Goal: Task Accomplishment & Management: Use online tool/utility

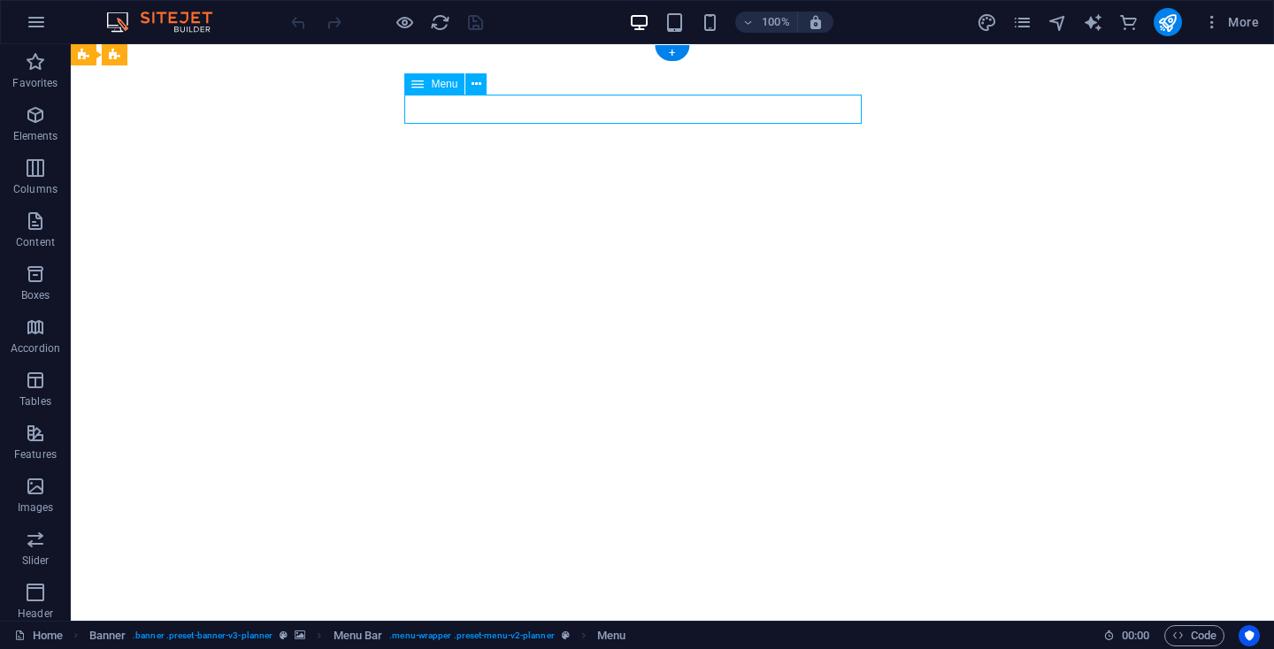
select select
select select "1"
select select
select select "2"
select select
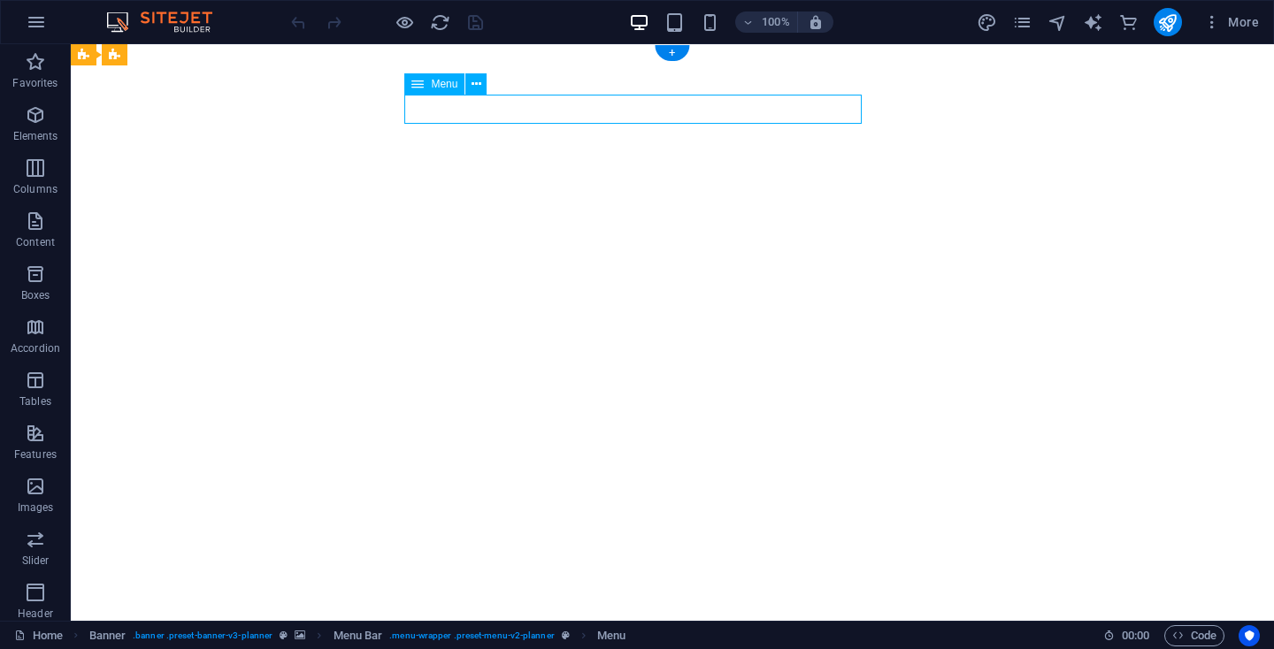
select select "3"
select select
select select "6"
select select
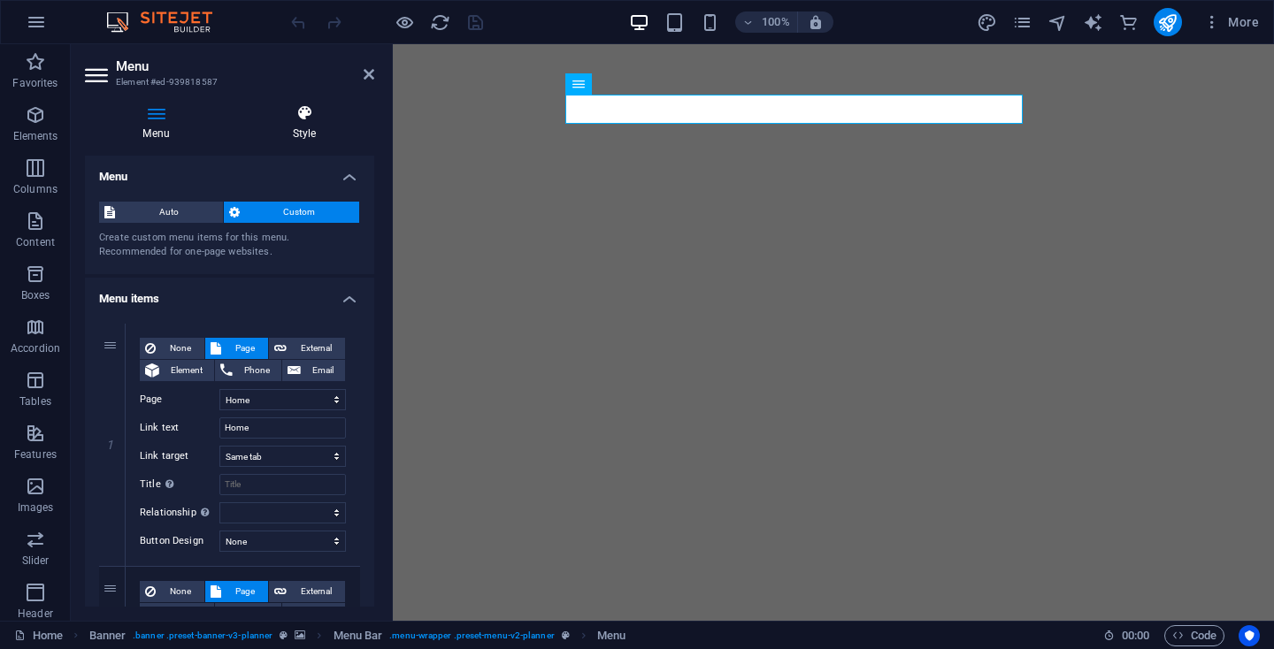
click at [311, 122] on h4 "Style" at bounding box center [304, 122] width 140 height 37
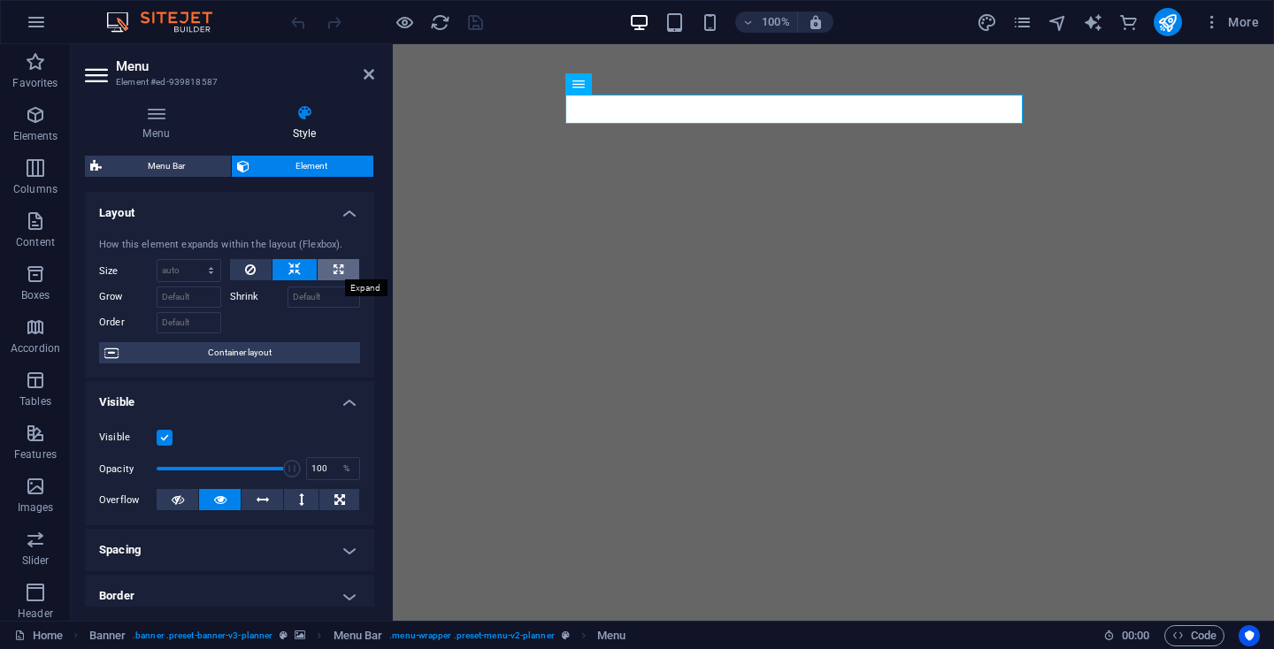
click at [346, 260] on button at bounding box center [339, 269] width 42 height 21
type input "100"
select select "%"
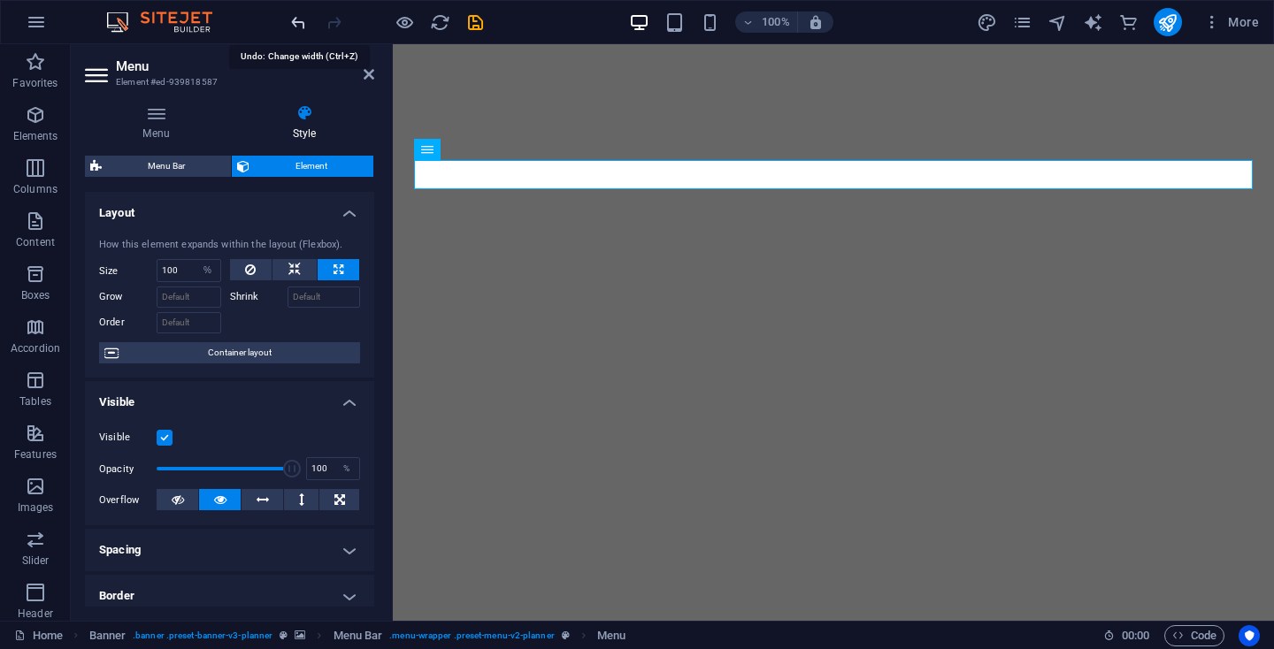
click at [301, 16] on icon "undo" at bounding box center [298, 22] width 20 height 20
select select "DISABLED_OPTION_VALUE"
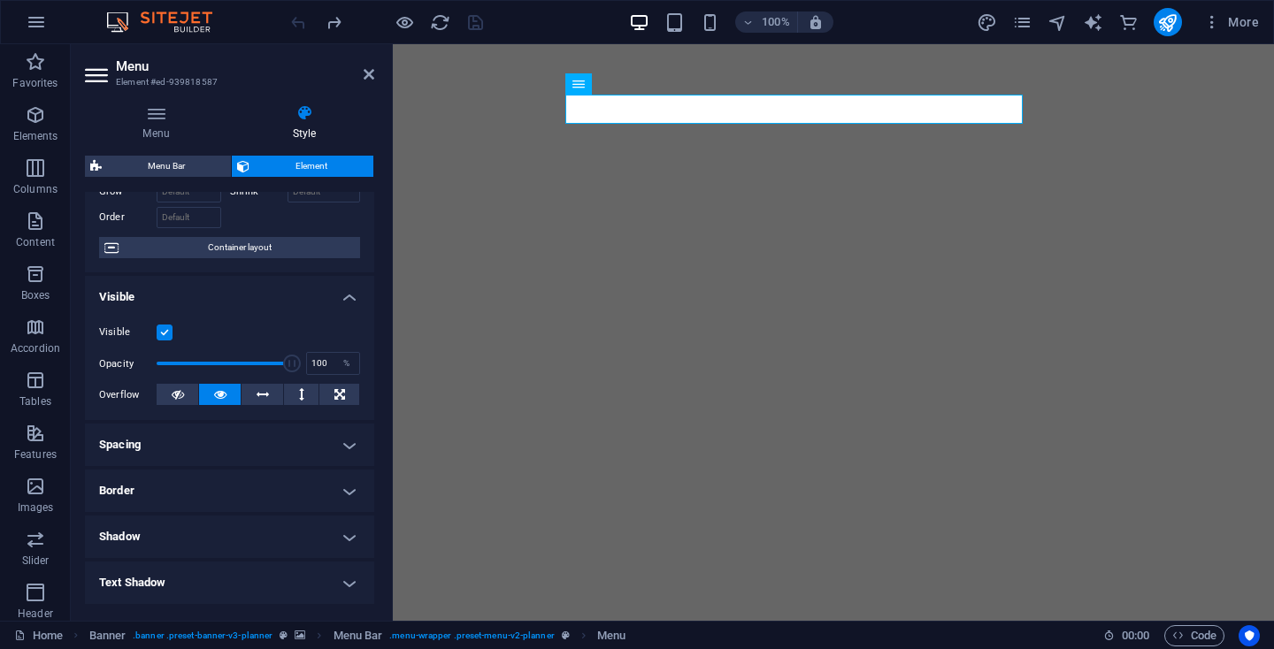
scroll to position [229, 0]
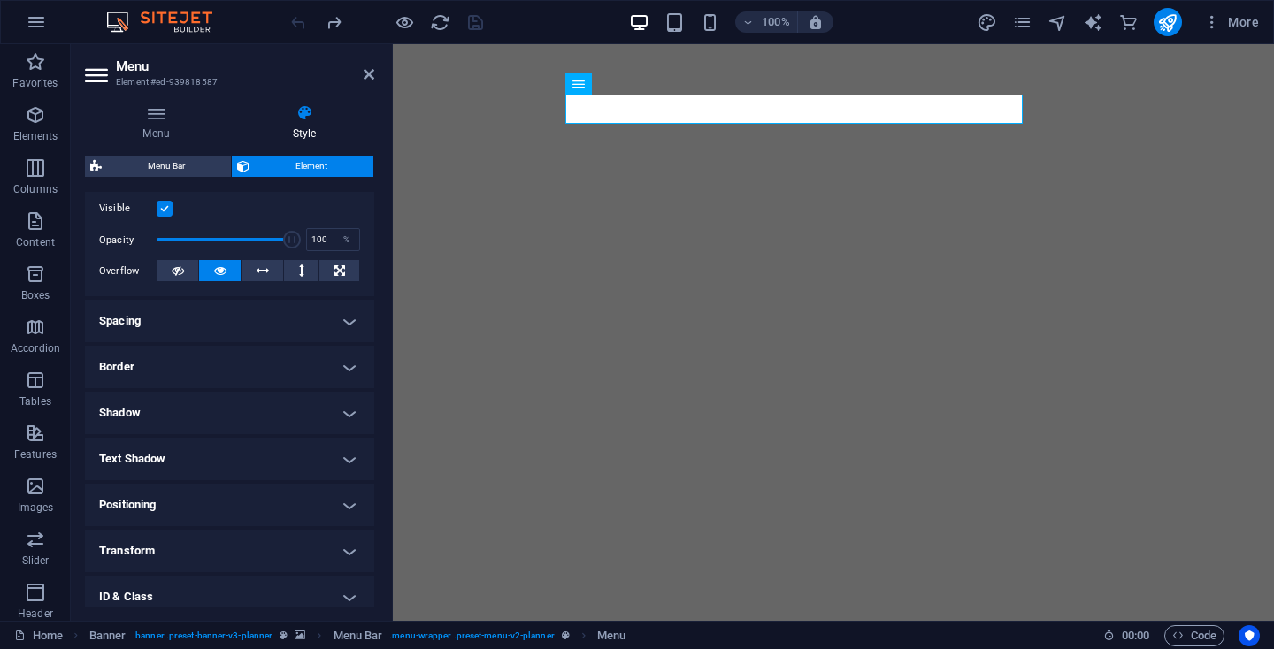
click at [241, 327] on h4 "Spacing" at bounding box center [229, 321] width 289 height 42
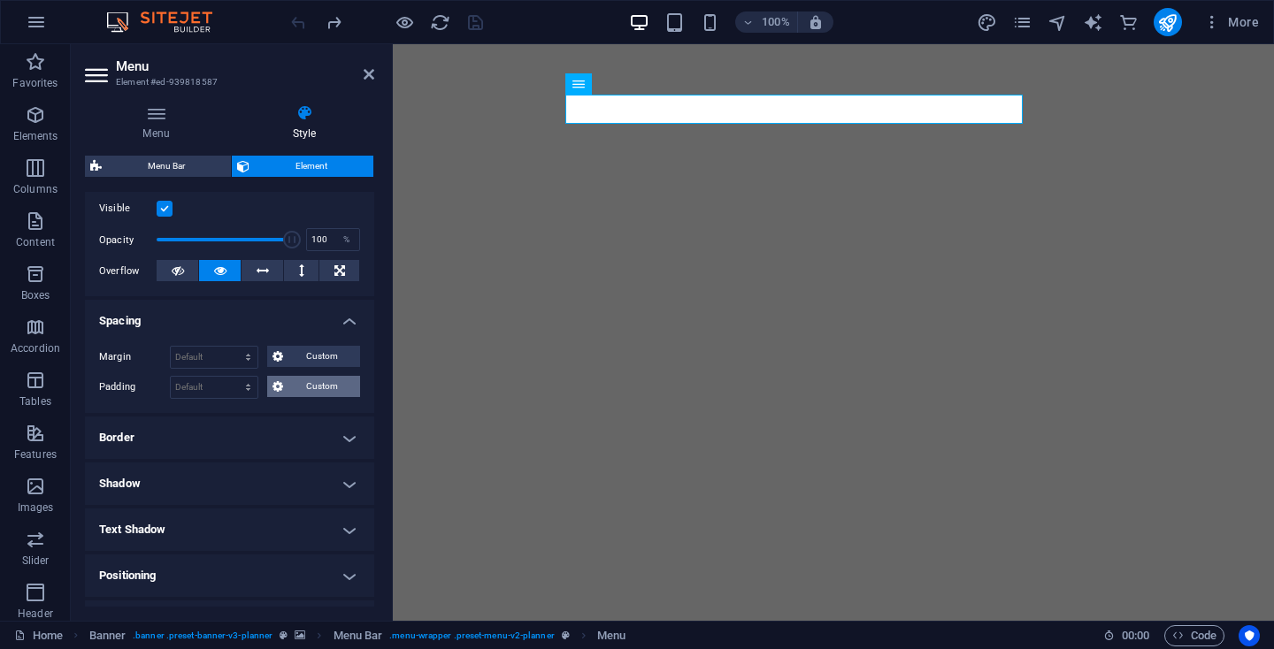
click at [316, 388] on span "Custom" at bounding box center [321, 386] width 66 height 21
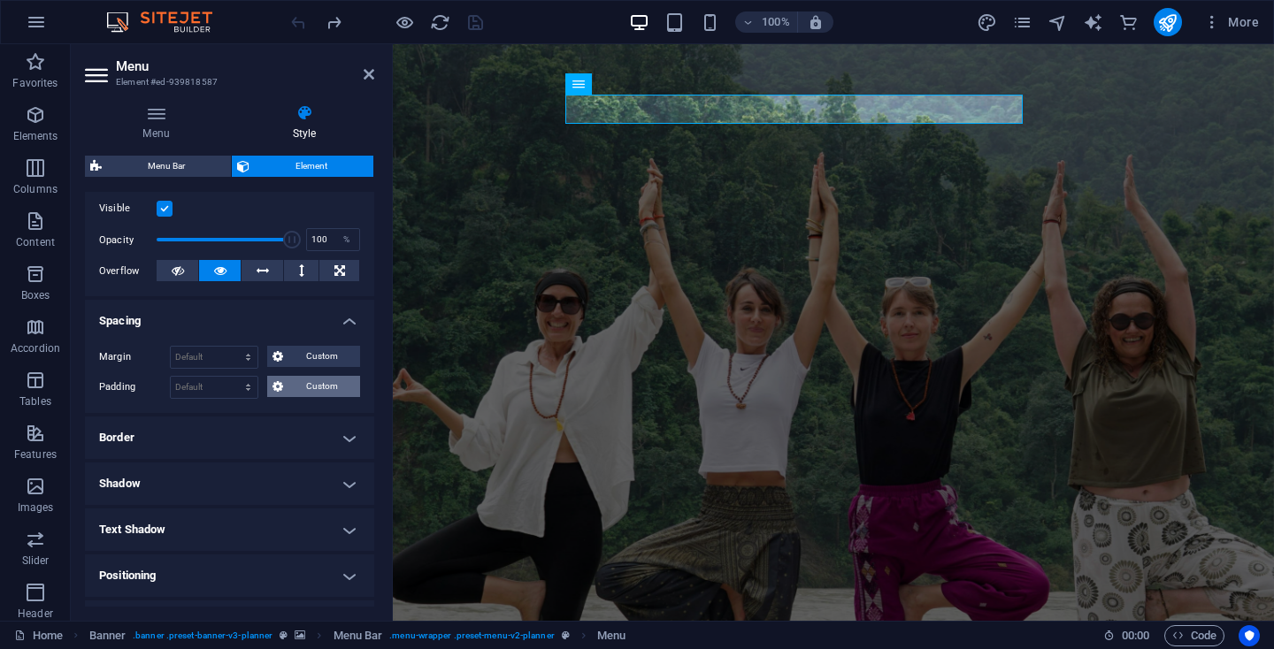
scroll to position [0, 0]
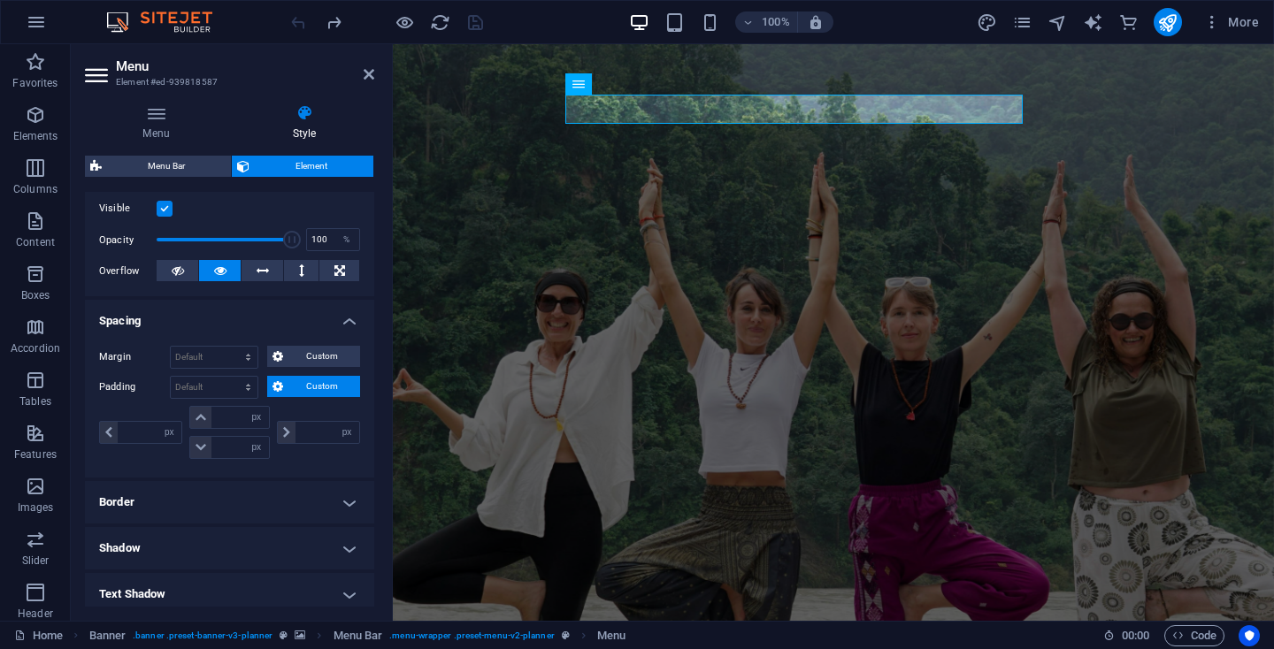
click at [315, 387] on span "Custom" at bounding box center [321, 386] width 66 height 21
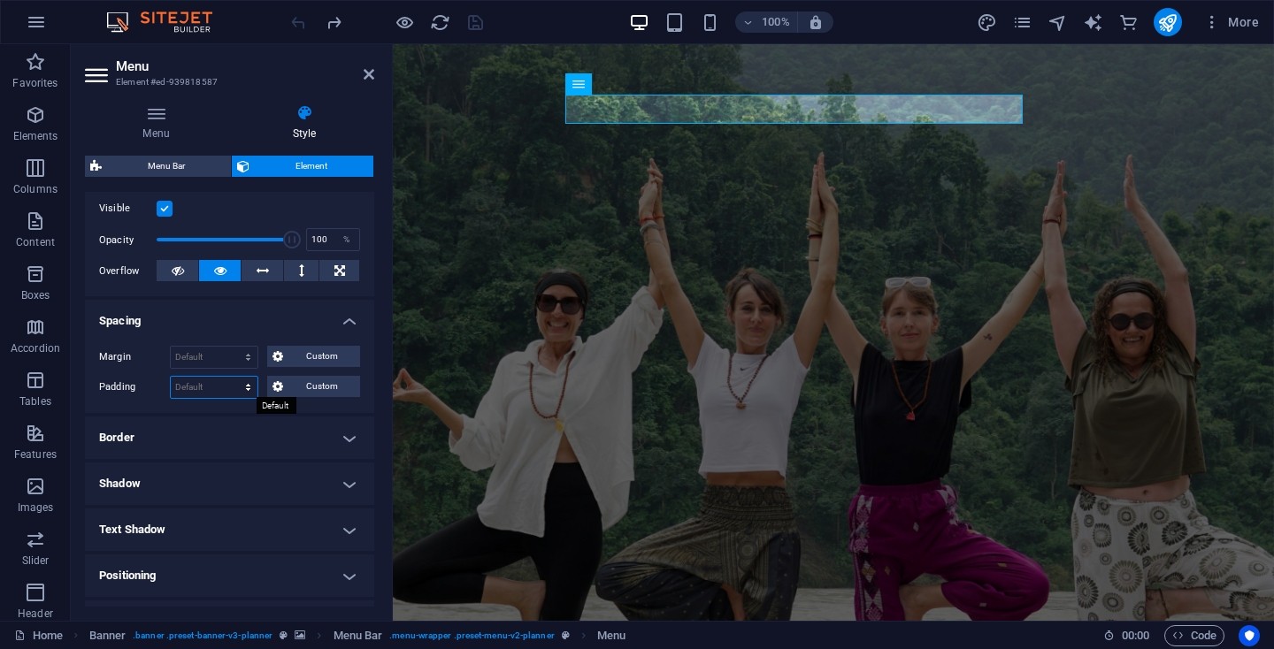
select select "px"
click at [174, 388] on input "0" at bounding box center [214, 387] width 87 height 21
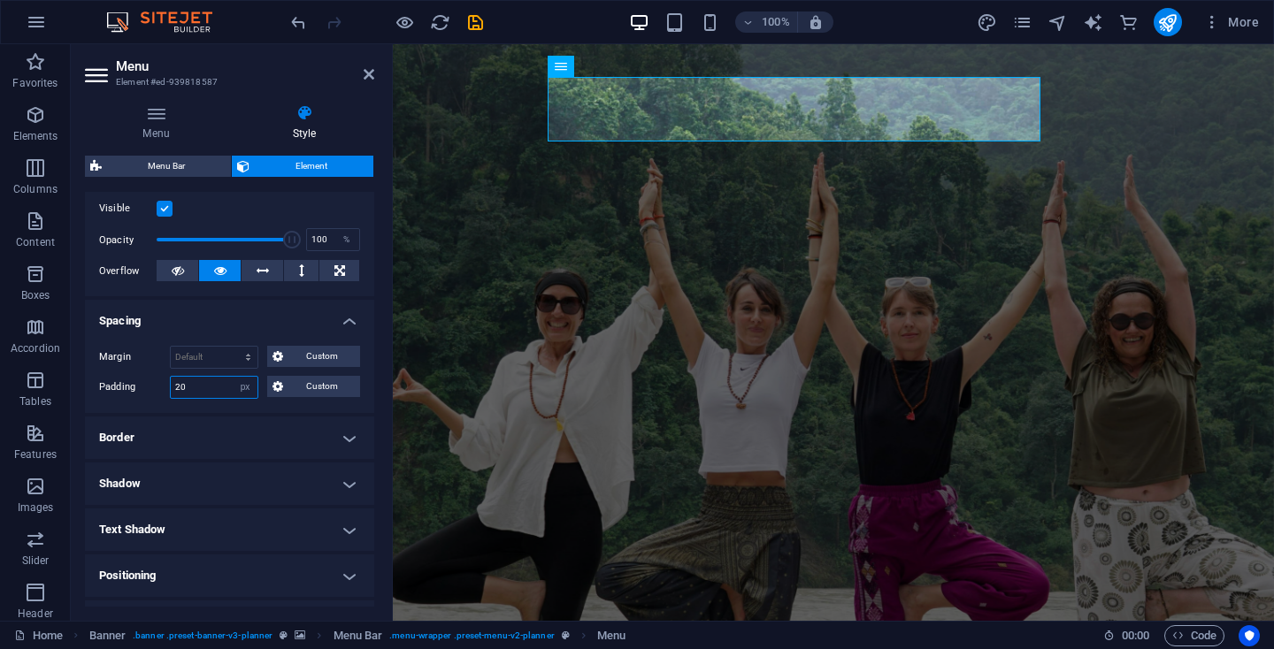
click at [181, 385] on input "20" at bounding box center [214, 387] width 87 height 21
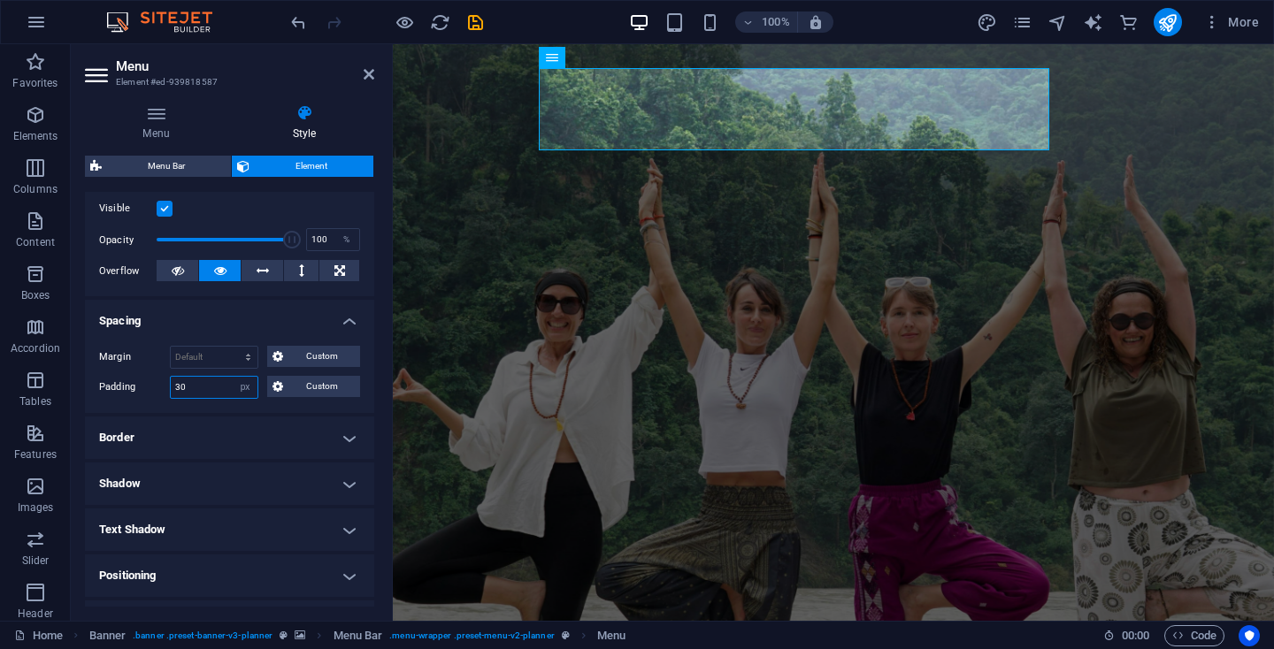
click at [181, 385] on input "30" at bounding box center [214, 387] width 87 height 21
type input "20"
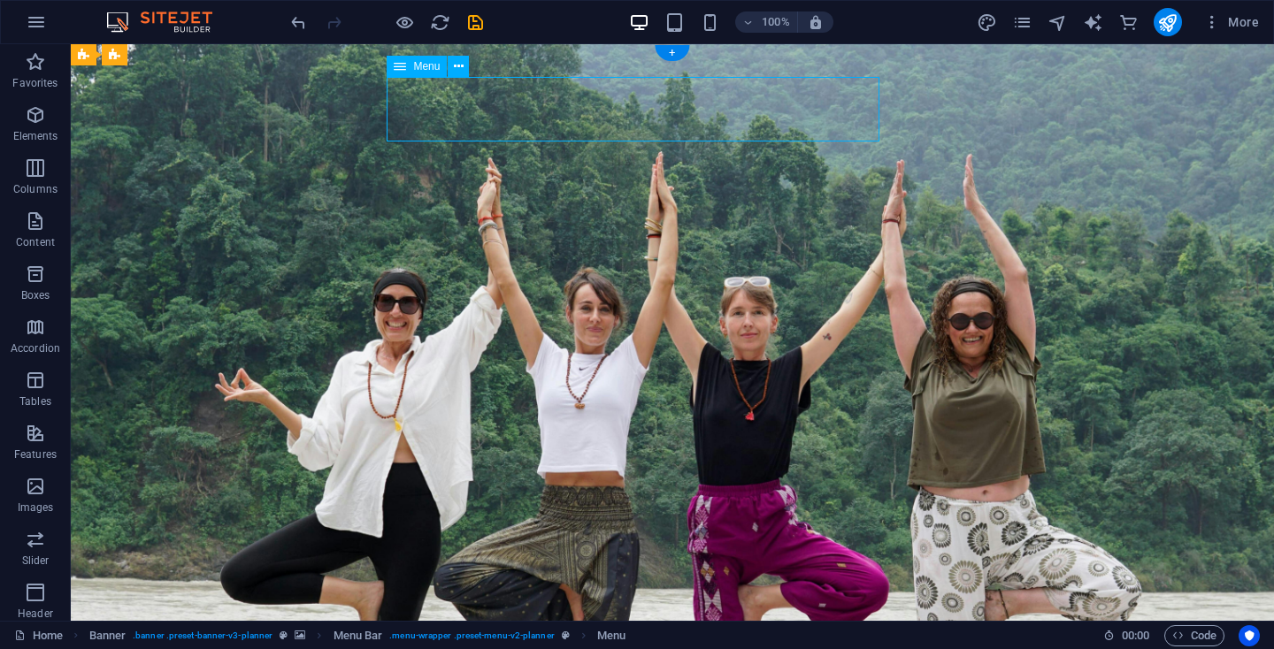
select select "px"
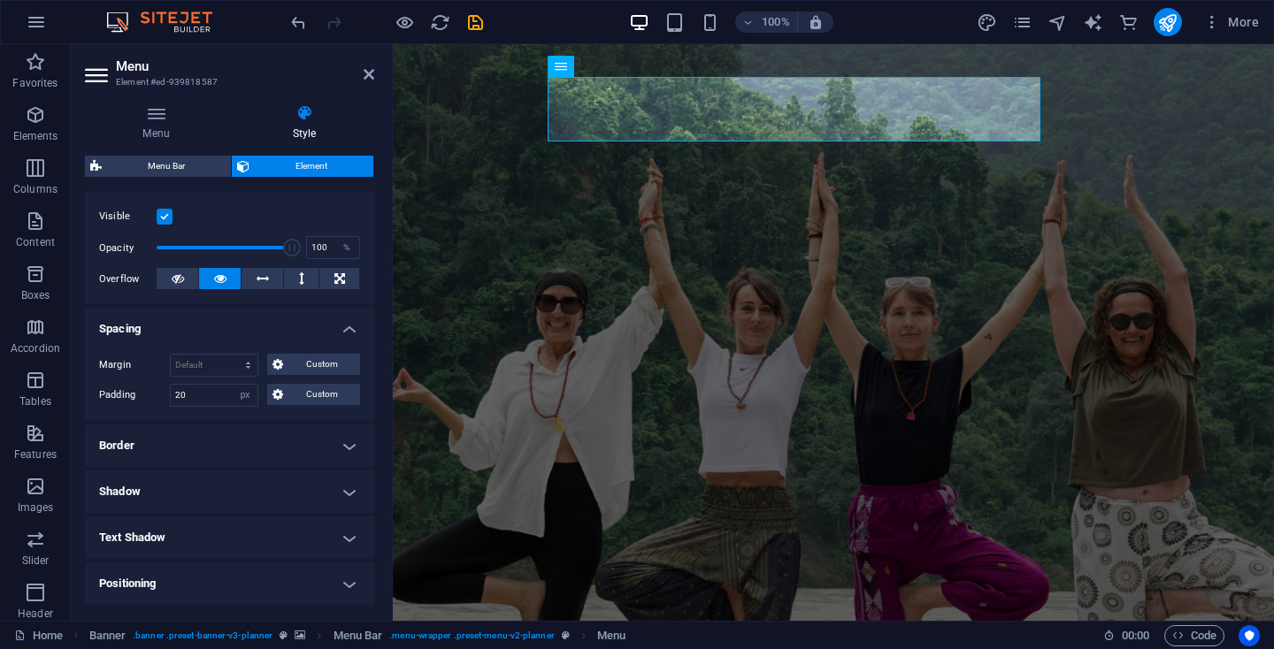
scroll to position [224, 0]
click at [194, 393] on input "20" at bounding box center [214, 392] width 87 height 21
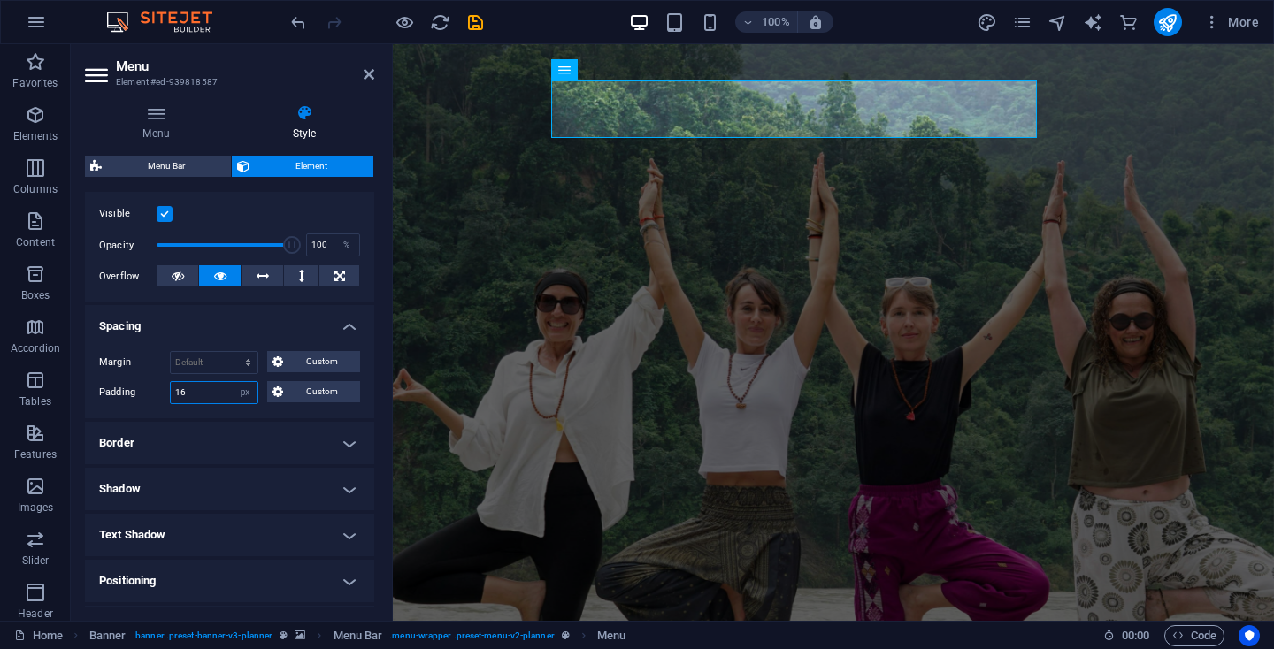
type input "15"
drag, startPoint x: 288, startPoint y: 244, endPoint x: 94, endPoint y: 251, distance: 194.7
click at [94, 251] on div "Visible Opacity 1 % Overflow" at bounding box center [229, 245] width 289 height 112
type input "100"
drag, startPoint x: 155, startPoint y: 237, endPoint x: 311, endPoint y: 242, distance: 156.6
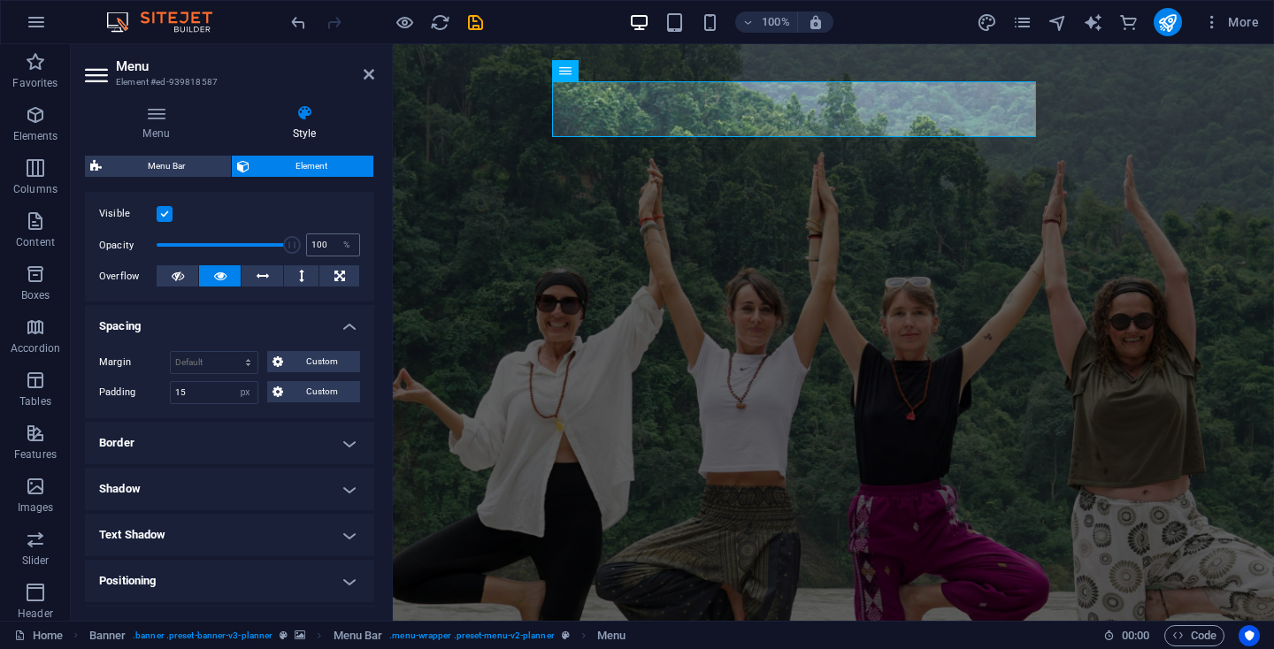
click at [311, 242] on div "Opacity 100 %" at bounding box center [229, 245] width 261 height 27
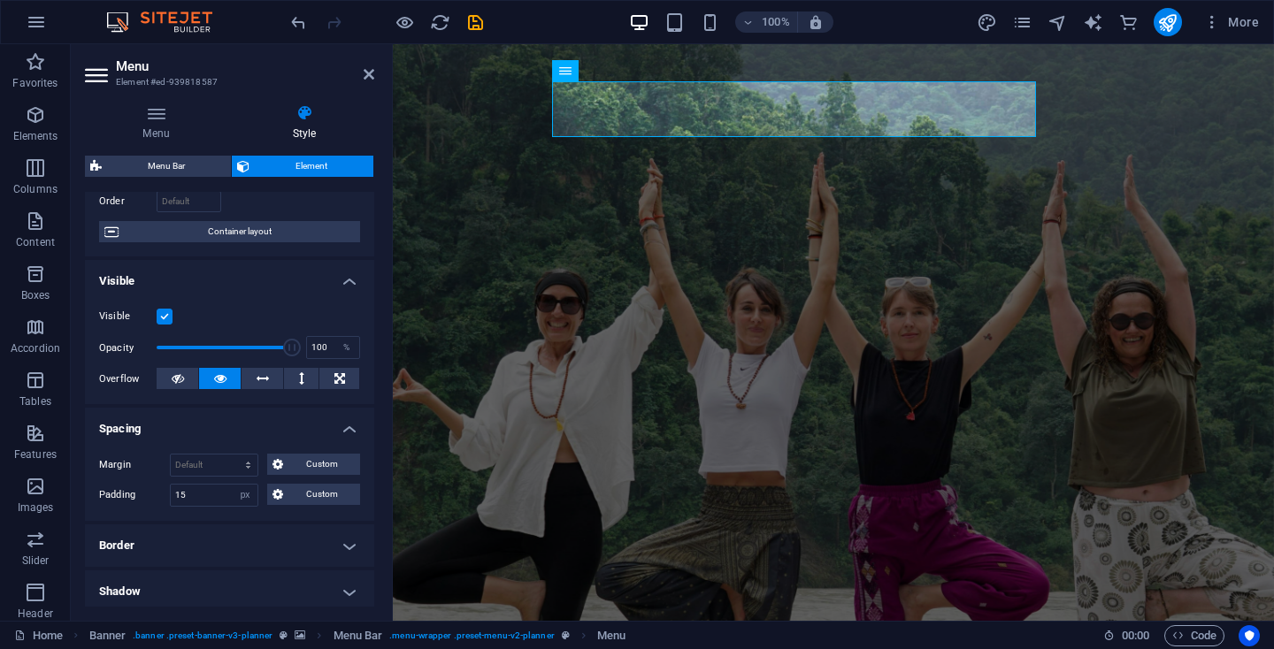
scroll to position [134, 0]
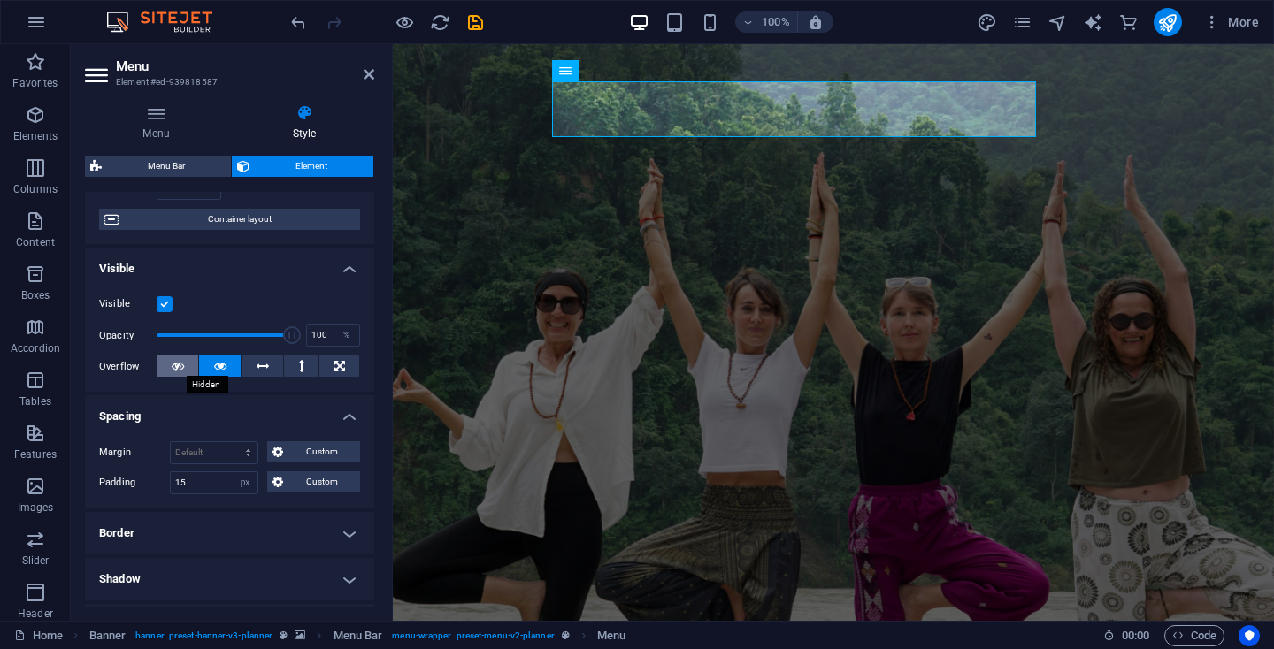
click at [181, 365] on icon at bounding box center [178, 366] width 12 height 21
click at [225, 363] on icon at bounding box center [220, 366] width 12 height 21
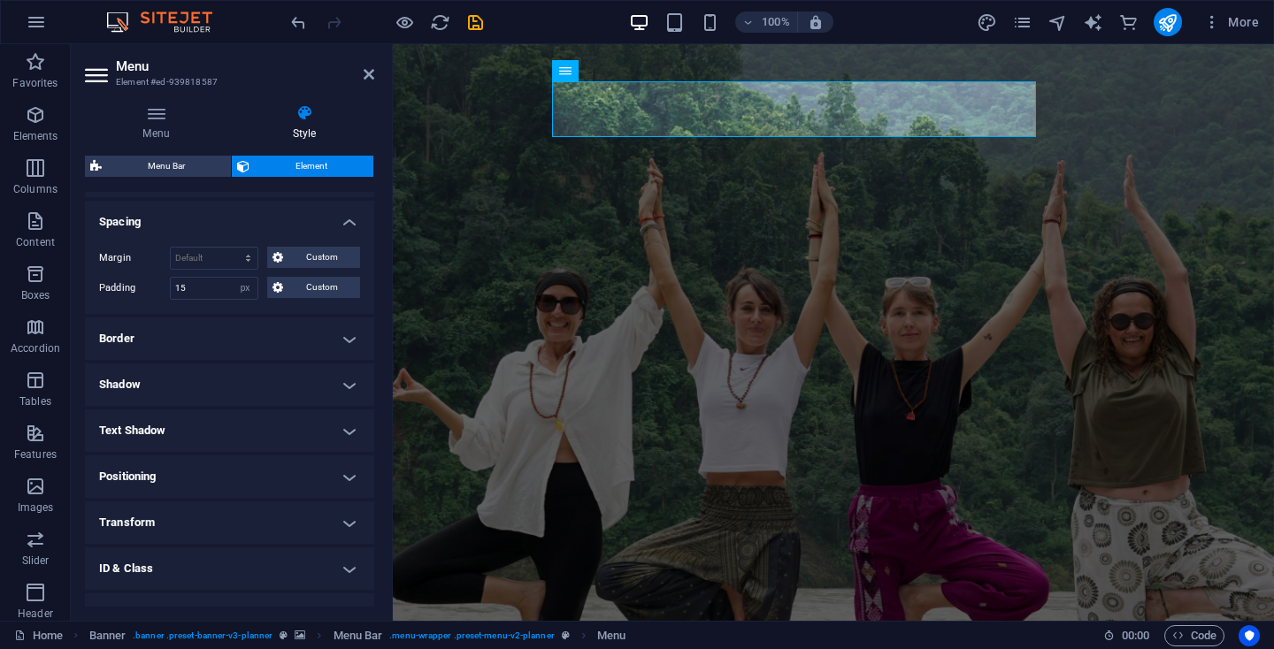
scroll to position [332, 0]
click at [335, 340] on h4 "Border" at bounding box center [229, 335] width 289 height 42
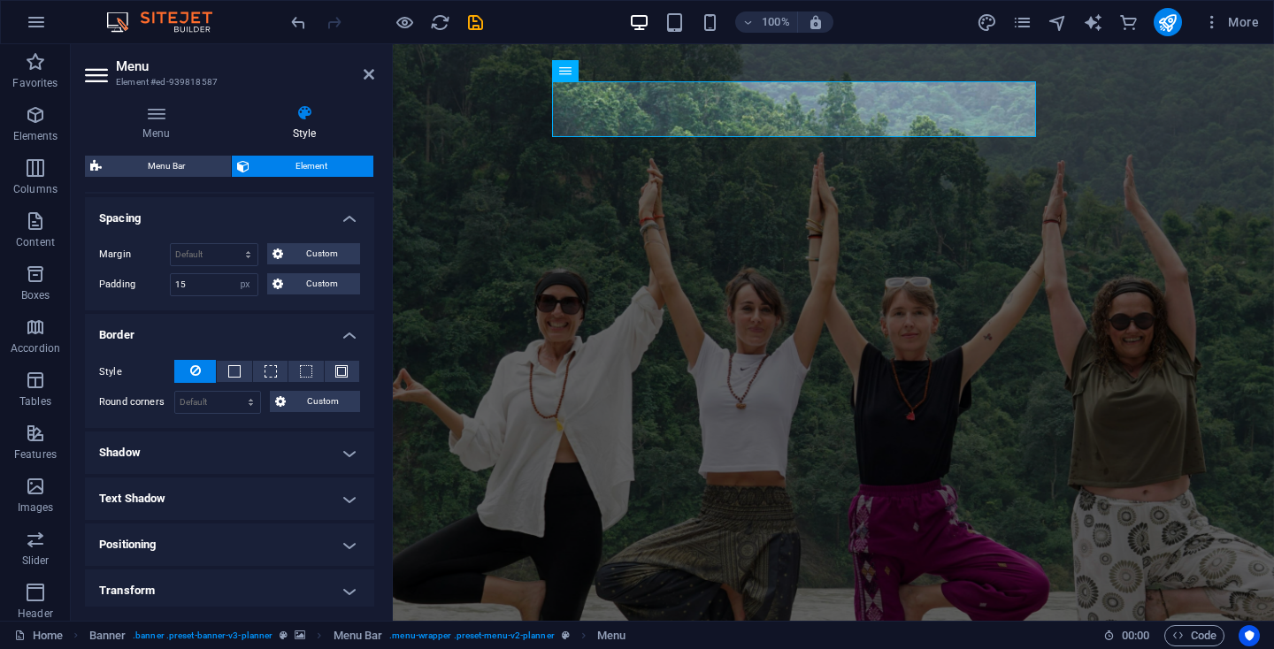
click at [346, 337] on h4 "Border" at bounding box center [229, 330] width 289 height 32
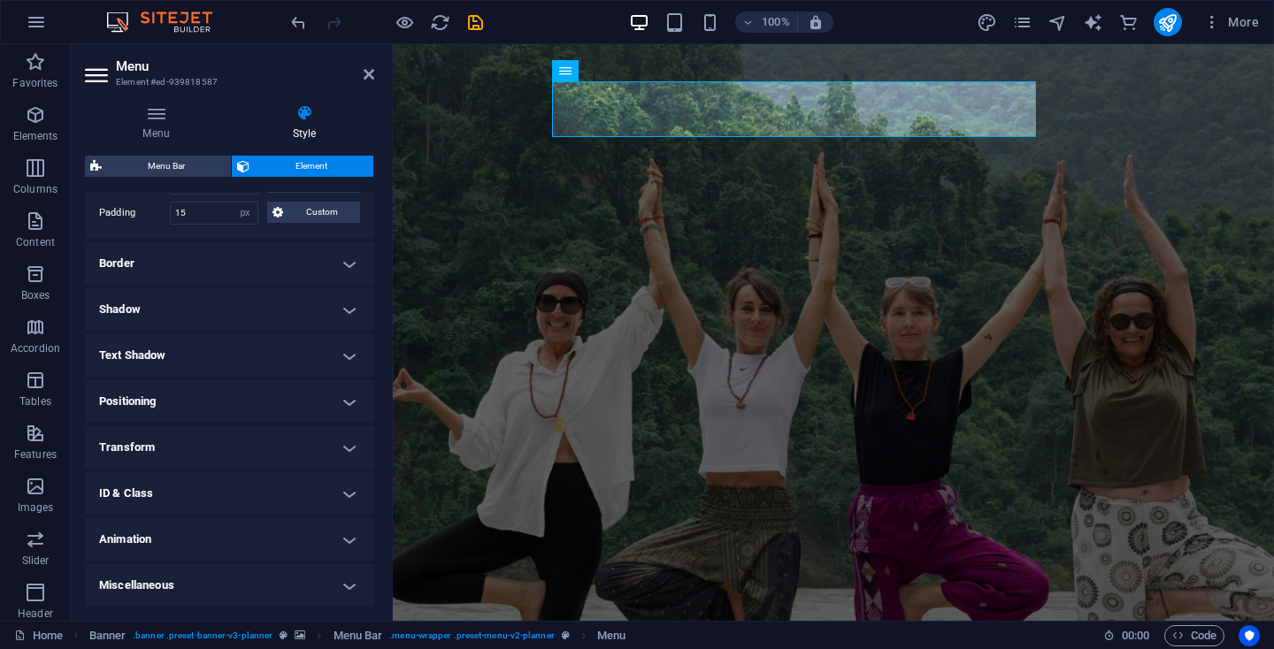
scroll to position [402, 0]
click at [322, 440] on h4 "Transform" at bounding box center [229, 448] width 289 height 42
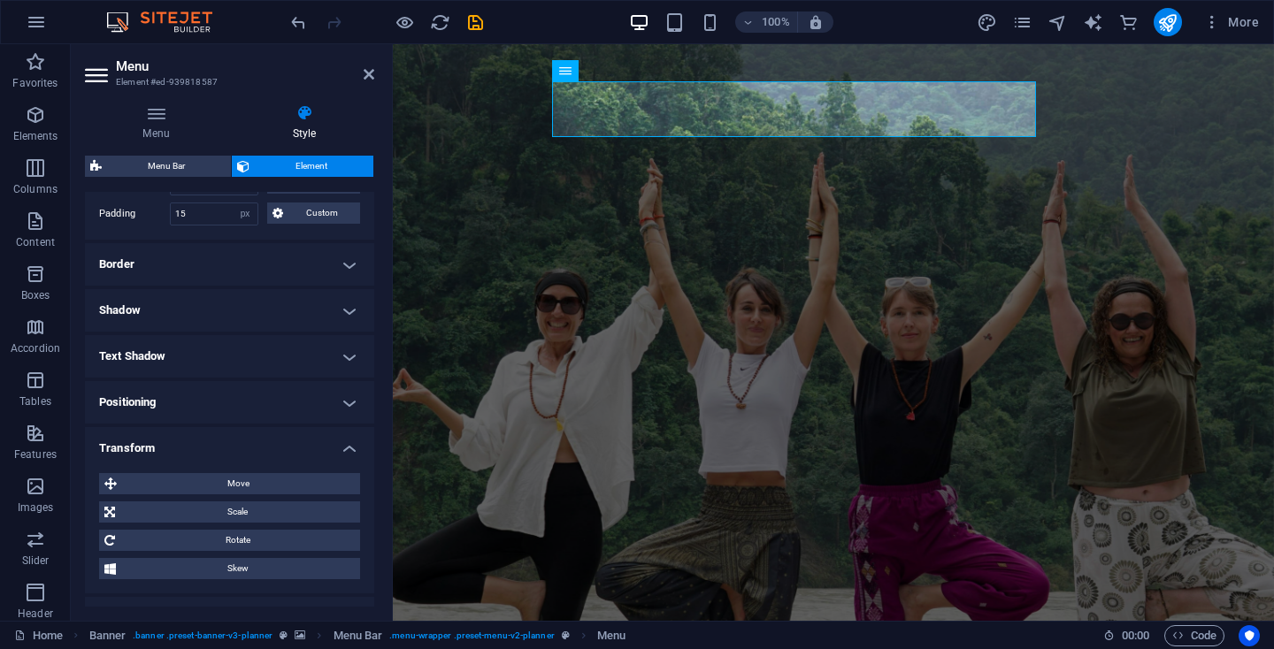
click at [322, 440] on h4 "Transform" at bounding box center [229, 443] width 289 height 32
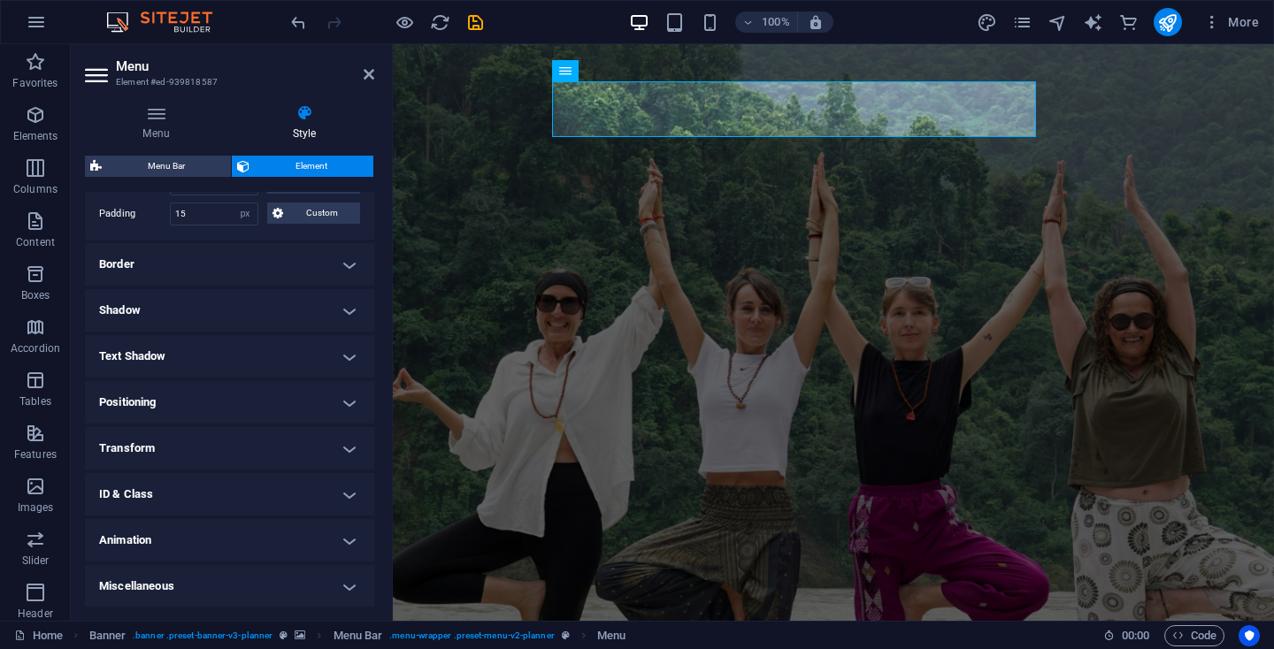
click at [306, 585] on h4 "Miscellaneous" at bounding box center [229, 586] width 289 height 42
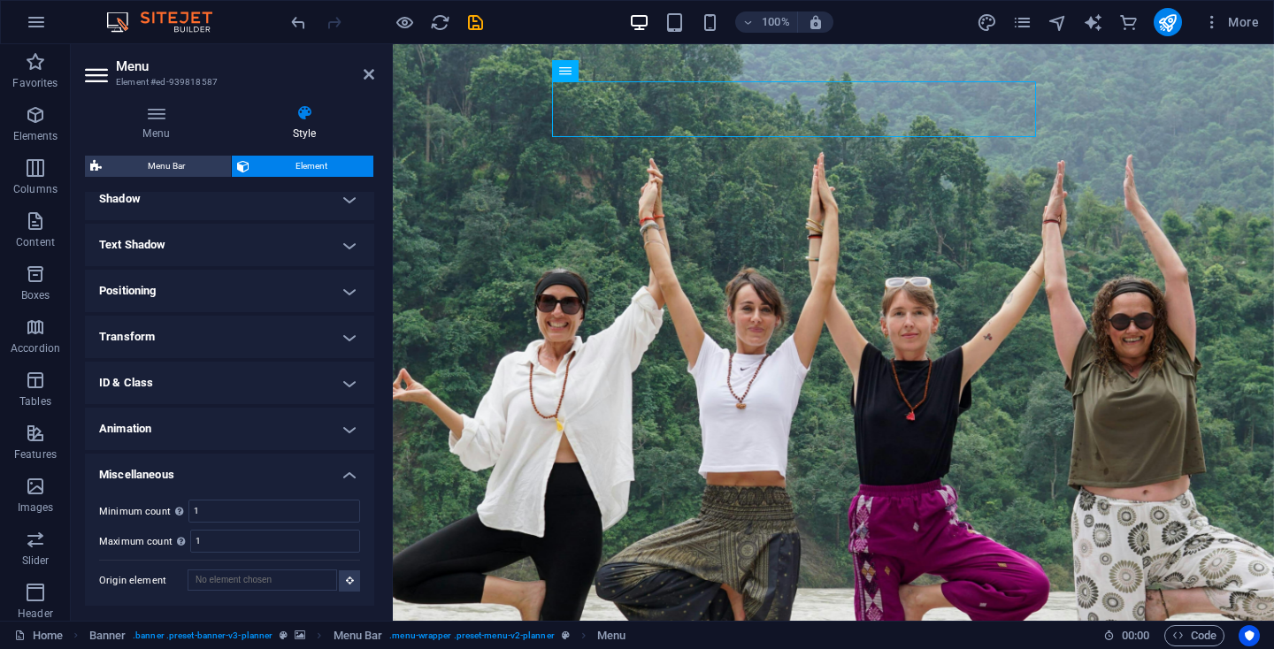
scroll to position [512, 0]
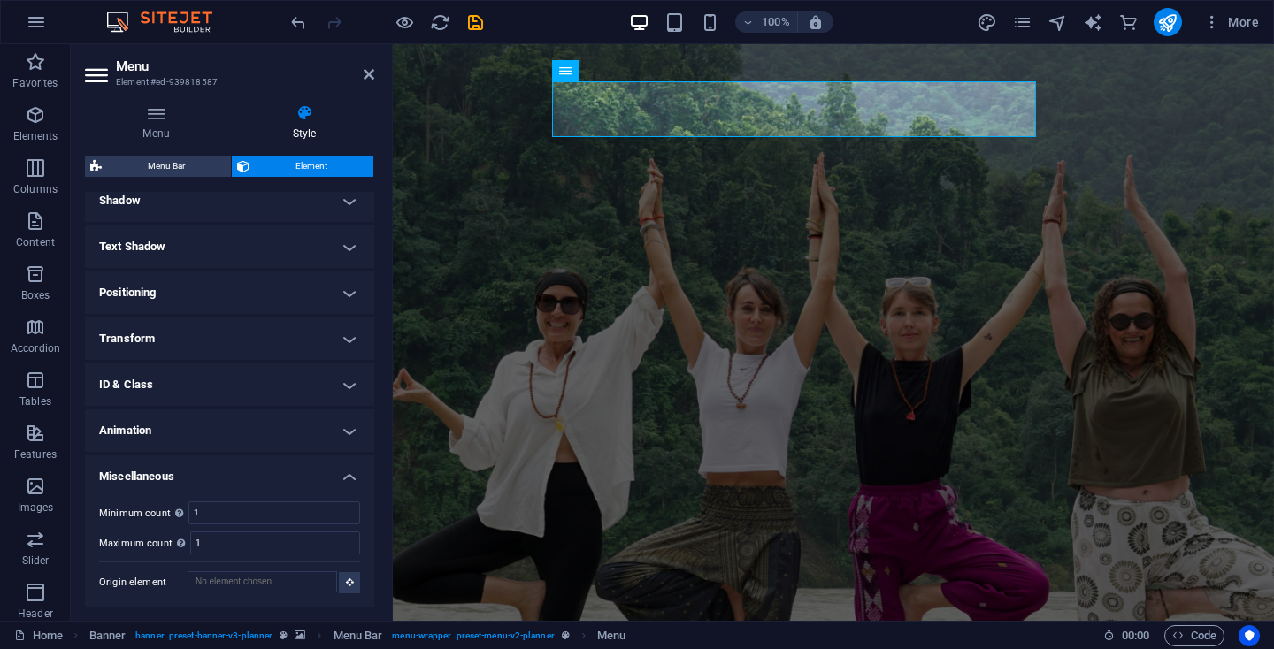
click at [256, 253] on h4 "Text Shadow" at bounding box center [229, 247] width 289 height 42
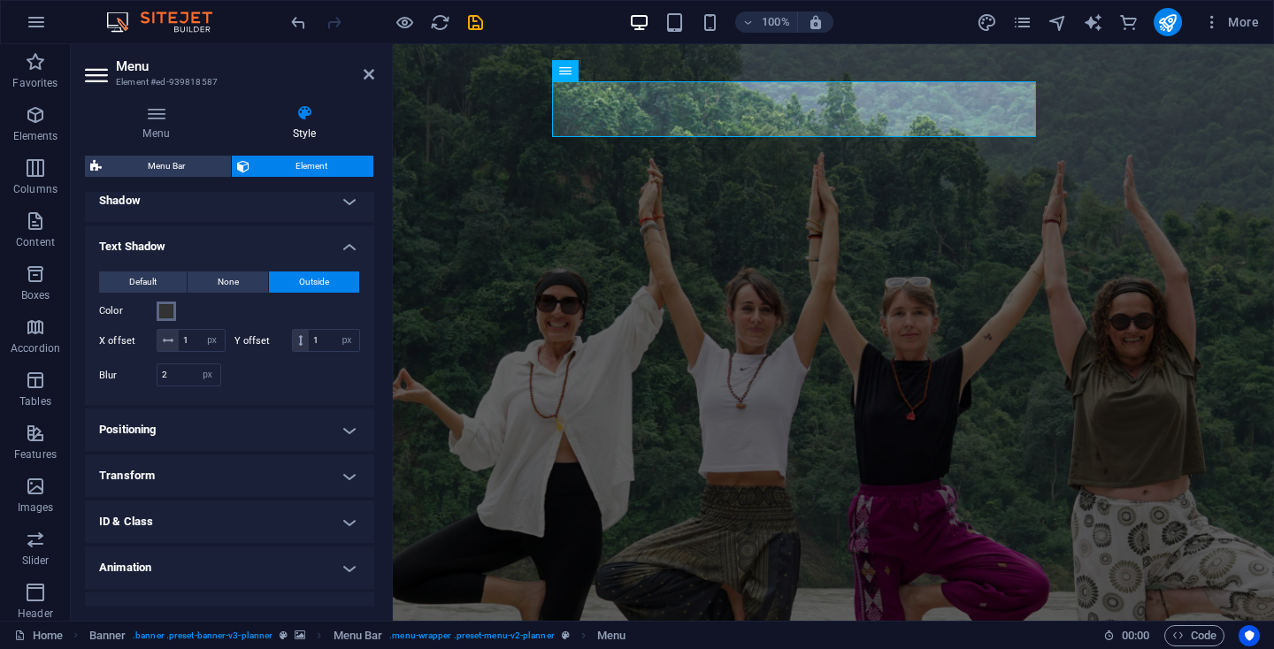
click at [165, 308] on span at bounding box center [166, 311] width 14 height 14
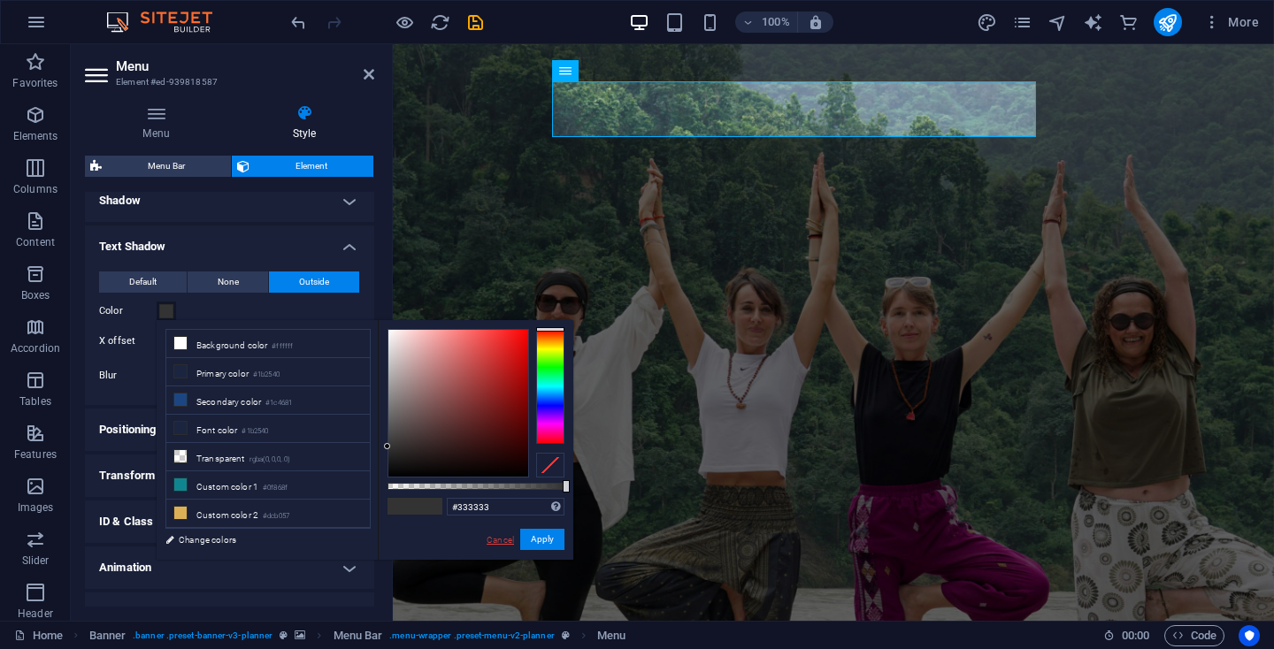
click at [499, 541] on link "Cancel" at bounding box center [500, 539] width 31 height 13
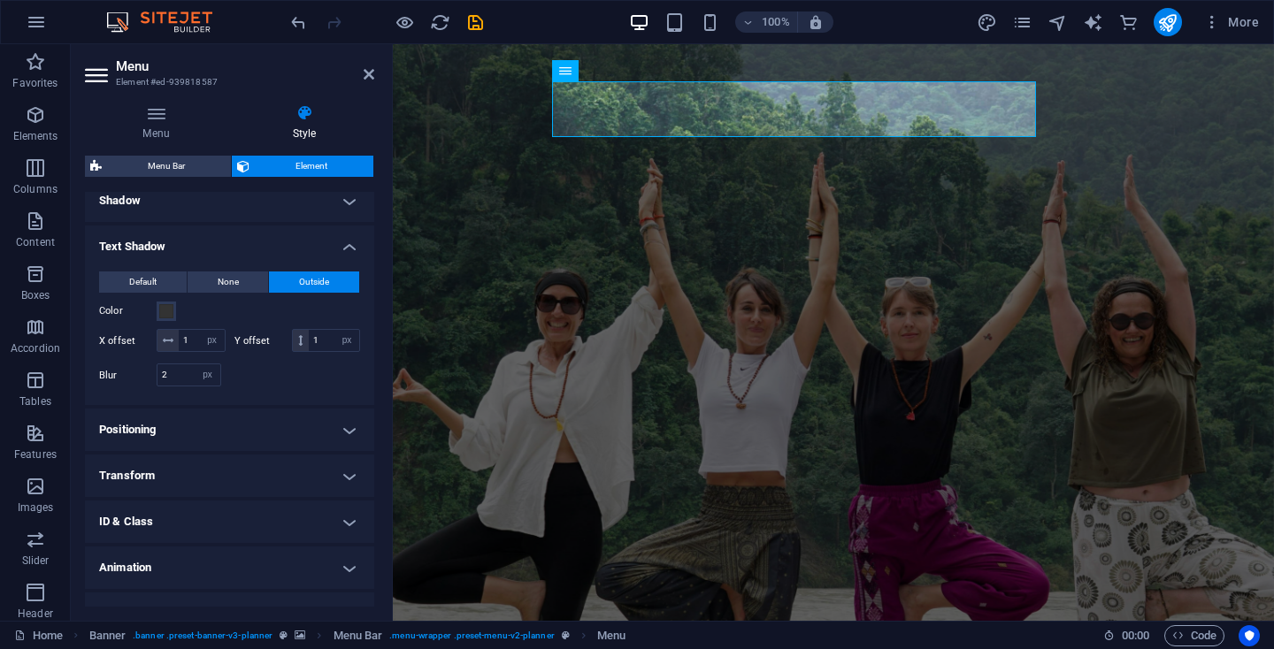
click at [243, 210] on h4 "Shadow" at bounding box center [229, 201] width 289 height 42
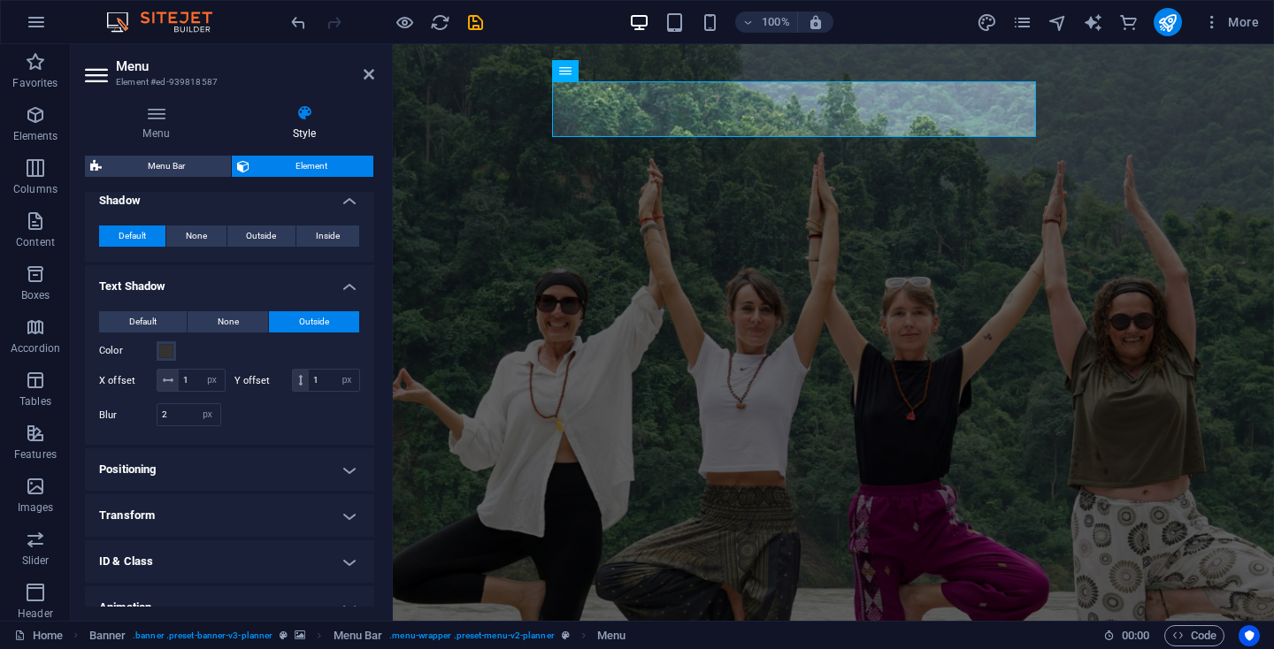
click at [243, 211] on div "Default None Outside Inside Color X offset 0 px rem vh vw Y offset 0 px rem vh …" at bounding box center [229, 236] width 289 height 50
click at [224, 282] on h4 "Text Shadow" at bounding box center [229, 281] width 289 height 32
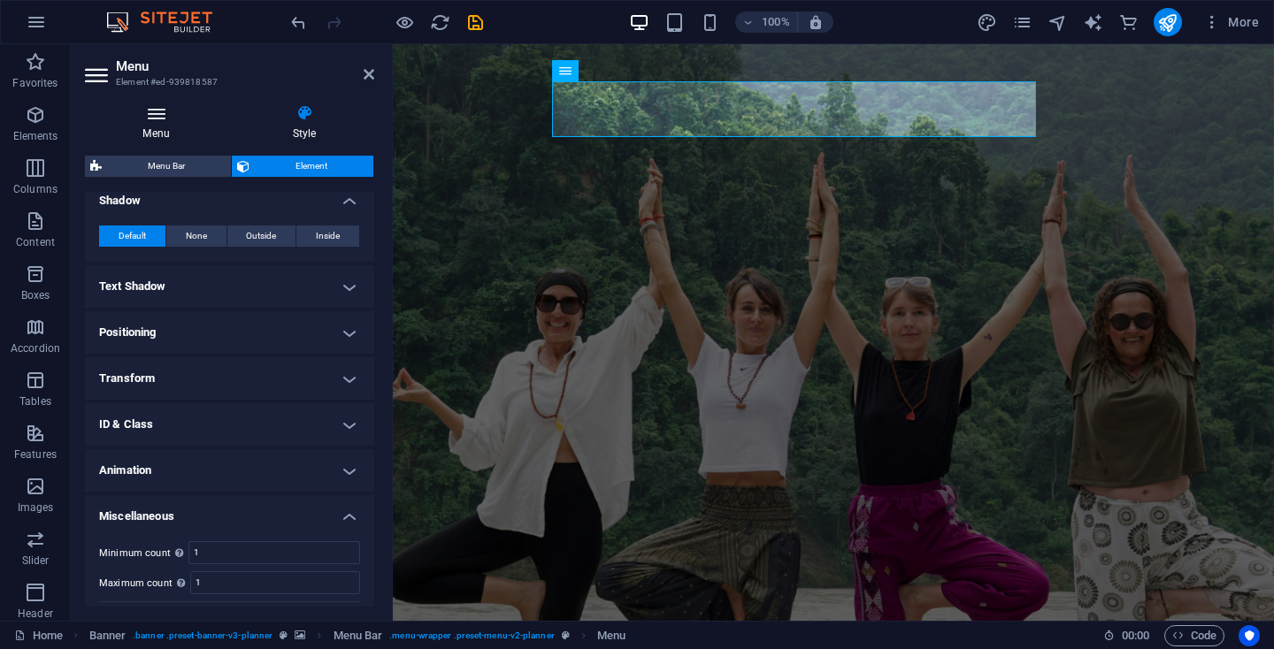
click at [152, 116] on icon at bounding box center [156, 113] width 142 height 18
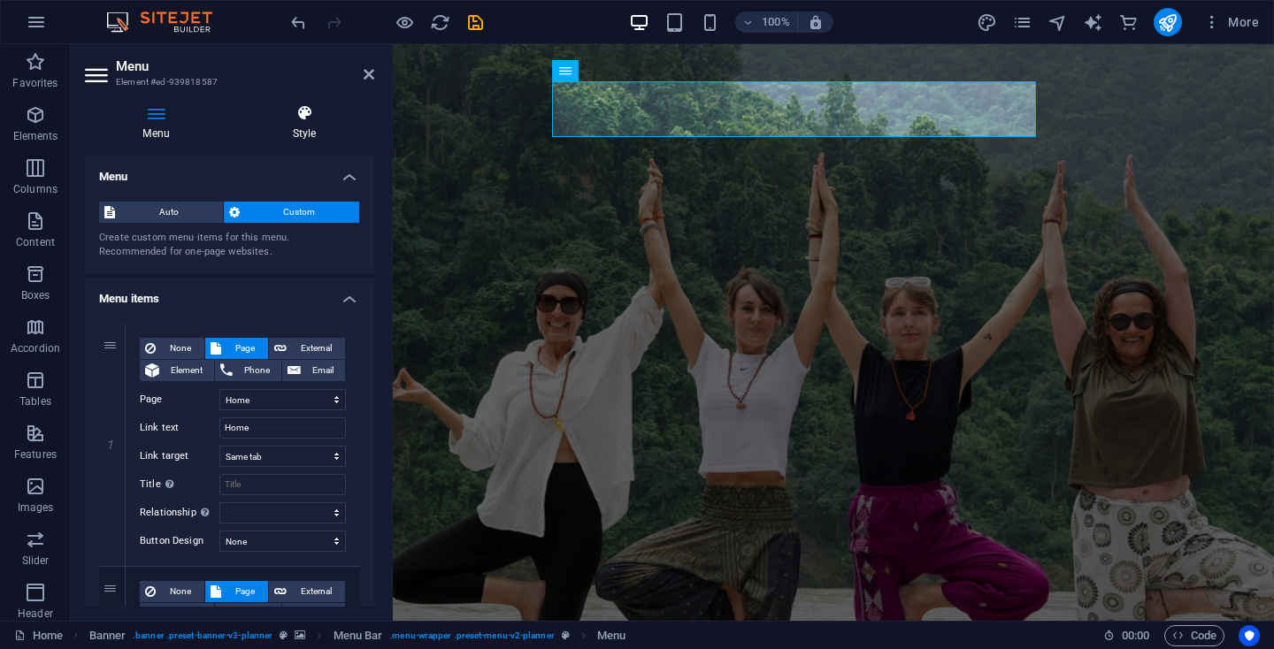
click at [299, 115] on icon at bounding box center [304, 113] width 140 height 18
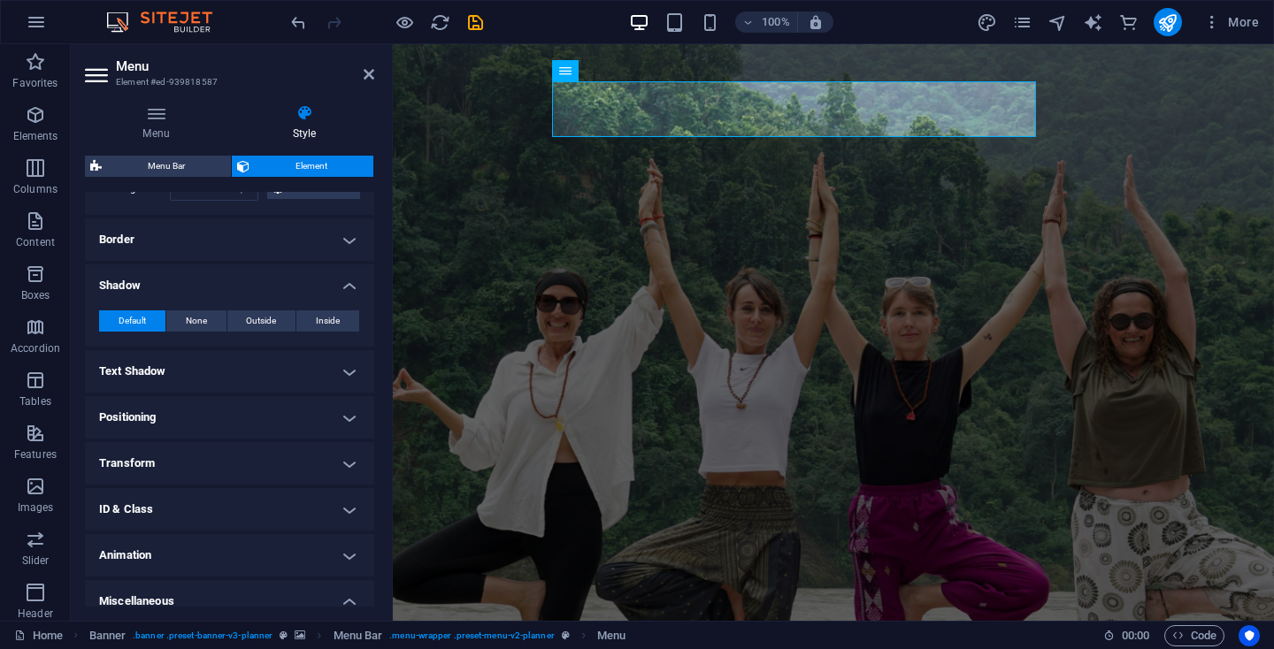
scroll to position [428, 0]
click at [346, 280] on h4 "Shadow" at bounding box center [229, 280] width 289 height 32
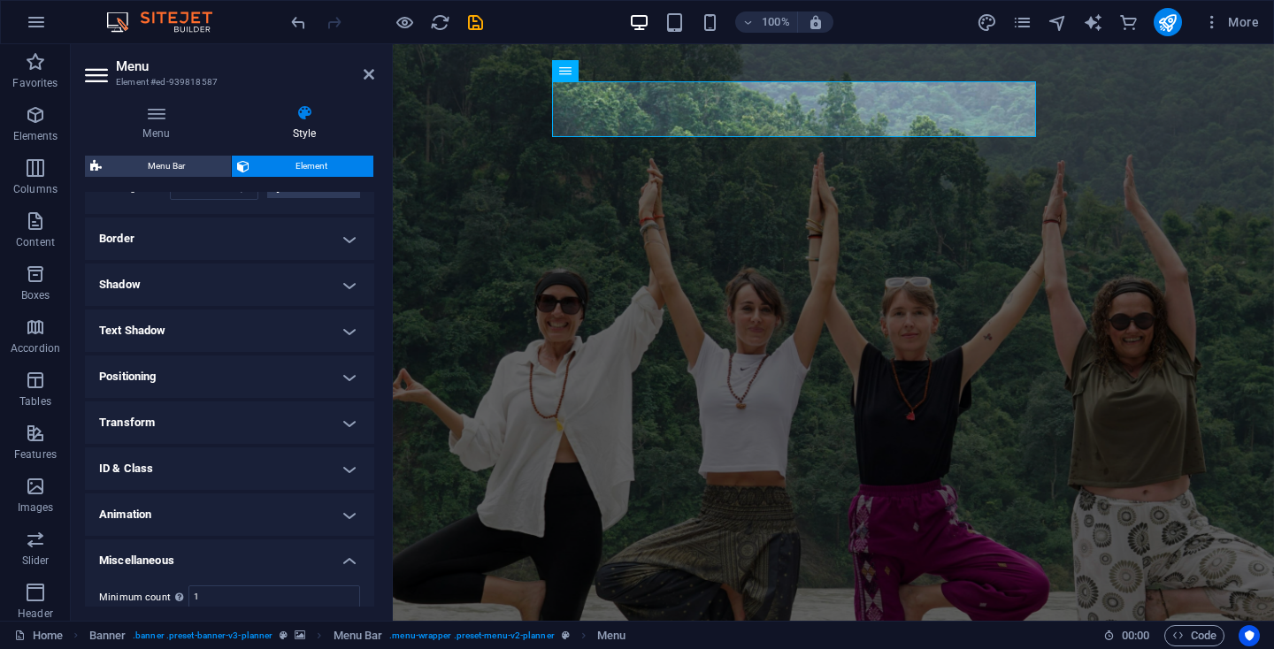
click at [345, 240] on h4 "Border" at bounding box center [229, 239] width 289 height 42
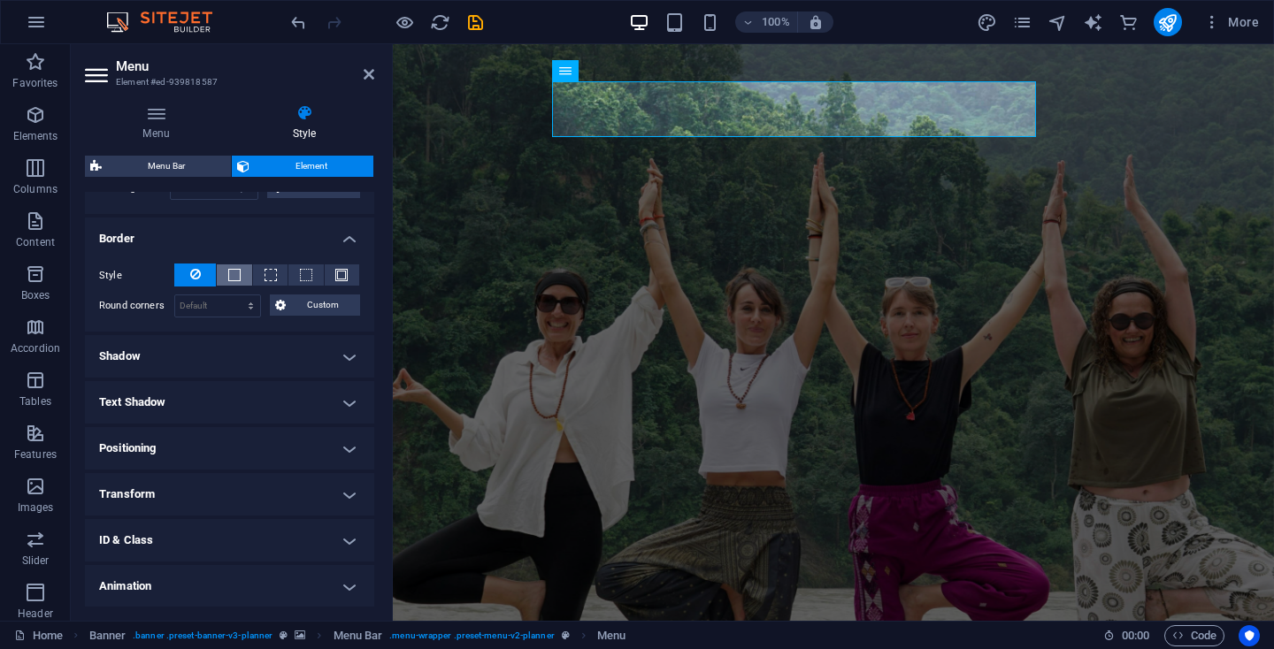
click at [240, 273] on button at bounding box center [234, 274] width 34 height 21
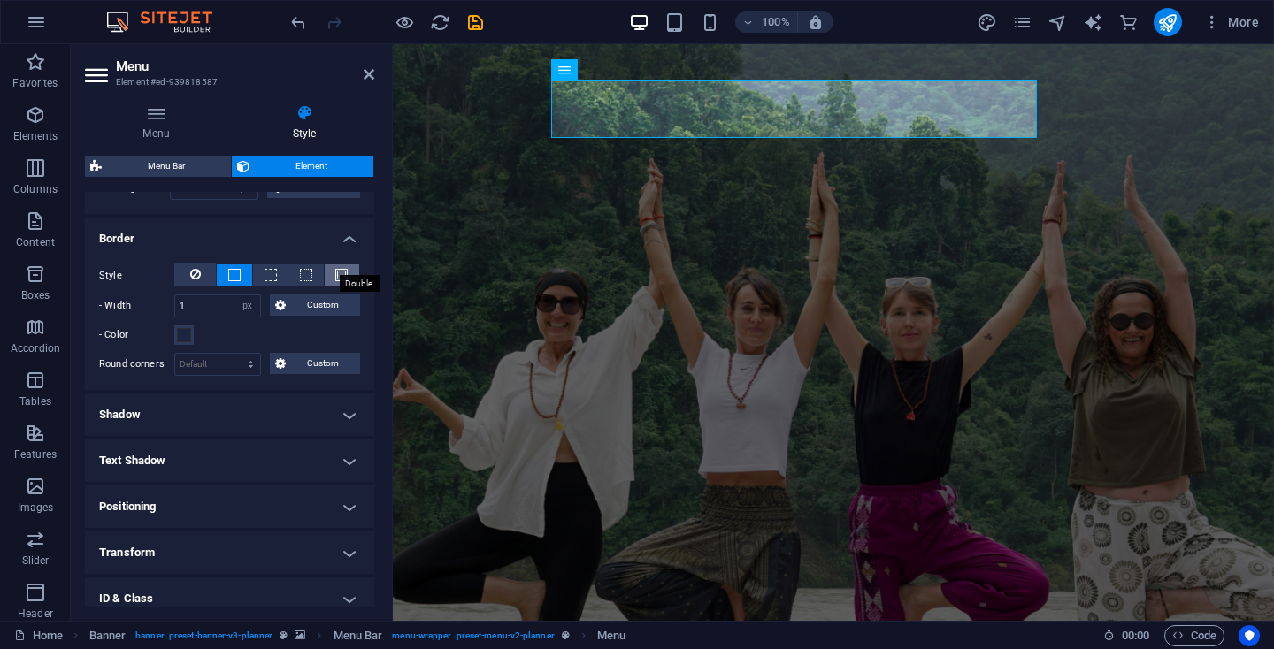
click at [337, 273] on span at bounding box center [341, 275] width 12 height 12
click at [191, 272] on icon at bounding box center [195, 274] width 11 height 21
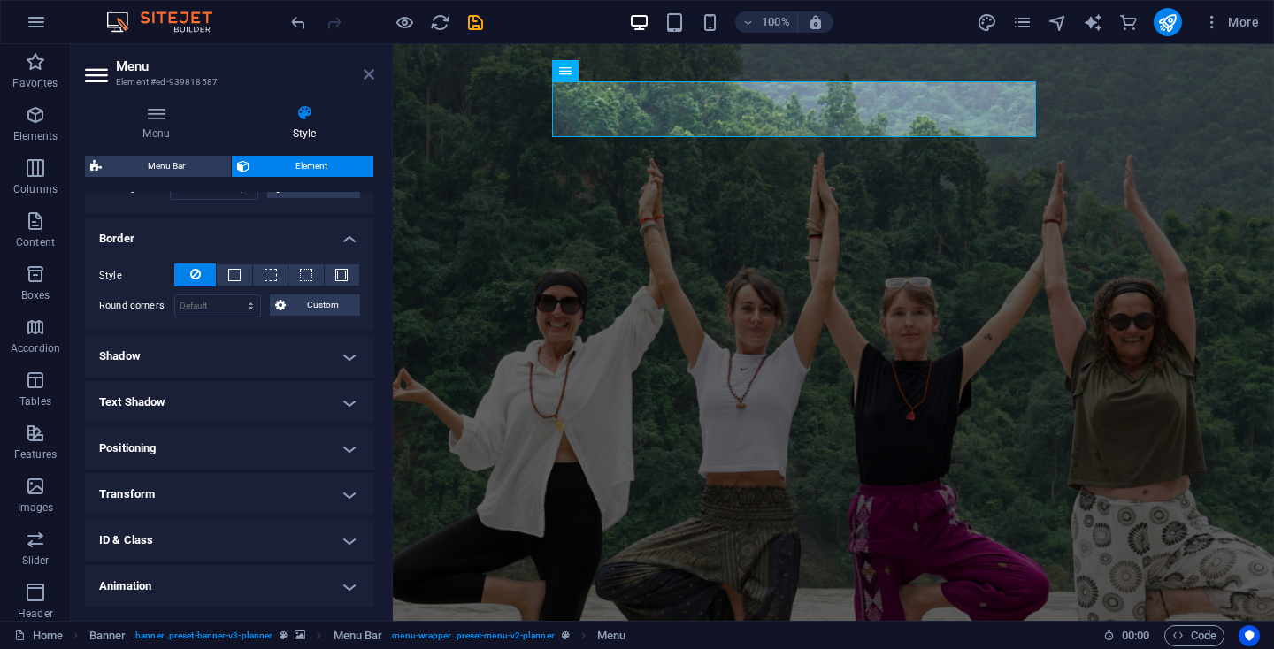
click at [371, 69] on icon at bounding box center [368, 74] width 11 height 14
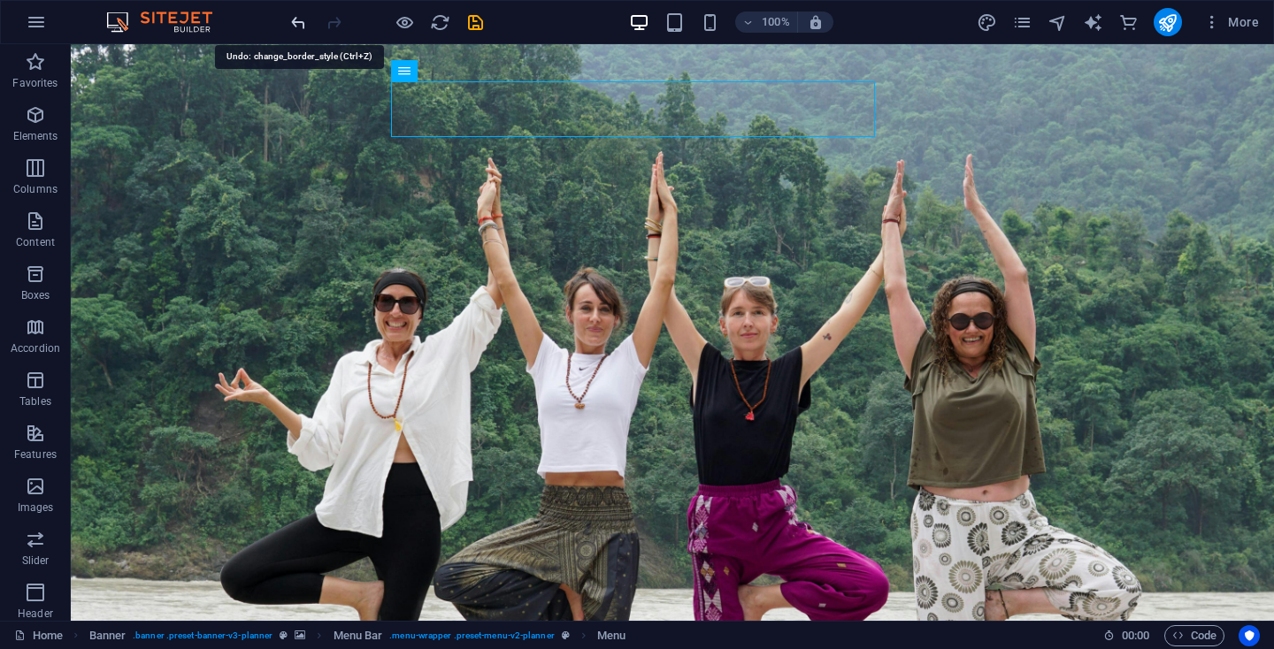
click at [296, 22] on icon "undo" at bounding box center [298, 22] width 20 height 20
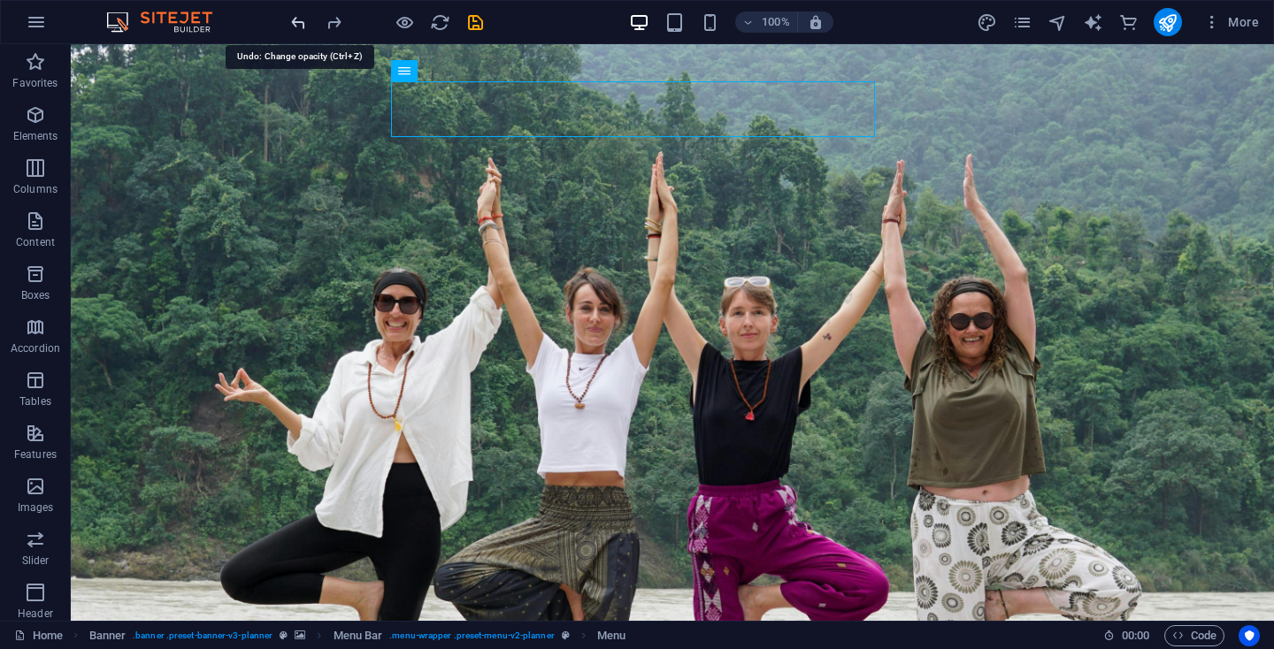
click at [296, 22] on icon "undo" at bounding box center [298, 22] width 20 height 20
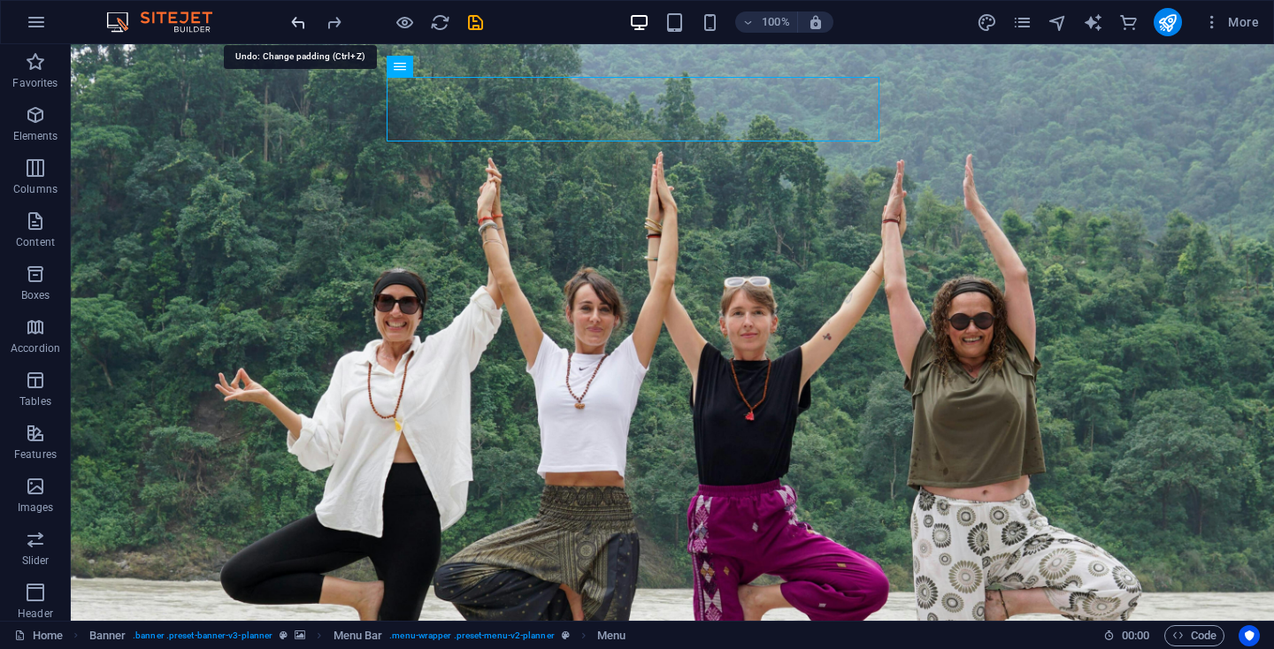
click at [296, 22] on icon "undo" at bounding box center [298, 22] width 20 height 20
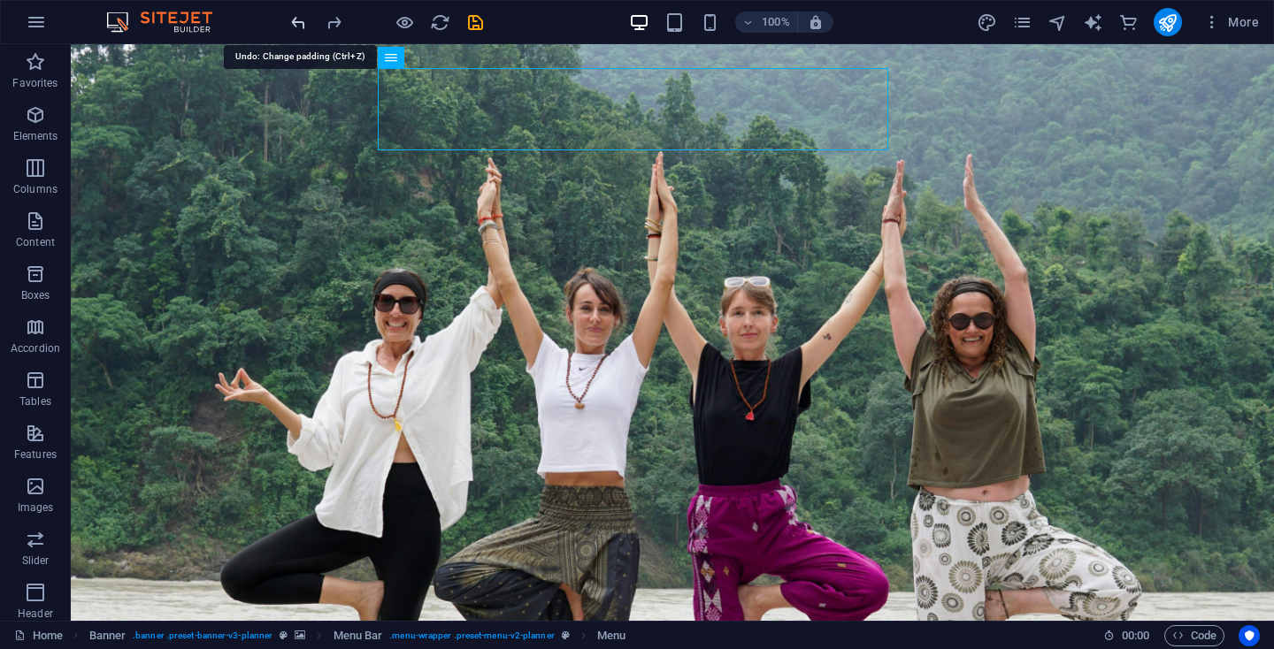
click at [296, 22] on icon "undo" at bounding box center [298, 22] width 20 height 20
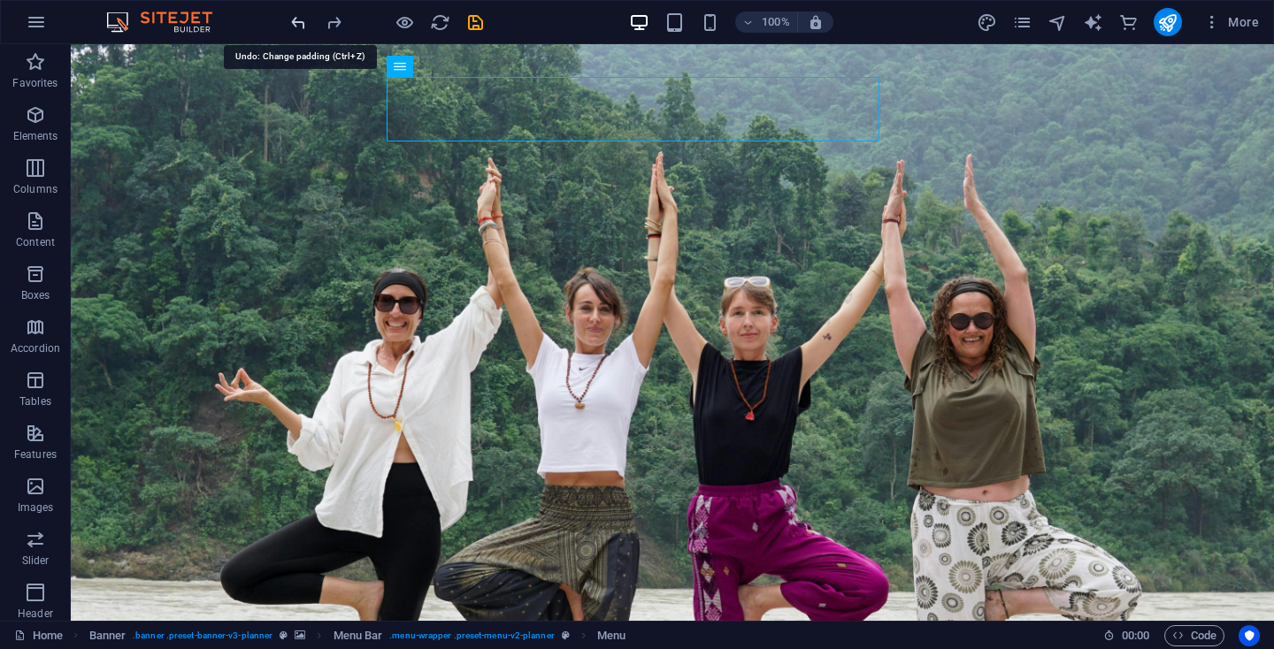
click at [296, 22] on icon "undo" at bounding box center [298, 22] width 20 height 20
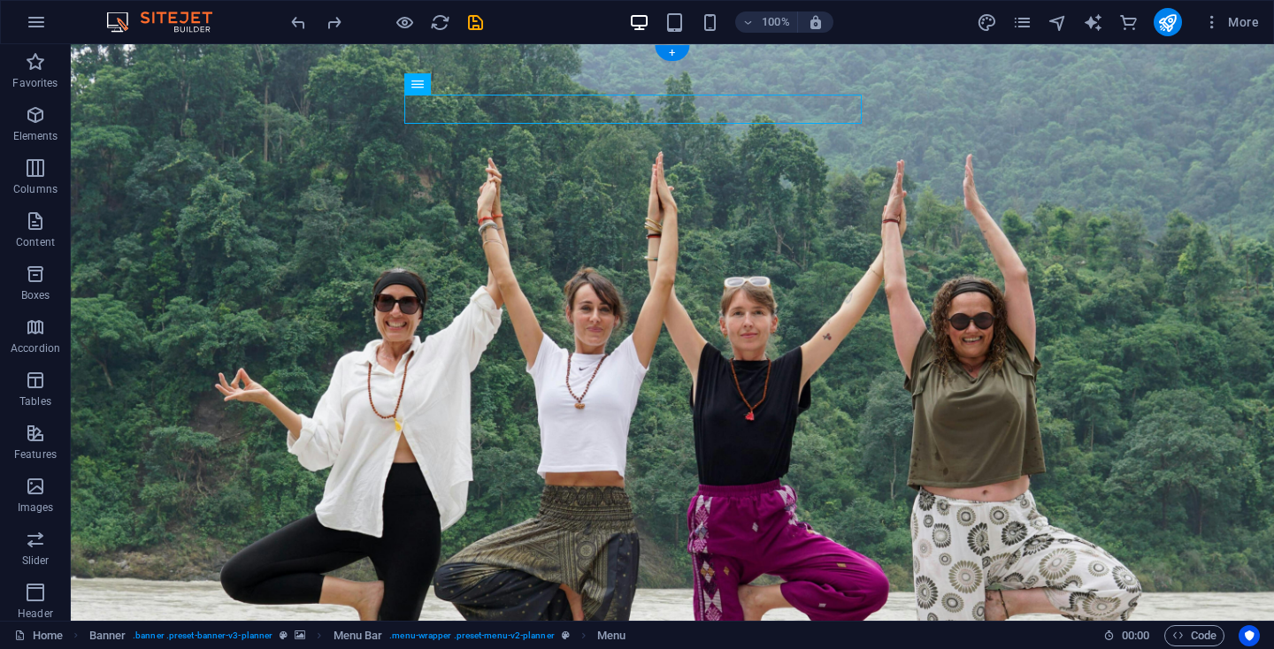
click at [1116, 351] on figure at bounding box center [672, 442] width 1203 height 796
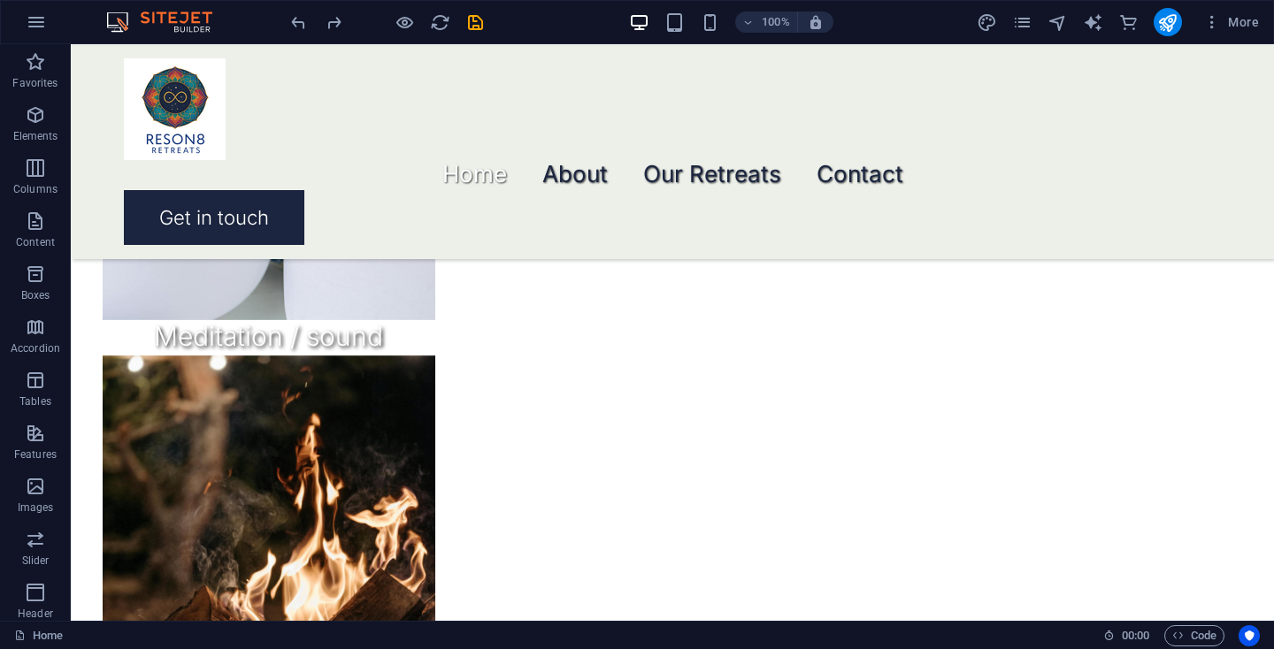
scroll to position [2005, 0]
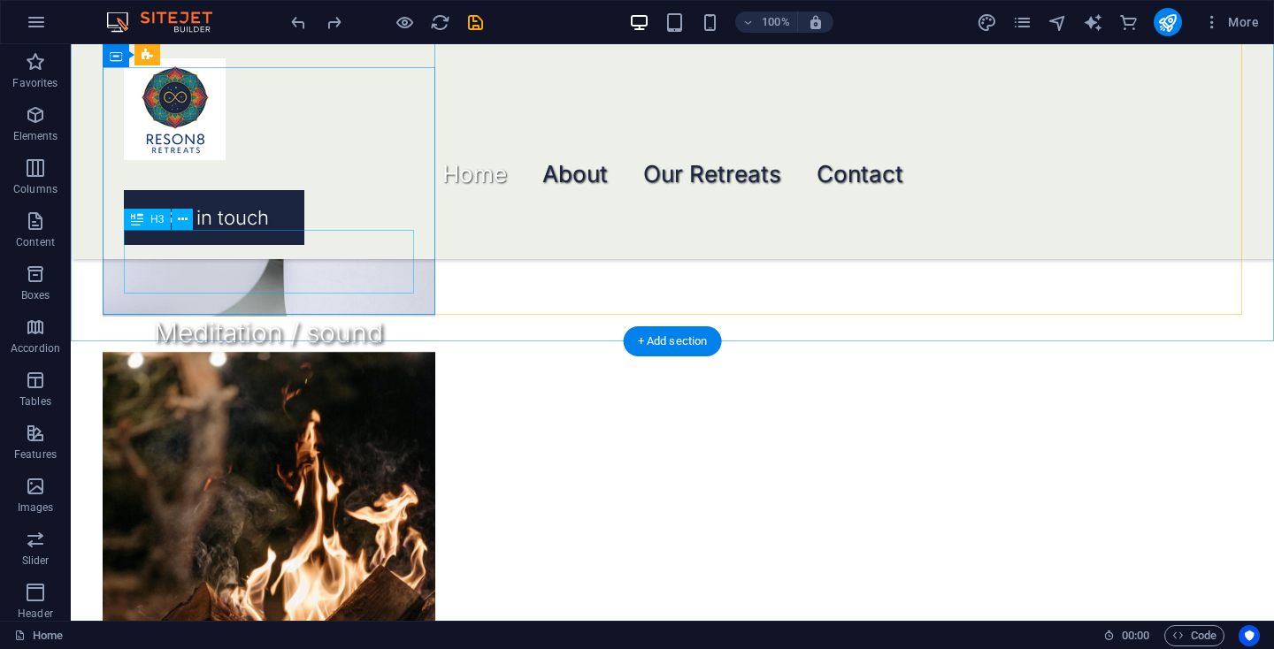
click at [322, 317] on div "Meditation / sound journey" at bounding box center [269, 349] width 290 height 64
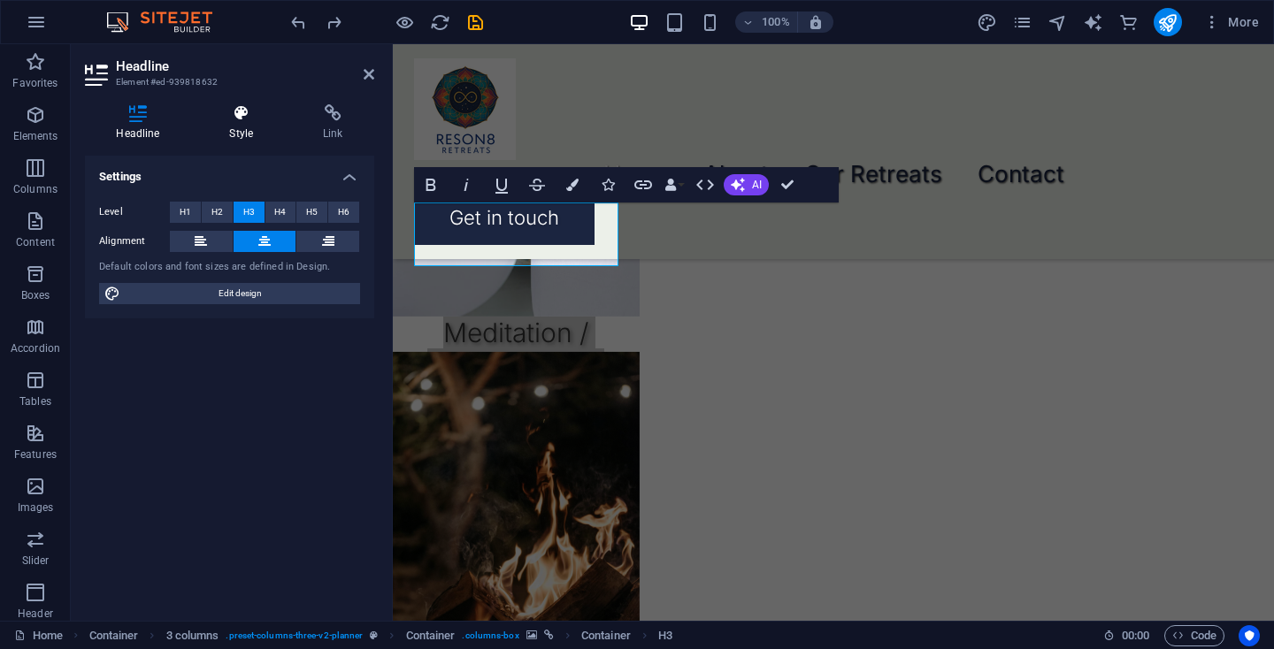
click at [248, 116] on icon at bounding box center [241, 113] width 87 height 18
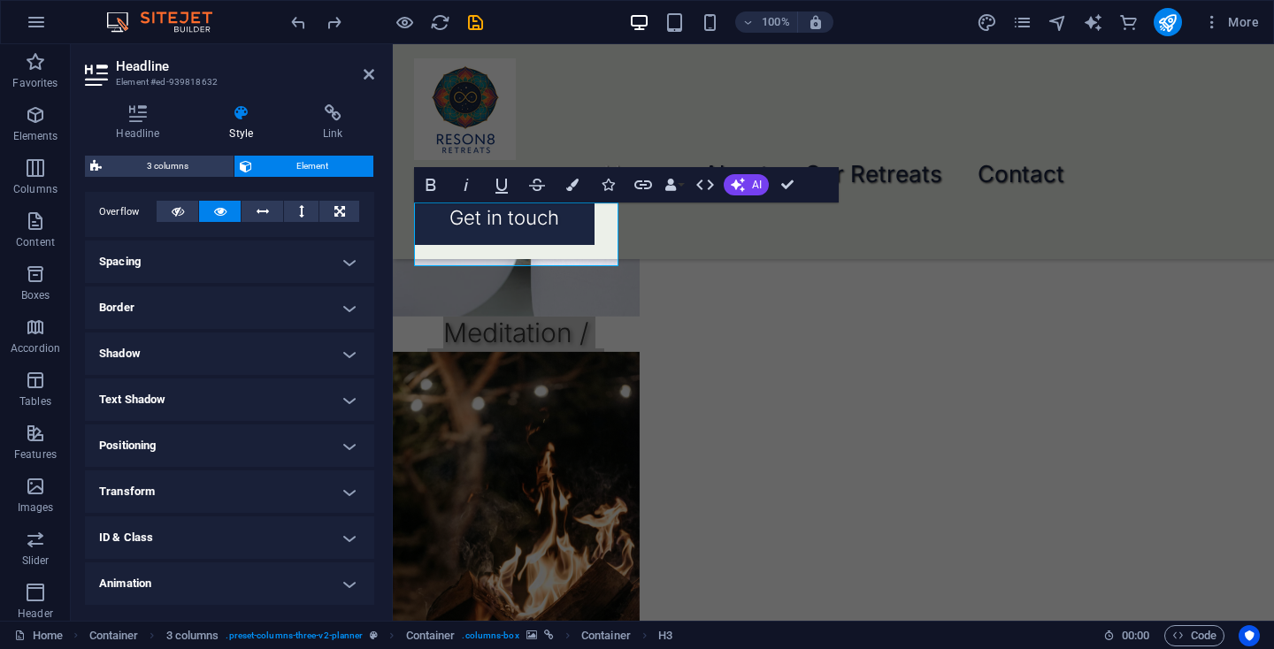
scroll to position [289, 0]
click at [235, 347] on h4 "Shadow" at bounding box center [229, 353] width 289 height 42
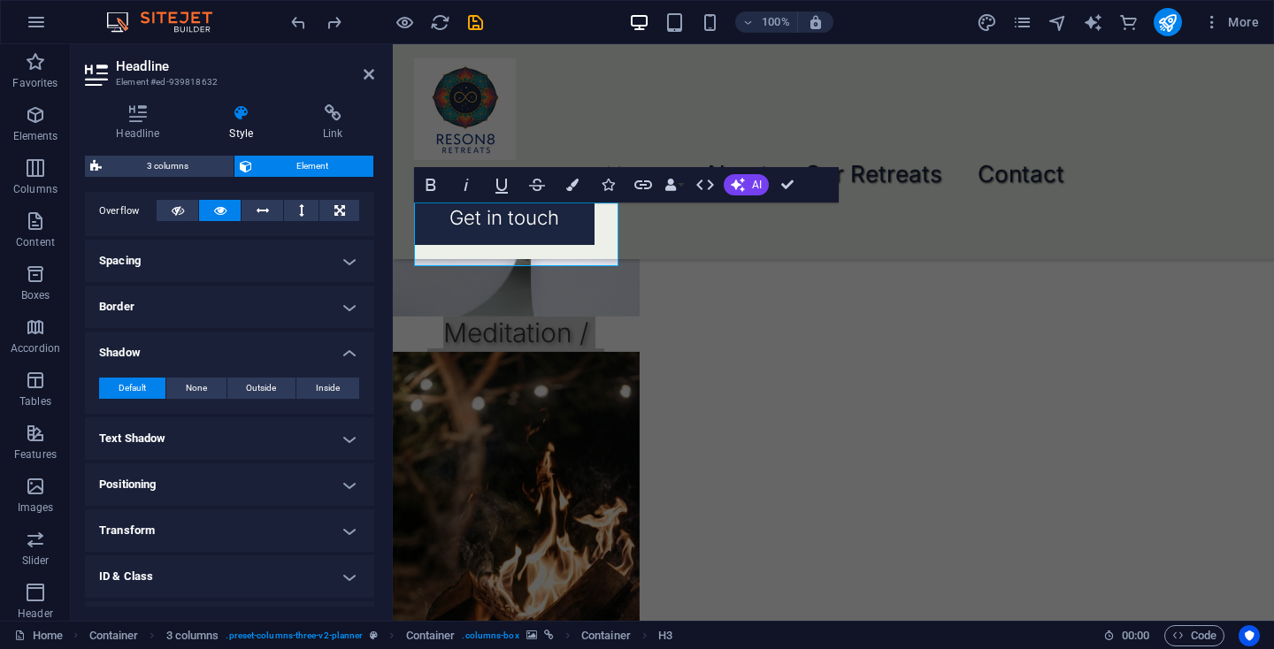
click at [235, 426] on h4 "Text Shadow" at bounding box center [229, 438] width 289 height 42
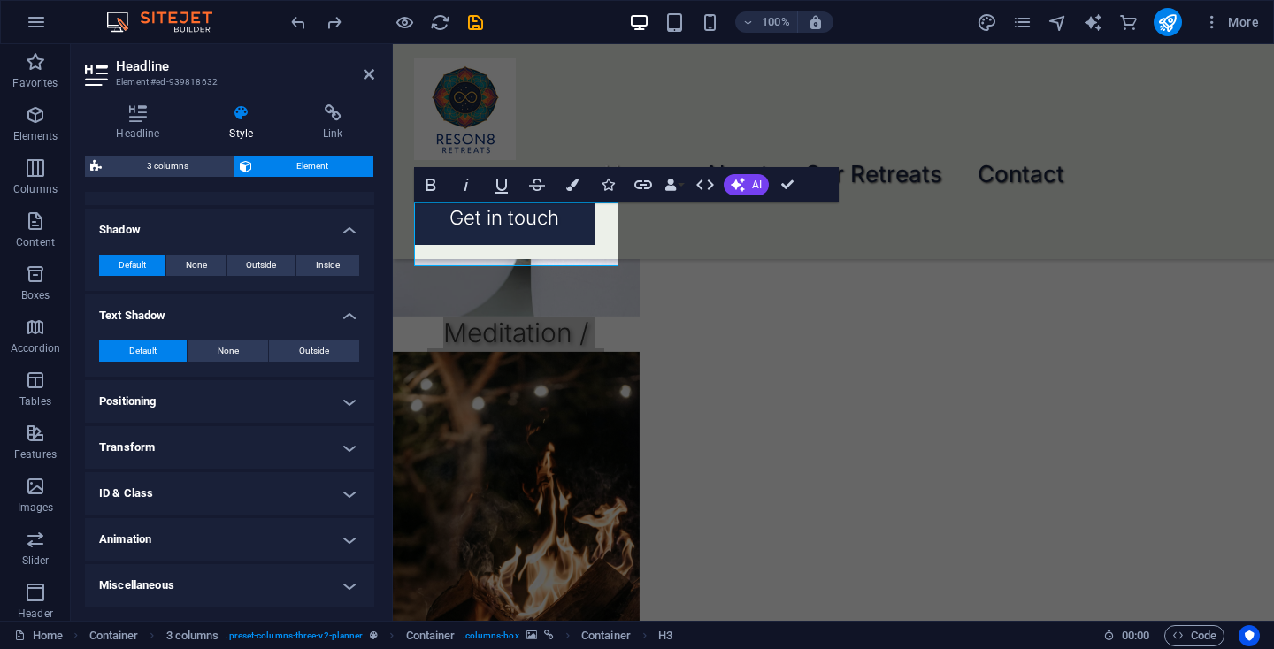
scroll to position [411, 0]
click at [318, 349] on span "Outside" at bounding box center [314, 351] width 30 height 21
type input "rgba(0, 0, 0, 0.2)"
type input "2"
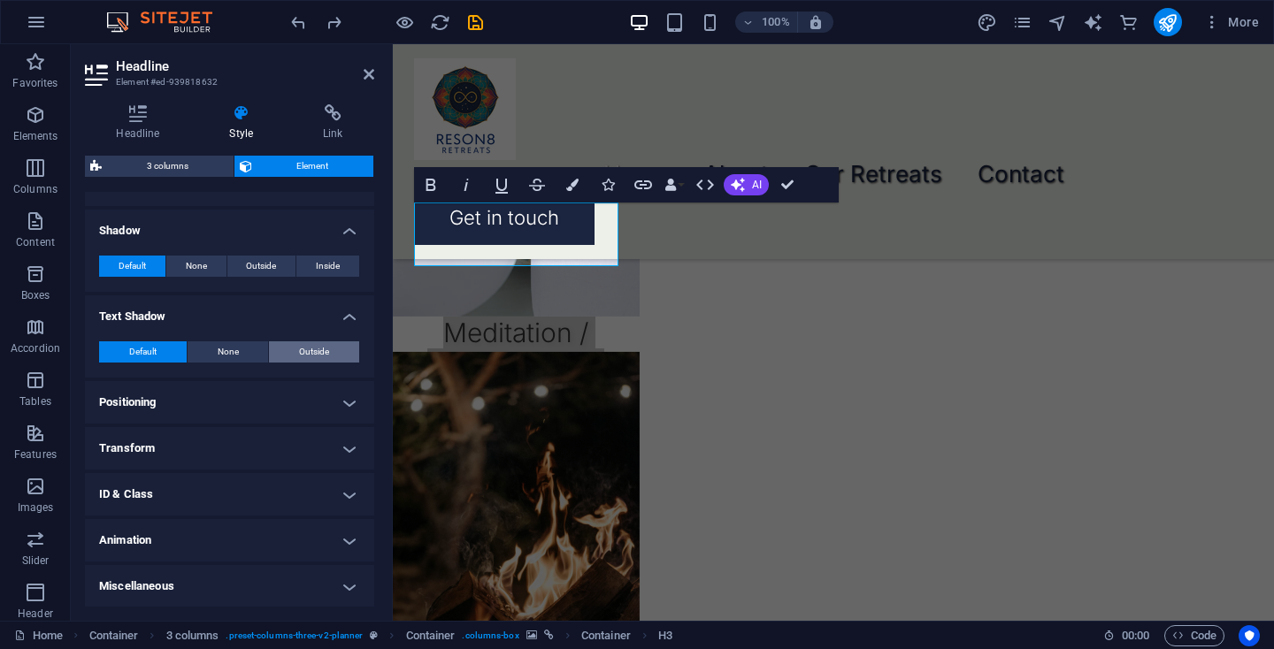
type input "4"
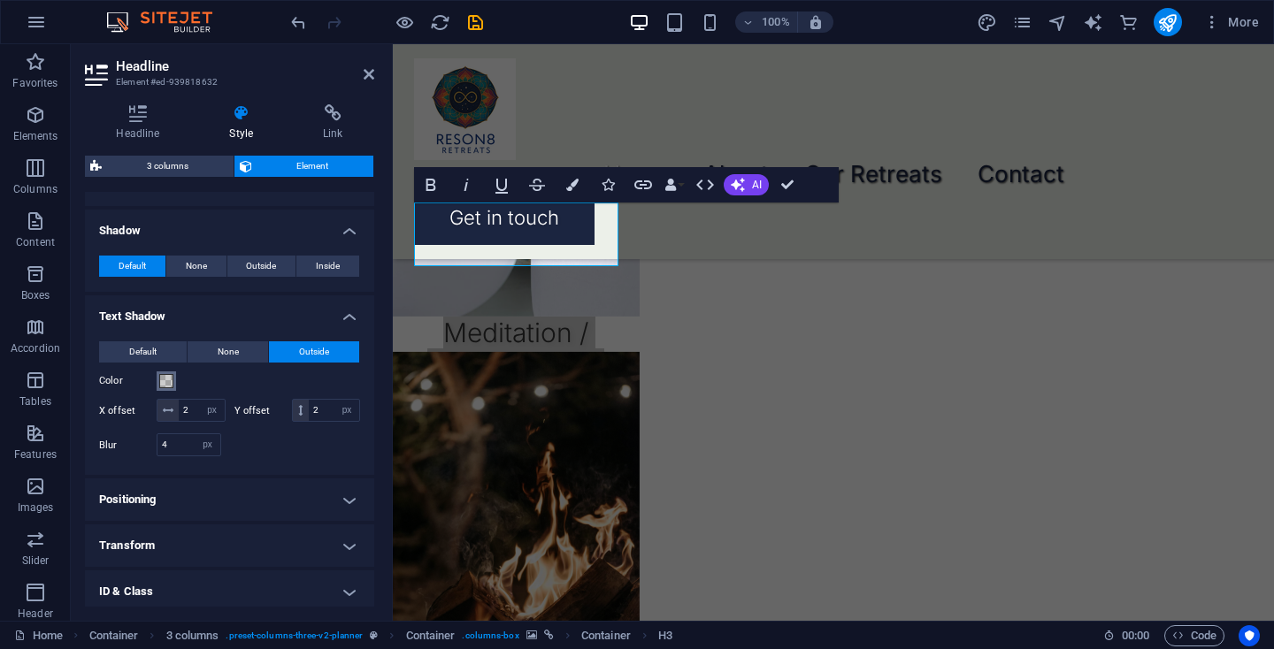
click at [167, 382] on span at bounding box center [166, 381] width 14 height 14
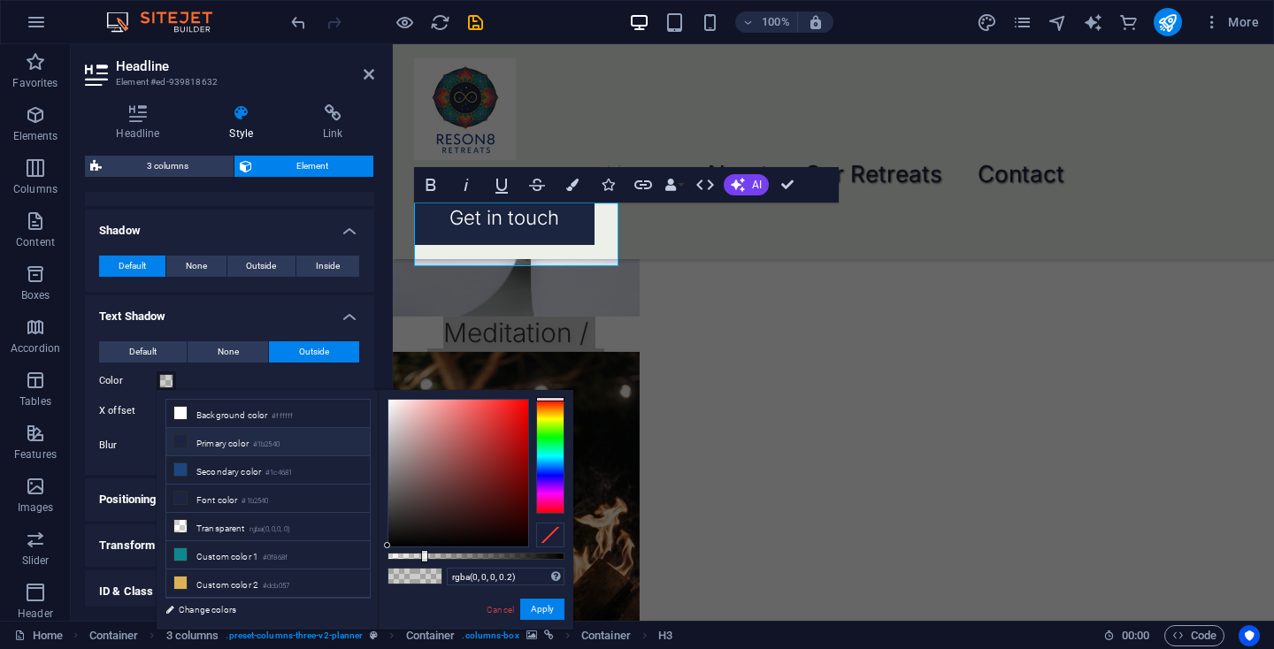
click at [233, 444] on li "Primary color #1b2540" at bounding box center [267, 442] width 203 height 28
type input "#1b2540"
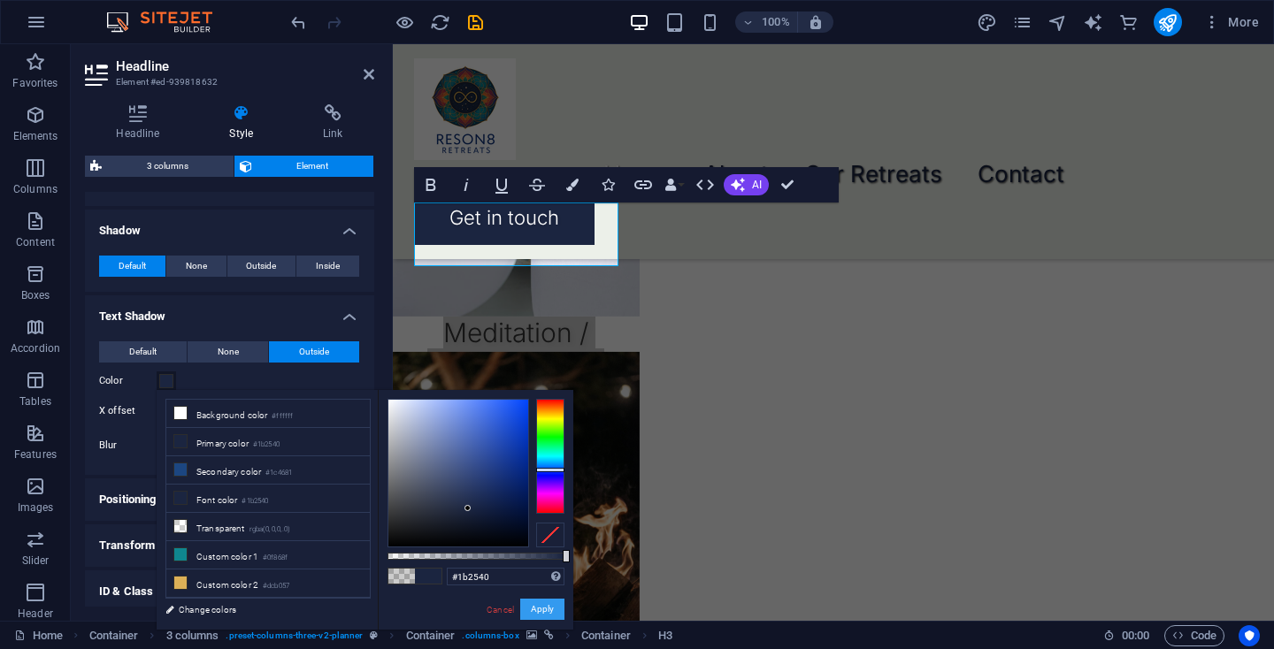
click at [539, 613] on button "Apply" at bounding box center [542, 609] width 44 height 21
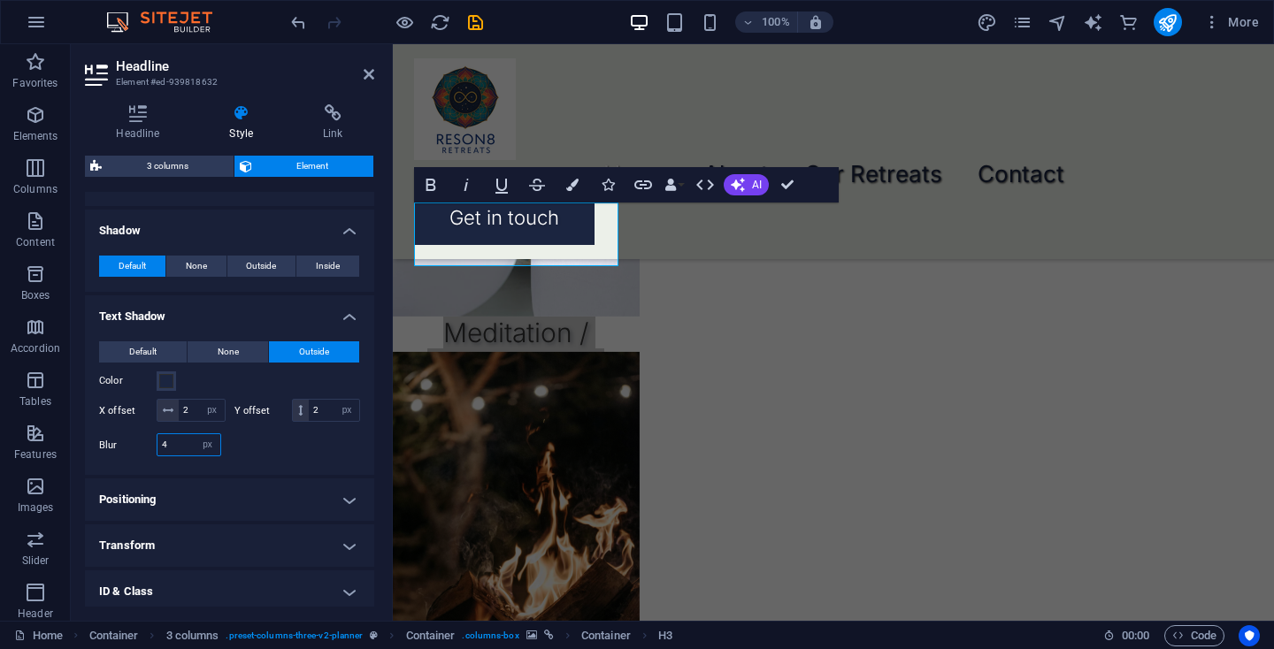
drag, startPoint x: 182, startPoint y: 449, endPoint x: 149, endPoint y: 438, distance: 35.5
click at [149, 438] on div "Blur 4 px rem % vh vw" at bounding box center [160, 444] width 122 height 23
type input "2"
drag, startPoint x: 194, startPoint y: 414, endPoint x: 156, endPoint y: 409, distance: 38.3
click at [156, 409] on div "X offset 2 px rem vh vw" at bounding box center [162, 410] width 126 height 23
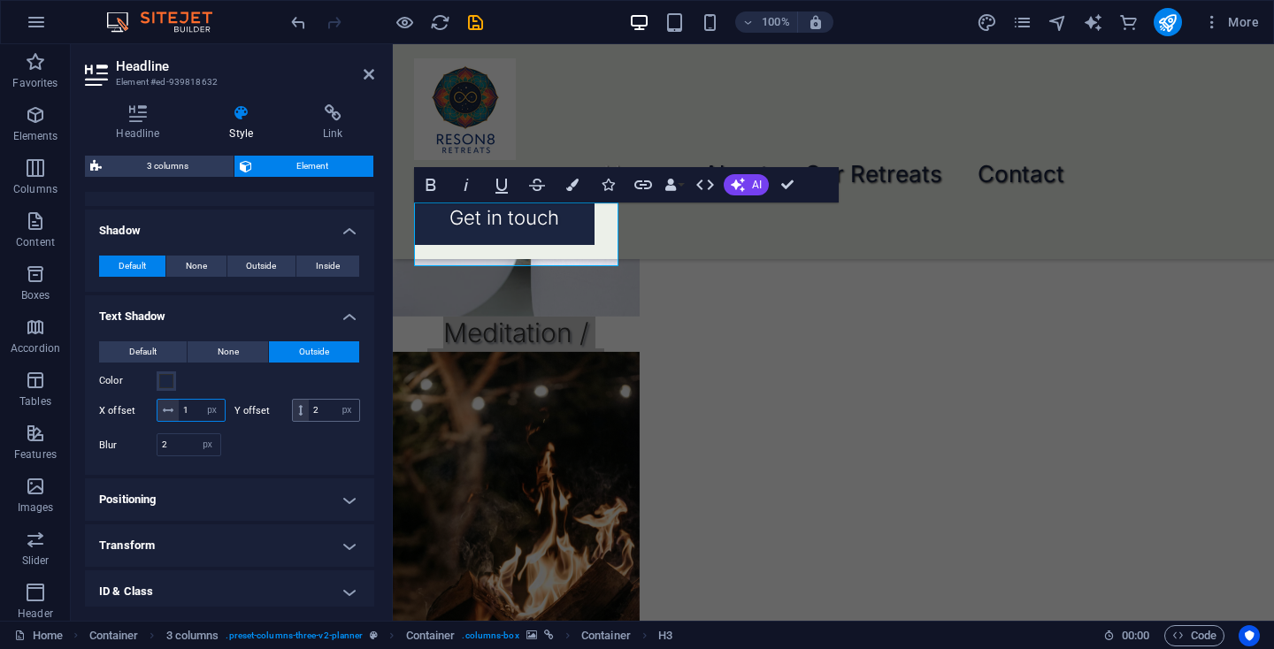
type input "1"
drag, startPoint x: 329, startPoint y: 412, endPoint x: 299, endPoint y: 409, distance: 30.3
click at [299, 409] on div "2 px rem vh vw" at bounding box center [326, 410] width 69 height 23
type input "1"
click at [176, 445] on input "2" at bounding box center [188, 444] width 63 height 21
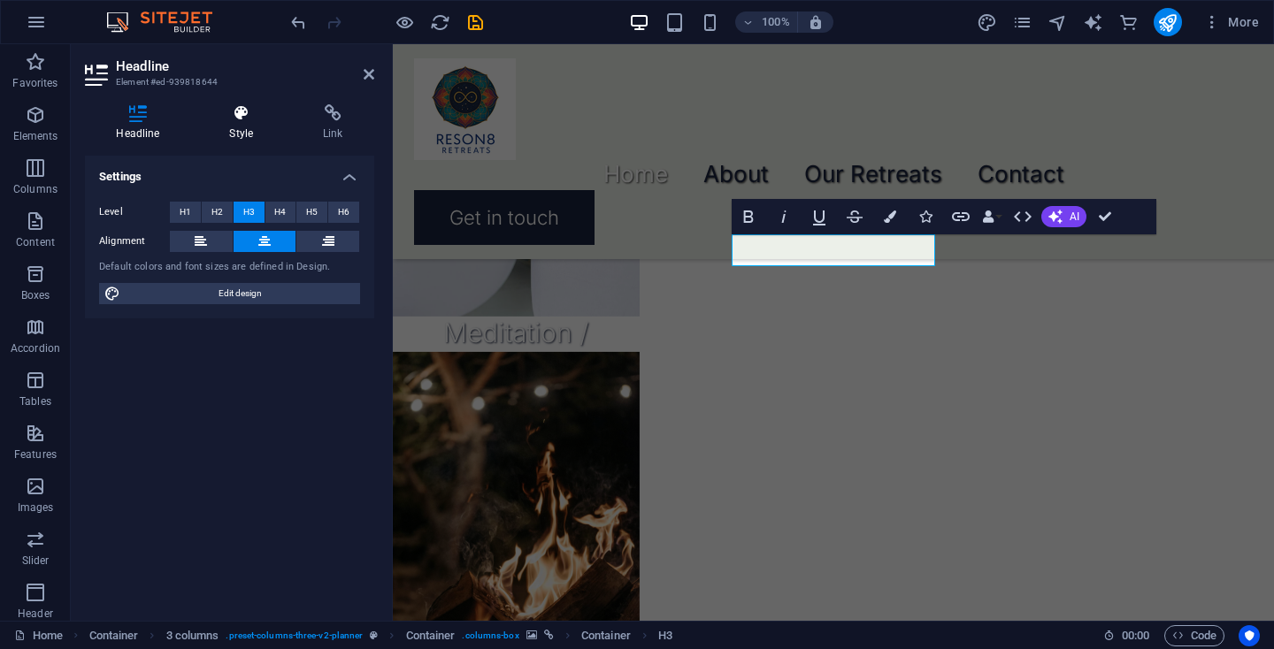
click at [240, 129] on h4 "Style" at bounding box center [245, 122] width 94 height 37
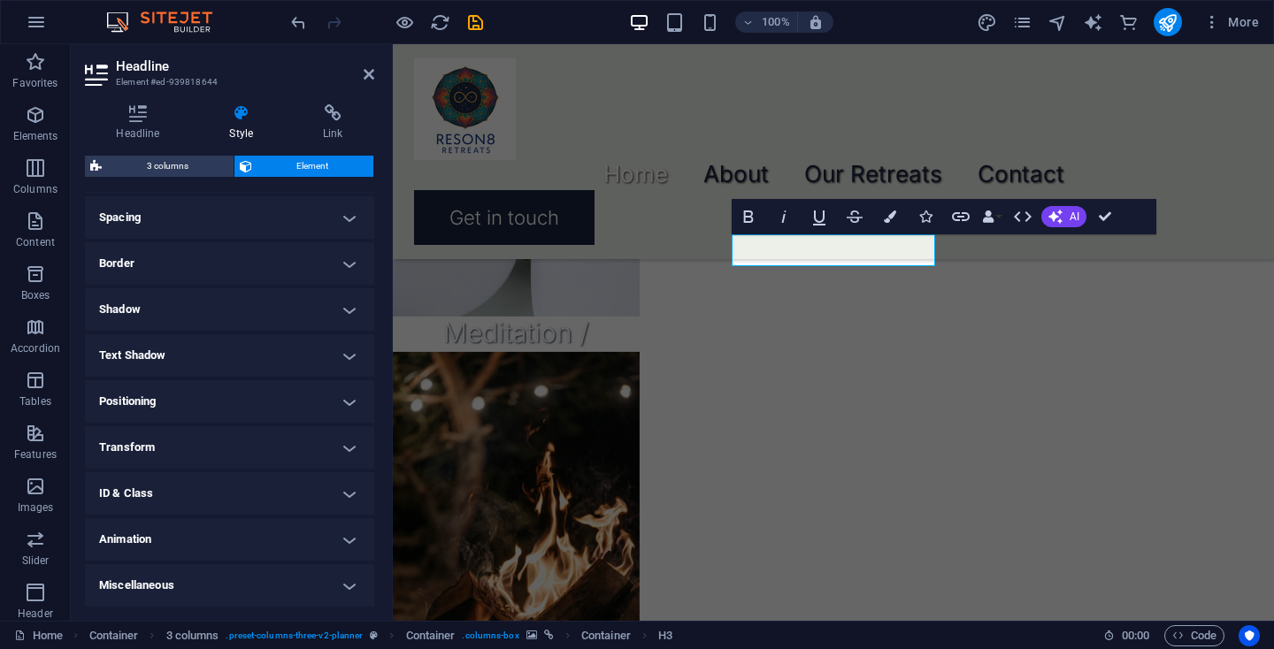
scroll to position [332, 0]
click at [242, 358] on h4 "Text Shadow" at bounding box center [229, 356] width 289 height 42
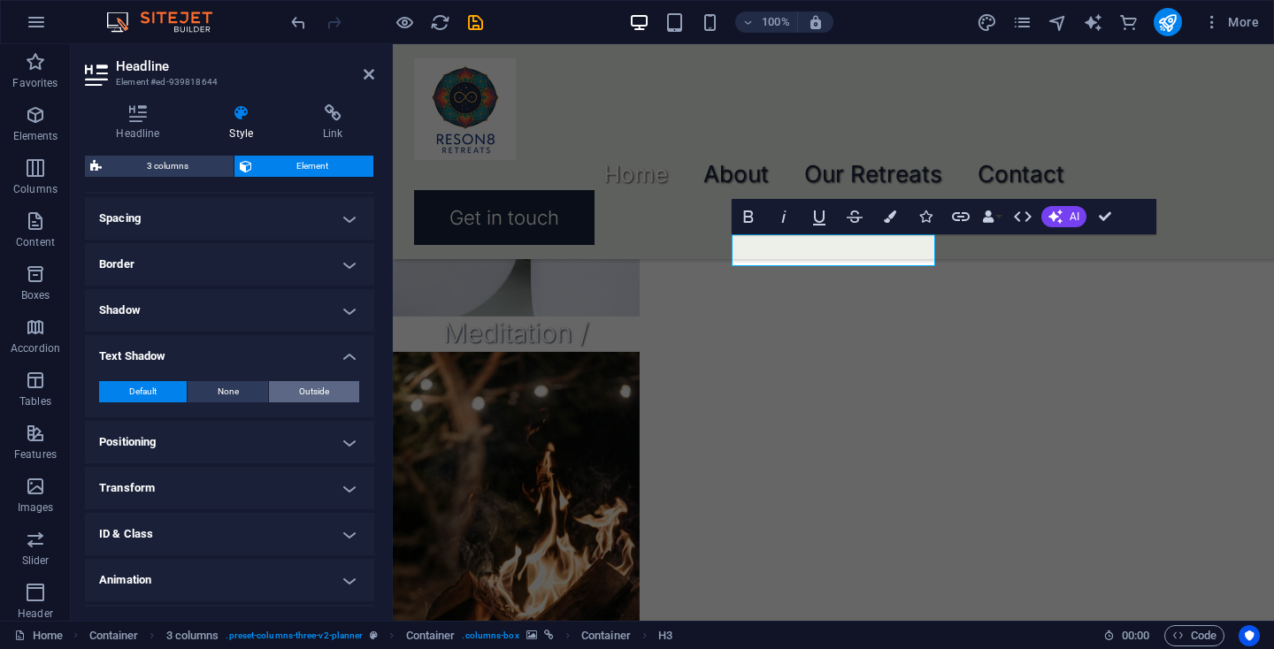
click at [322, 388] on span "Outside" at bounding box center [314, 391] width 30 height 21
type input "2"
type input "4"
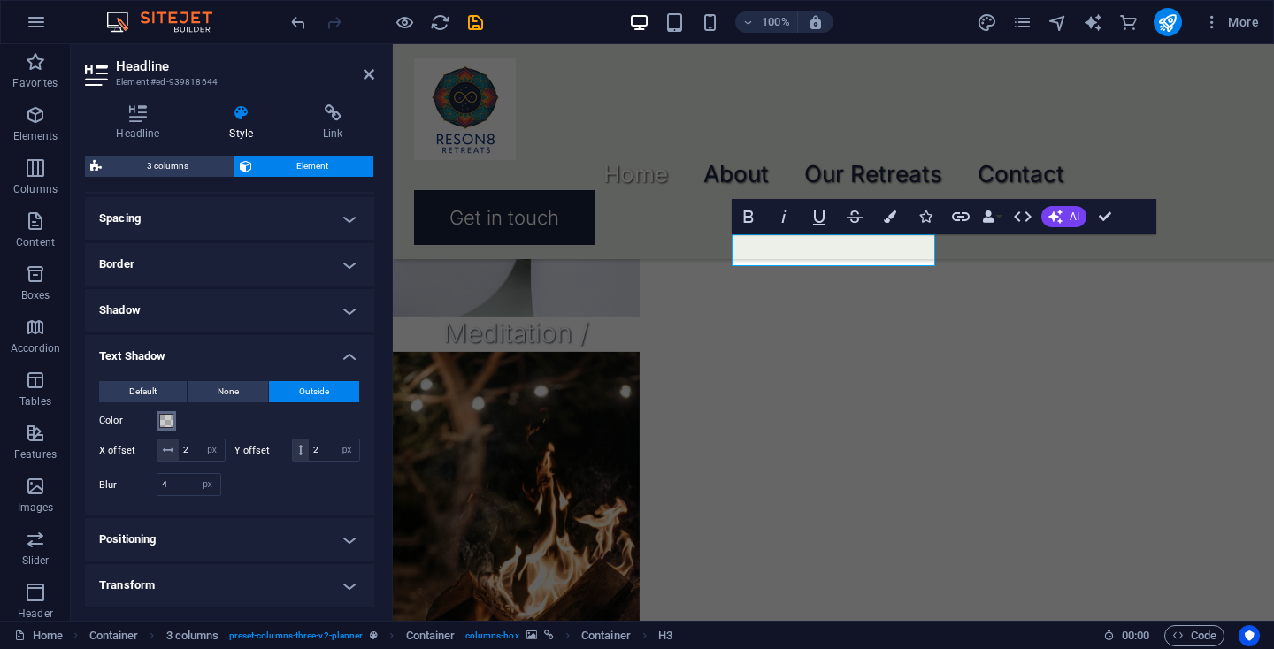
click at [167, 420] on span at bounding box center [166, 421] width 14 height 14
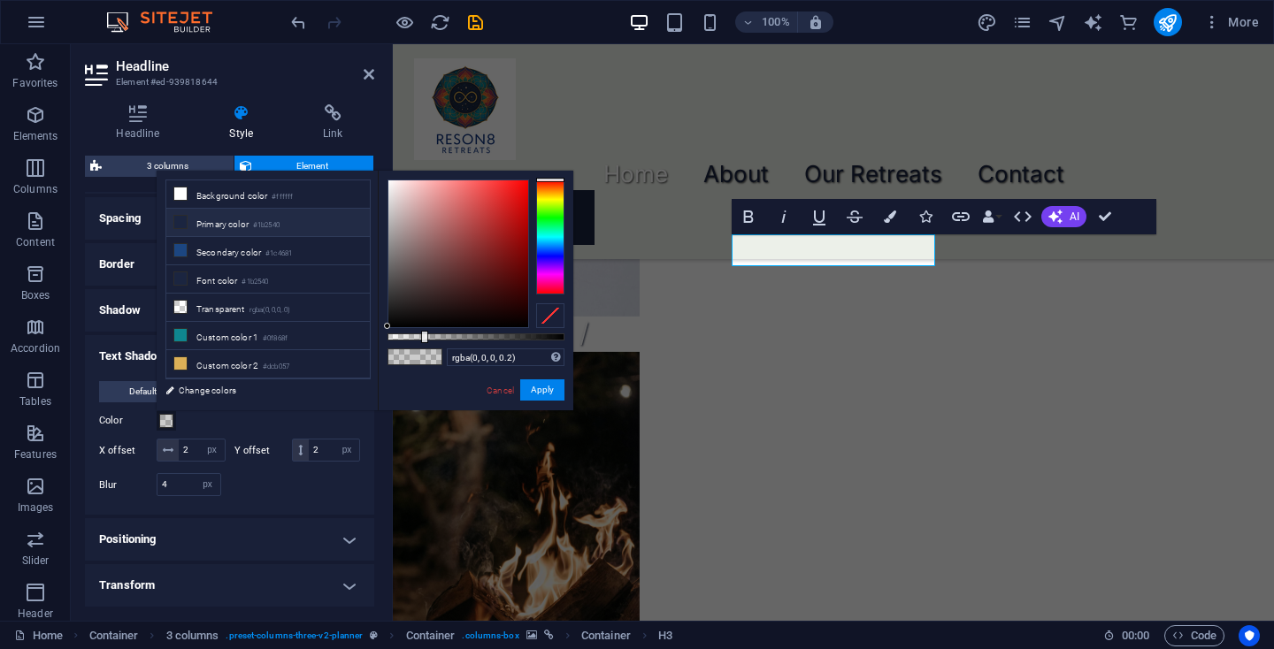
click at [198, 219] on li "Primary color #1b2540" at bounding box center [267, 223] width 203 height 28
type input "#1b2540"
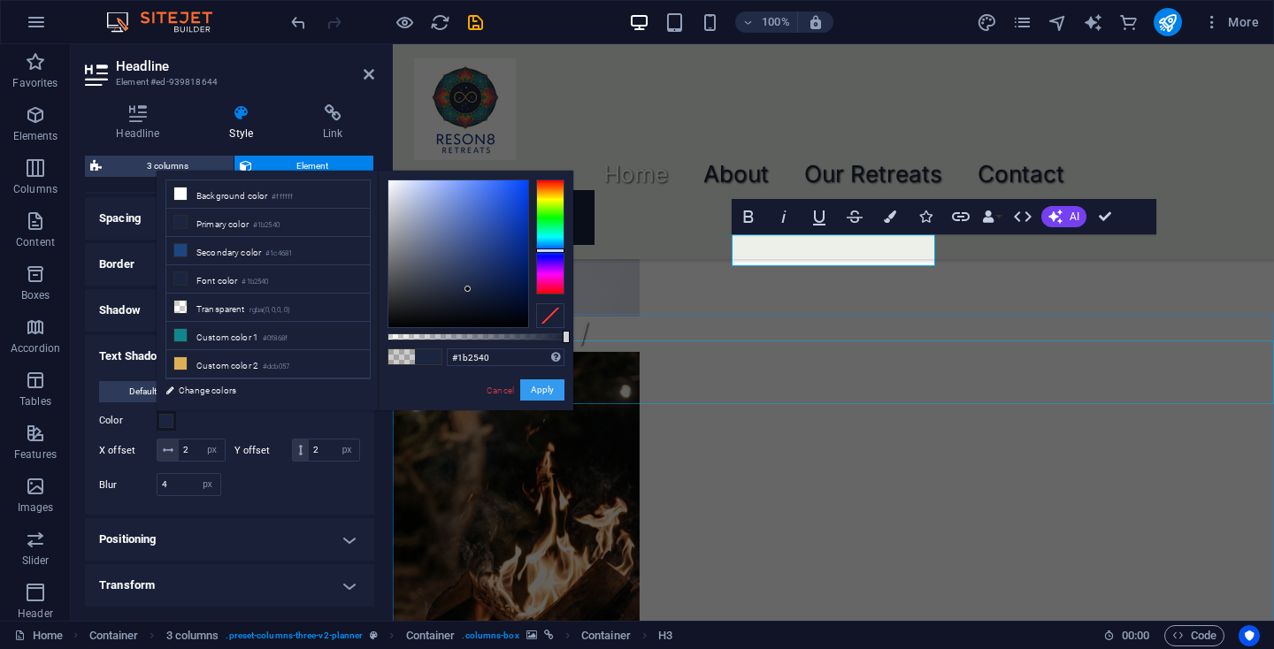
click at [532, 390] on button "Apply" at bounding box center [542, 389] width 44 height 21
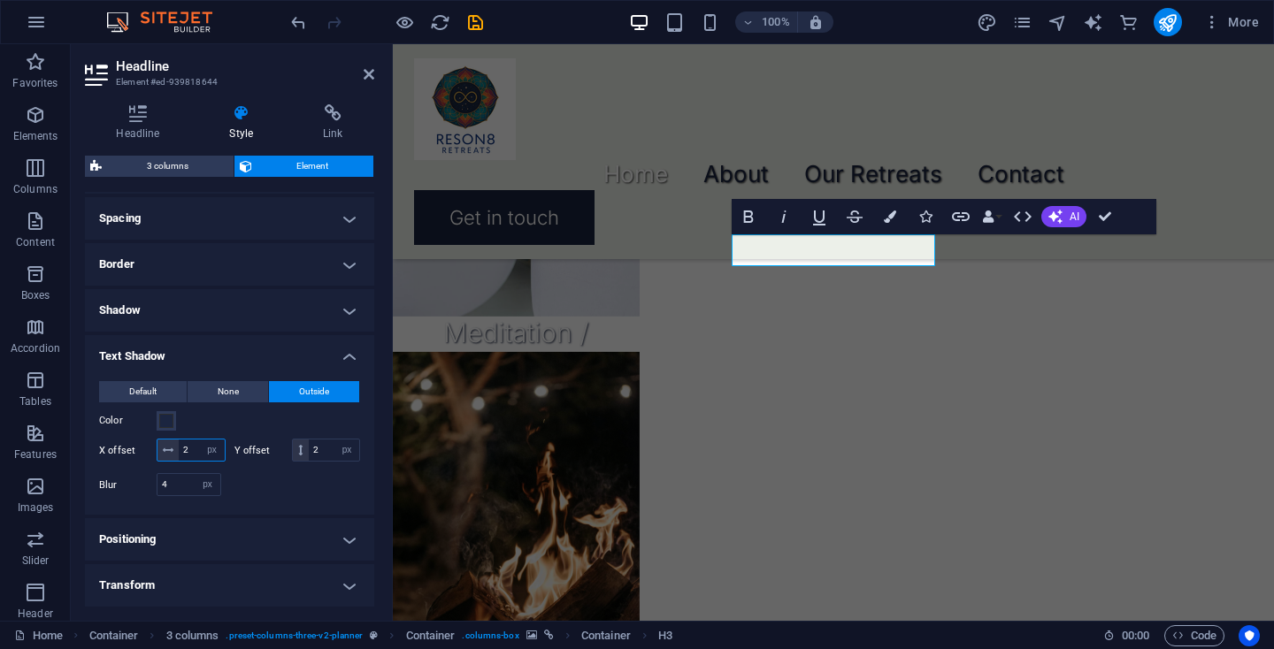
drag, startPoint x: 193, startPoint y: 451, endPoint x: 156, endPoint y: 449, distance: 37.2
click at [156, 449] on div "X offset 2 px rem vh vw" at bounding box center [162, 450] width 126 height 23
type input "1"
drag, startPoint x: 326, startPoint y: 445, endPoint x: 288, endPoint y: 442, distance: 38.1
click at [288, 442] on div "Y offset 2 px rem vh vw" at bounding box center [297, 450] width 126 height 23
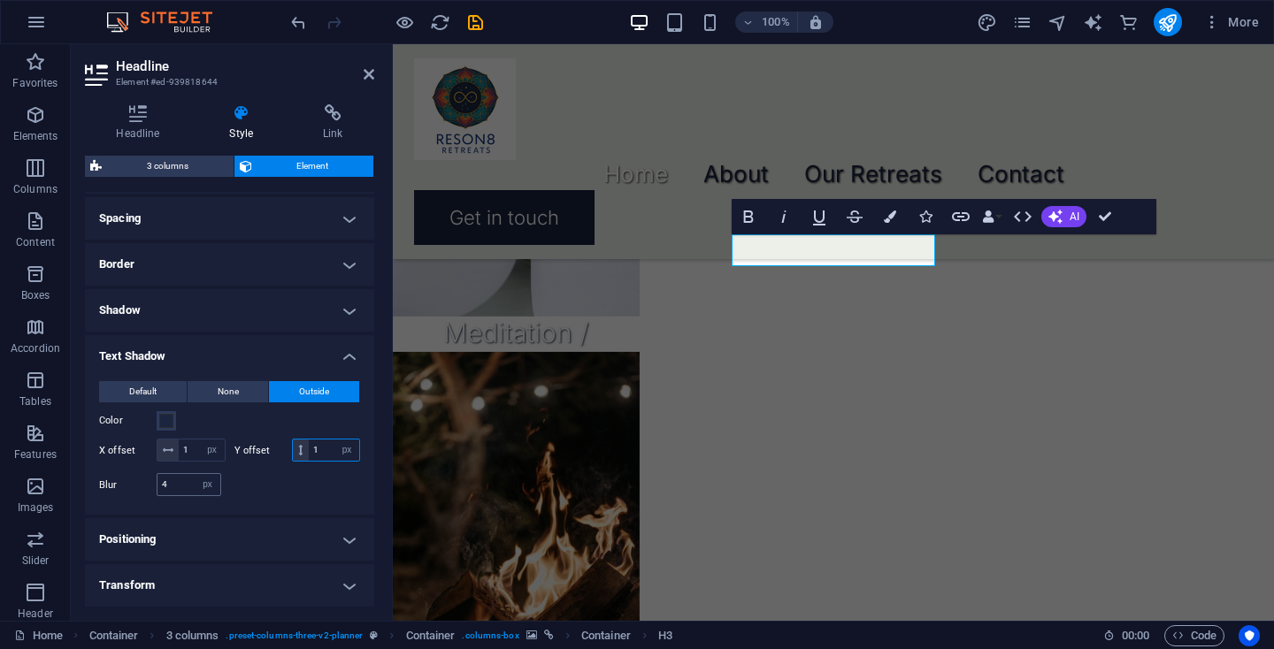
type input "1"
drag, startPoint x: 175, startPoint y: 481, endPoint x: 128, endPoint y: 481, distance: 46.9
click at [128, 481] on div "Blur 4 px rem % vh vw" at bounding box center [160, 484] width 122 height 23
type input "2"
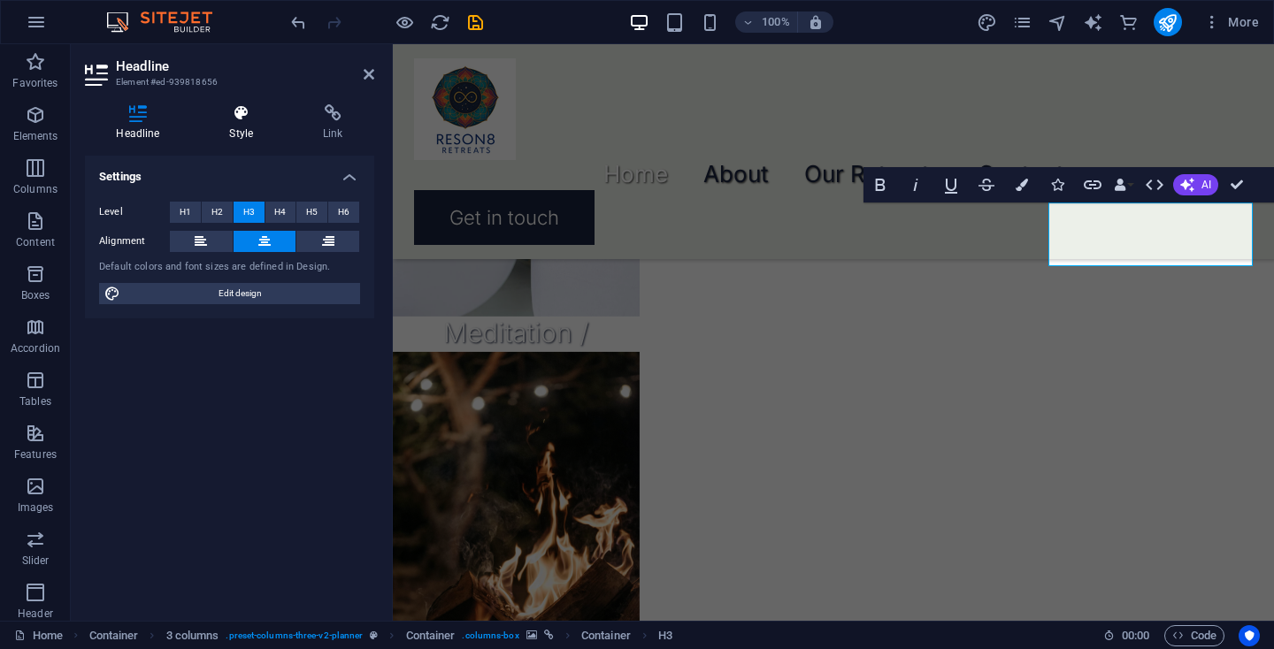
click at [249, 122] on h4 "Style" at bounding box center [245, 122] width 94 height 37
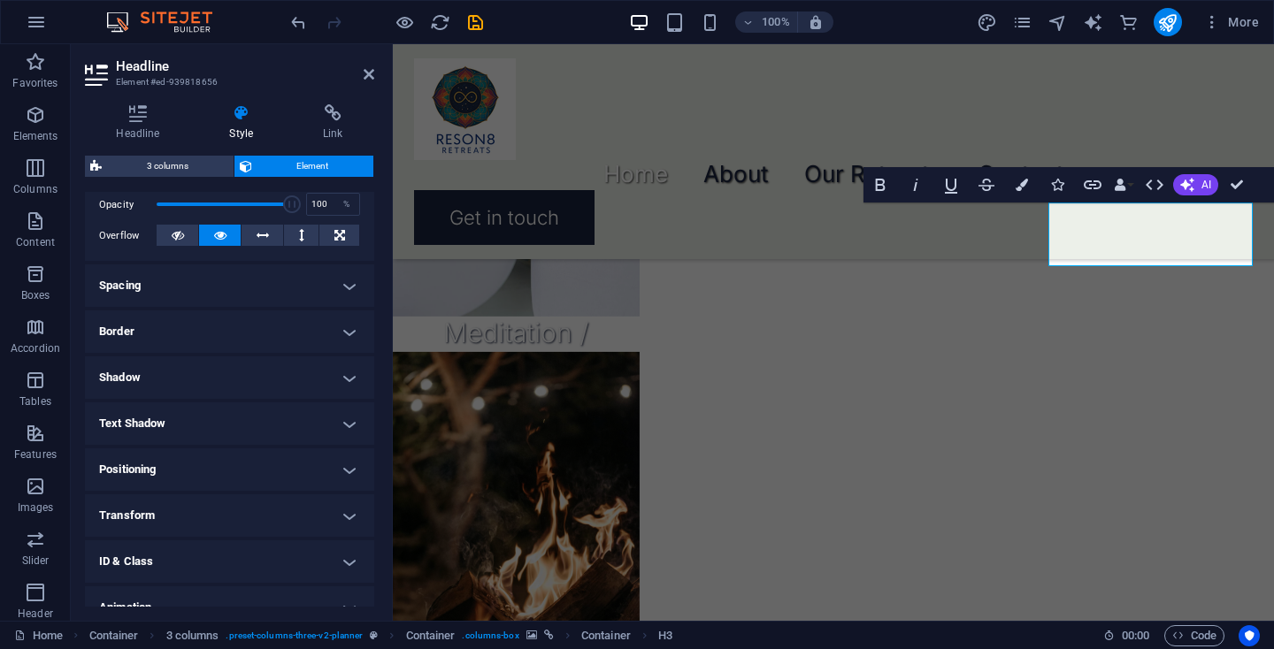
scroll to position [266, 0]
click at [205, 420] on h4 "Text Shadow" at bounding box center [229, 422] width 289 height 42
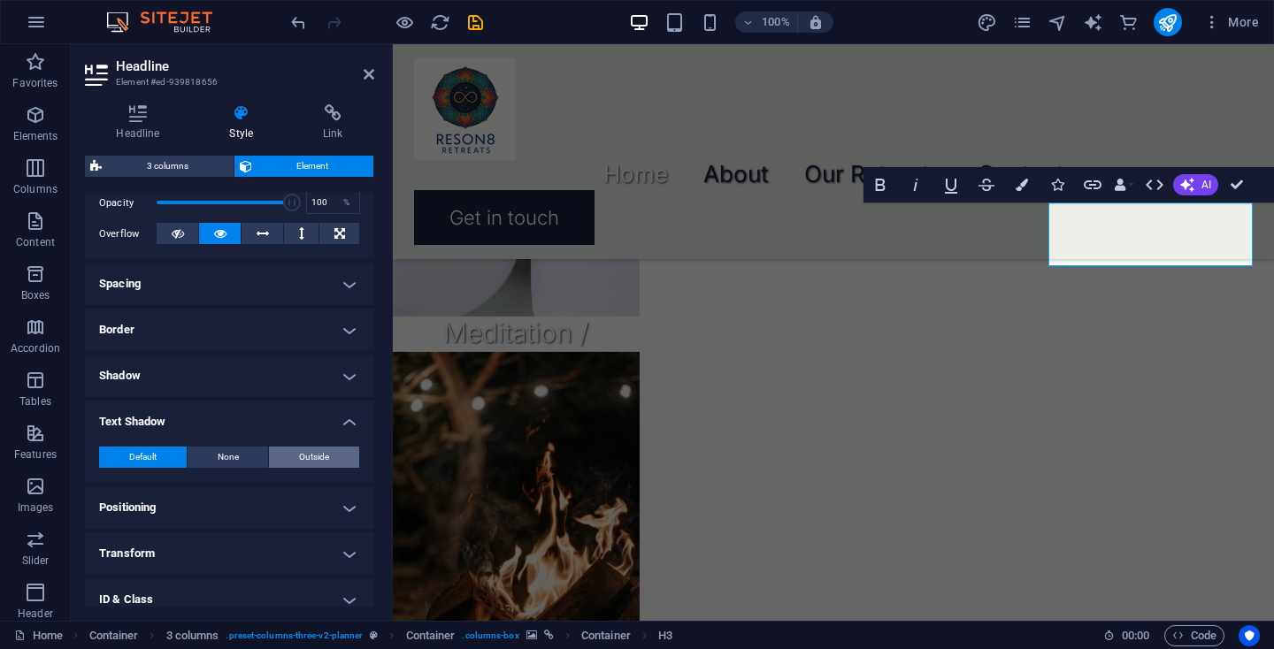
click at [322, 449] on span "Outside" at bounding box center [314, 457] width 30 height 21
type input "2"
type input "4"
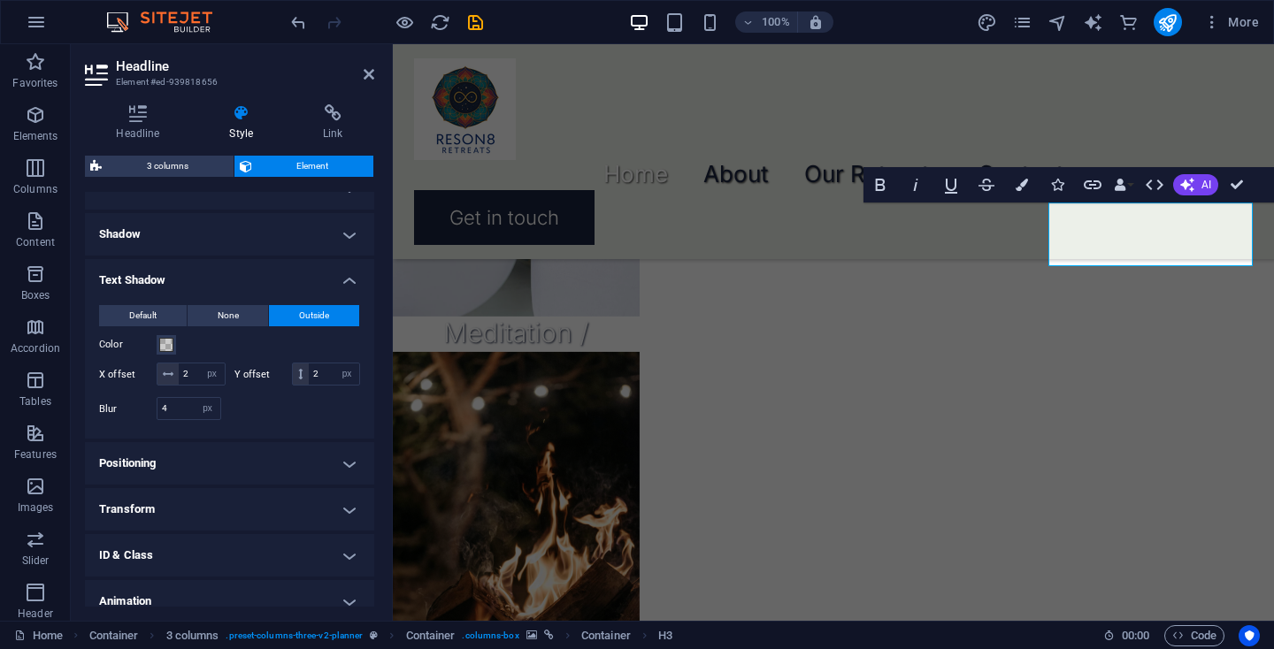
scroll to position [445, 0]
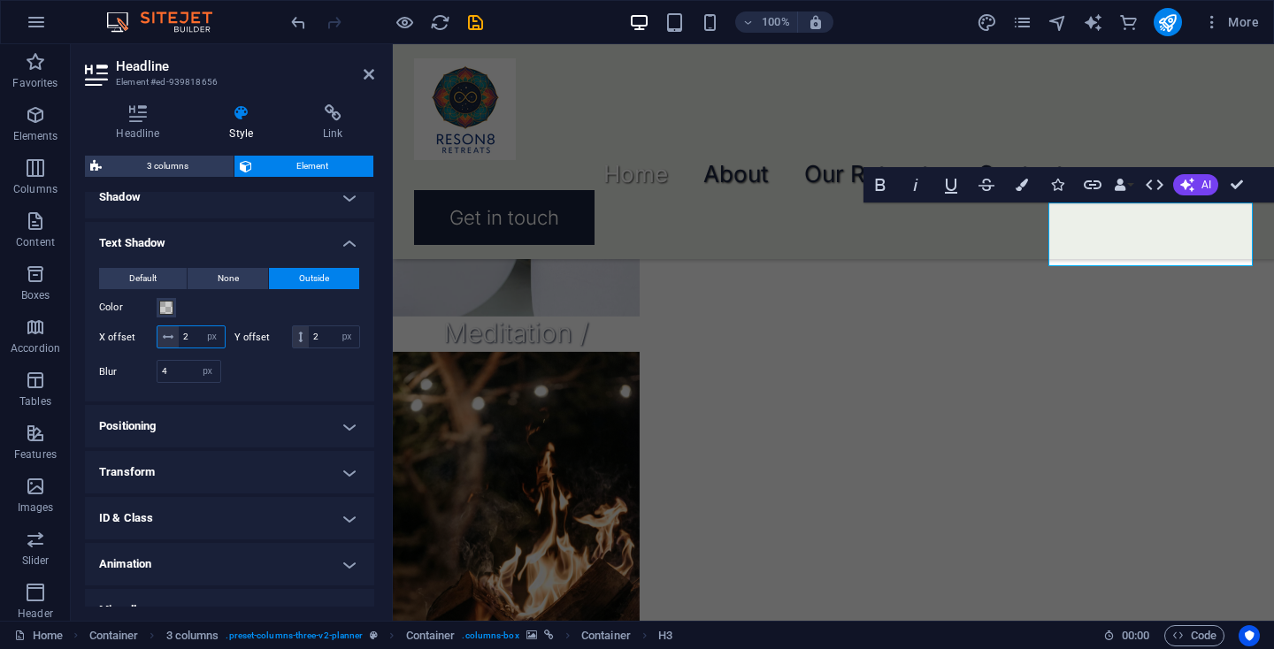
drag, startPoint x: 191, startPoint y: 335, endPoint x: 160, endPoint y: 334, distance: 31.0
click at [160, 334] on div "2 px rem vh vw" at bounding box center [191, 336] width 69 height 23
type input "1"
drag, startPoint x: 316, startPoint y: 335, endPoint x: 286, endPoint y: 333, distance: 30.1
click at [286, 333] on div "Y offset 2 px rem vh vw" at bounding box center [297, 336] width 126 height 23
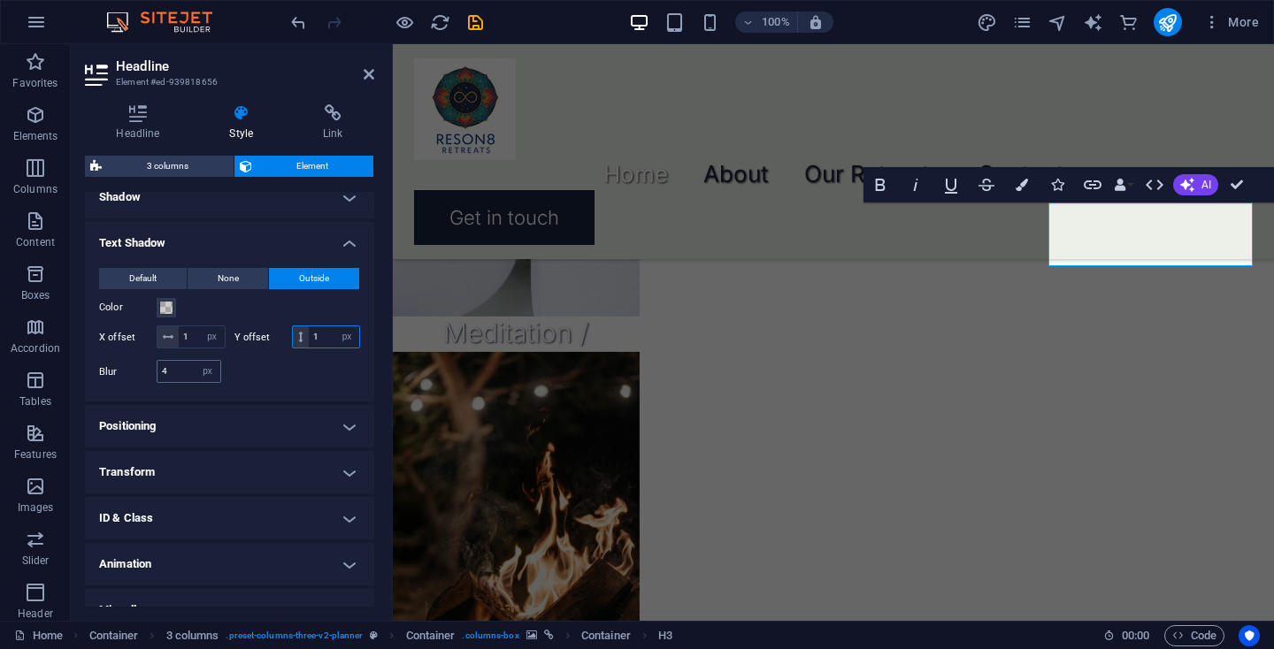
type input "1"
drag, startPoint x: 175, startPoint y: 371, endPoint x: 129, endPoint y: 371, distance: 46.0
click at [129, 371] on div "Blur 4 px rem % vh vw" at bounding box center [160, 371] width 122 height 23
type input "2"
click at [166, 299] on button "Color" at bounding box center [166, 307] width 19 height 19
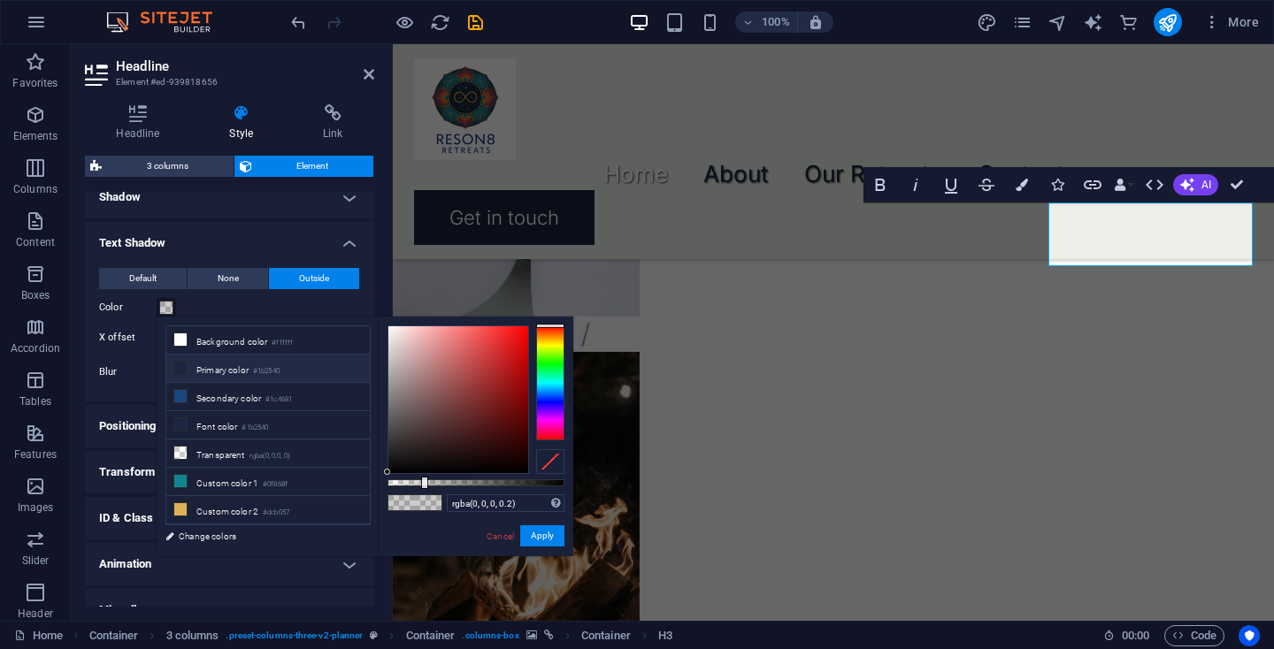
click at [226, 364] on li "Primary color #1b2540" at bounding box center [267, 369] width 203 height 28
type input "#1b2540"
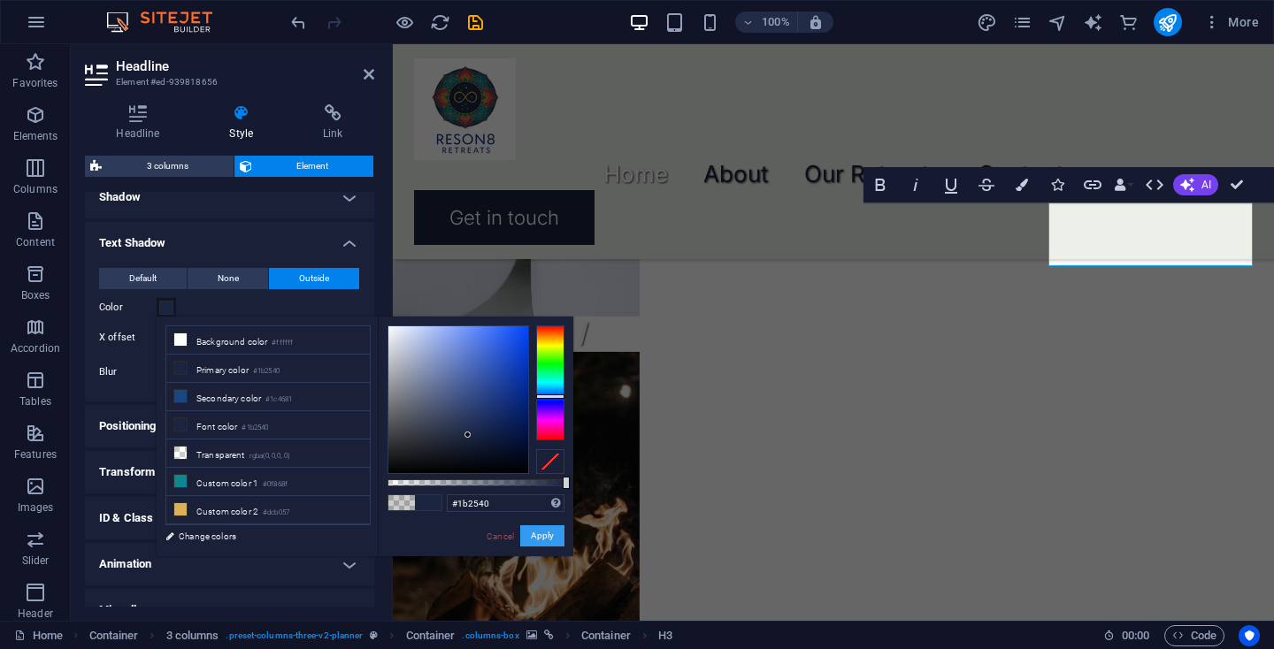
click at [550, 532] on button "Apply" at bounding box center [542, 535] width 44 height 21
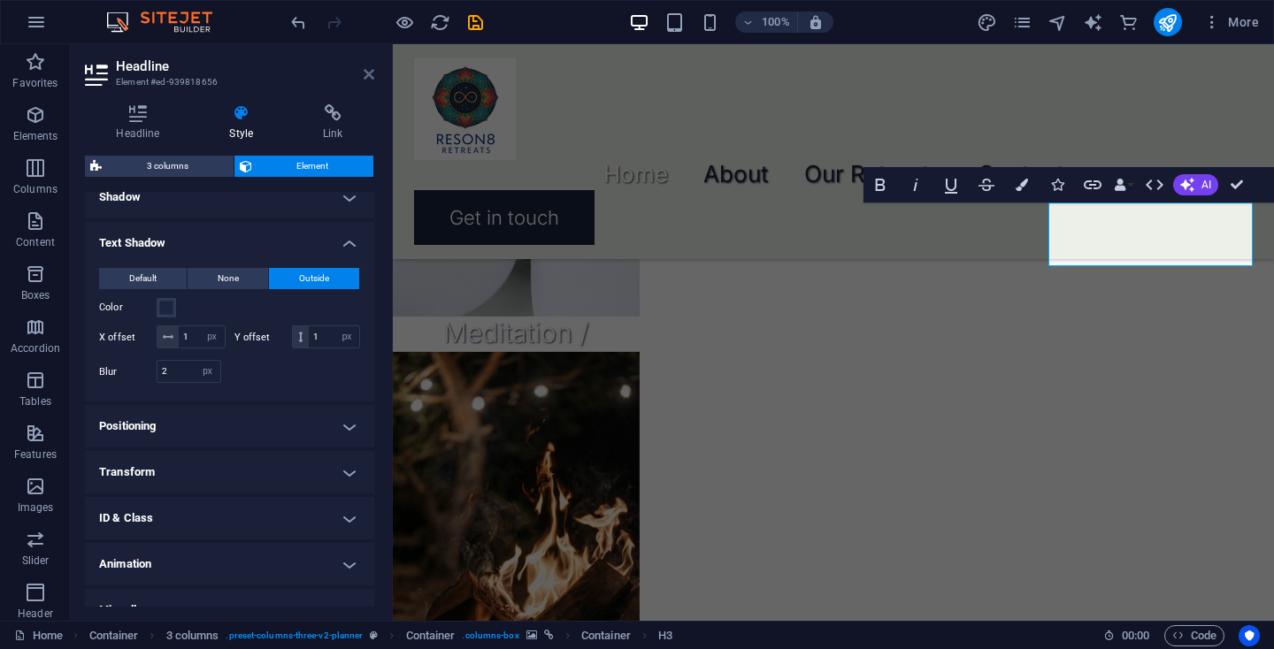
click at [367, 71] on icon at bounding box center [368, 74] width 11 height 14
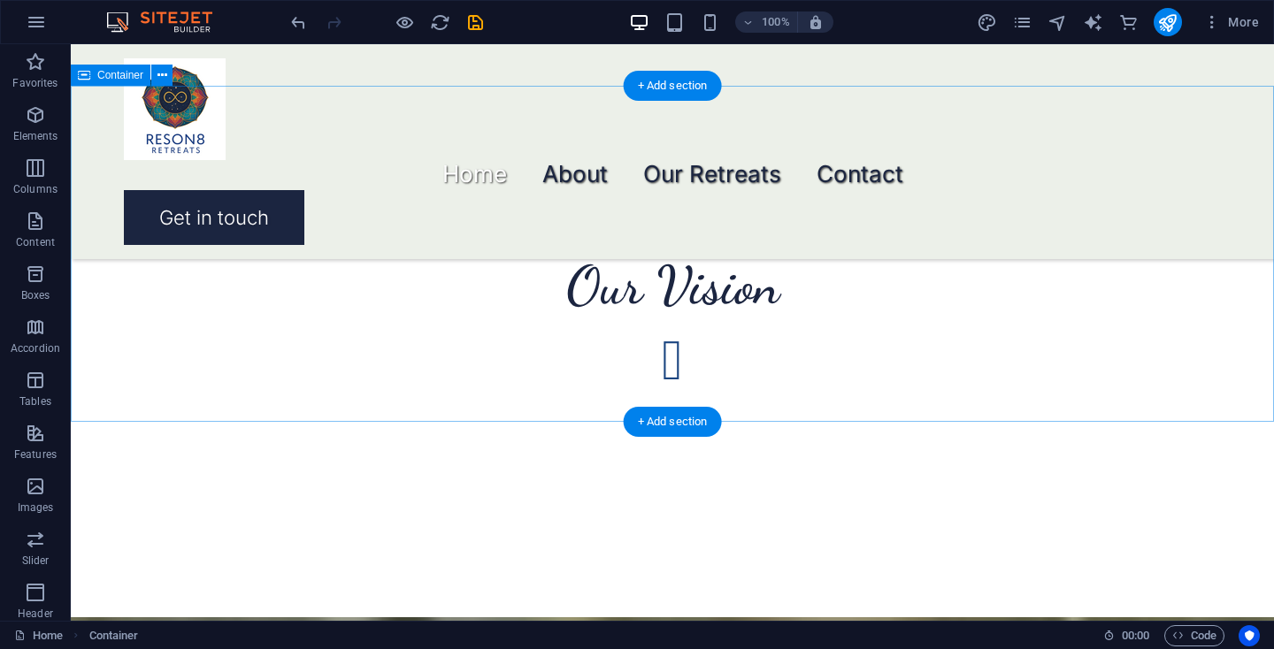
scroll to position [2949, 0]
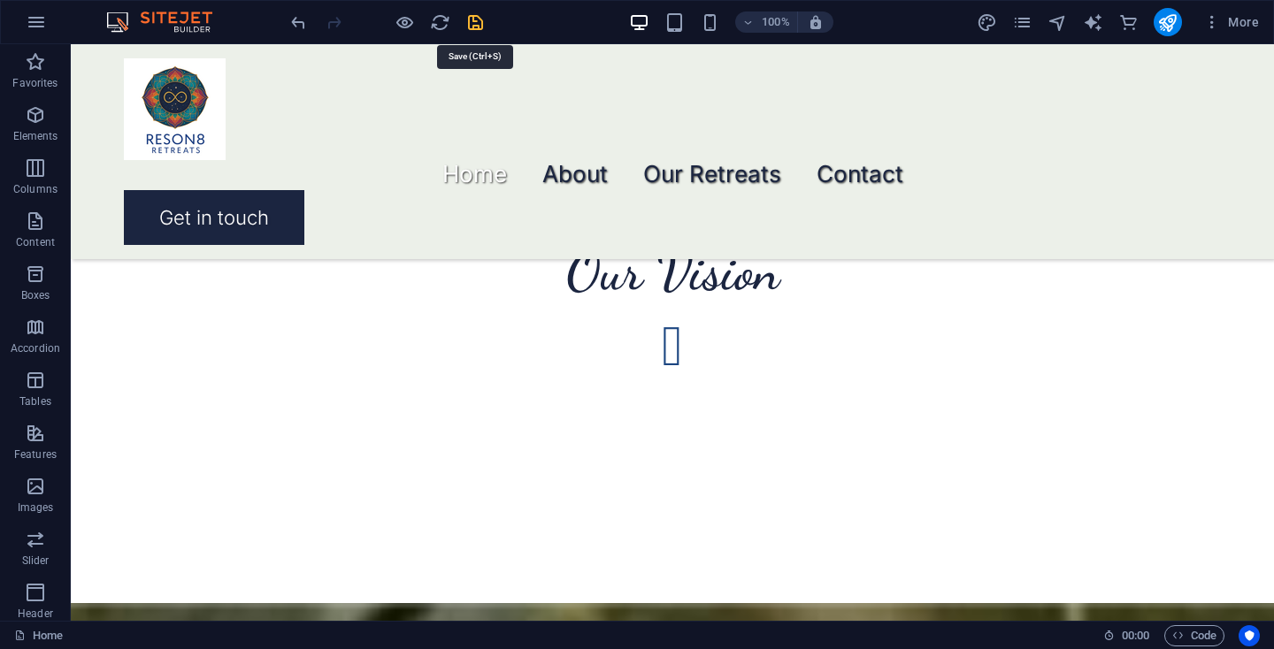
click at [472, 19] on icon "save" at bounding box center [475, 22] width 20 height 20
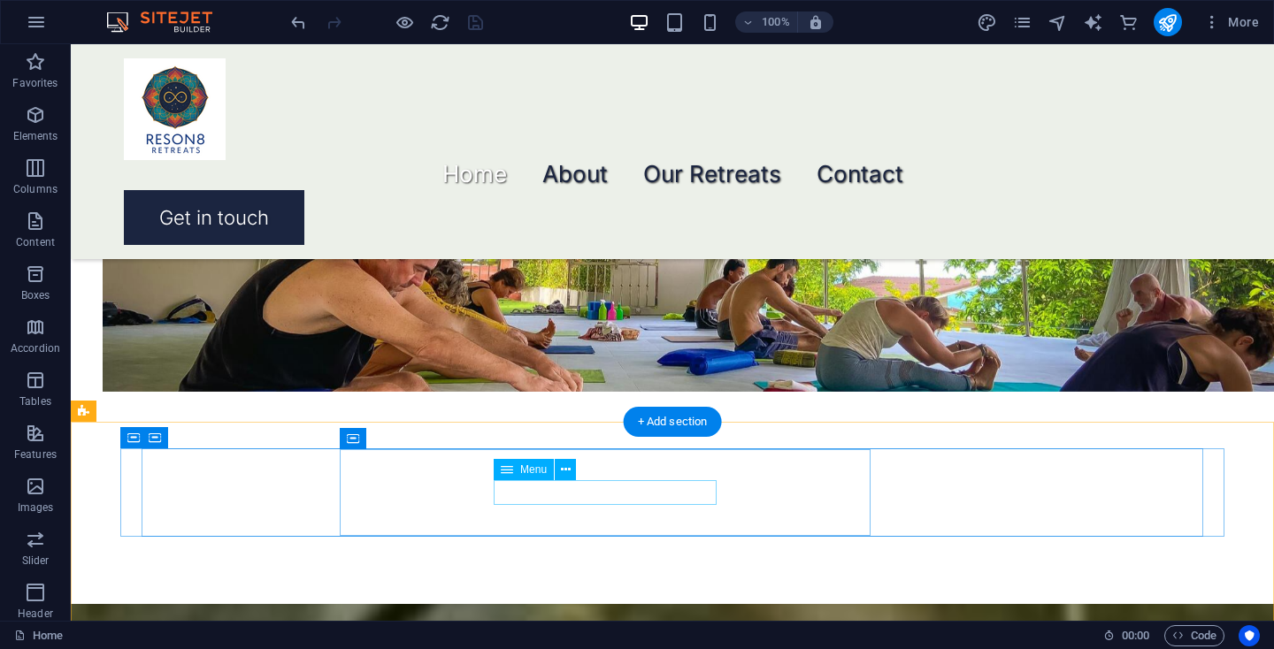
select select "2"
select select
select select "6"
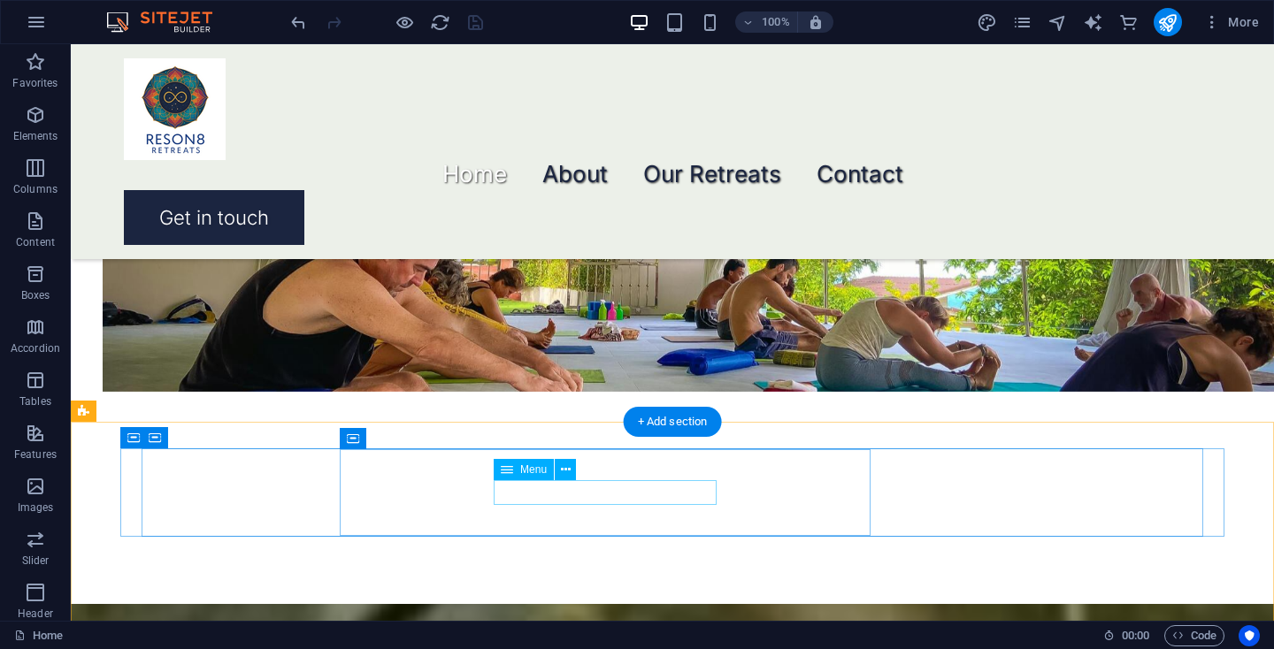
select select
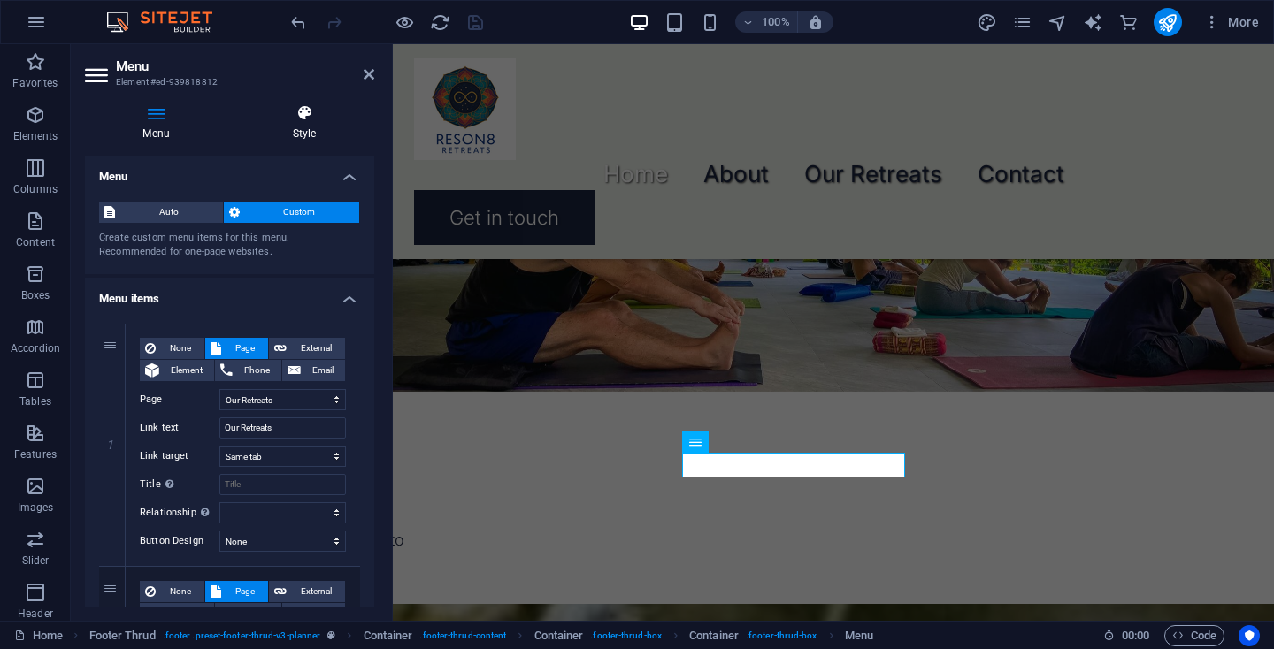
click at [309, 111] on icon at bounding box center [304, 113] width 140 height 18
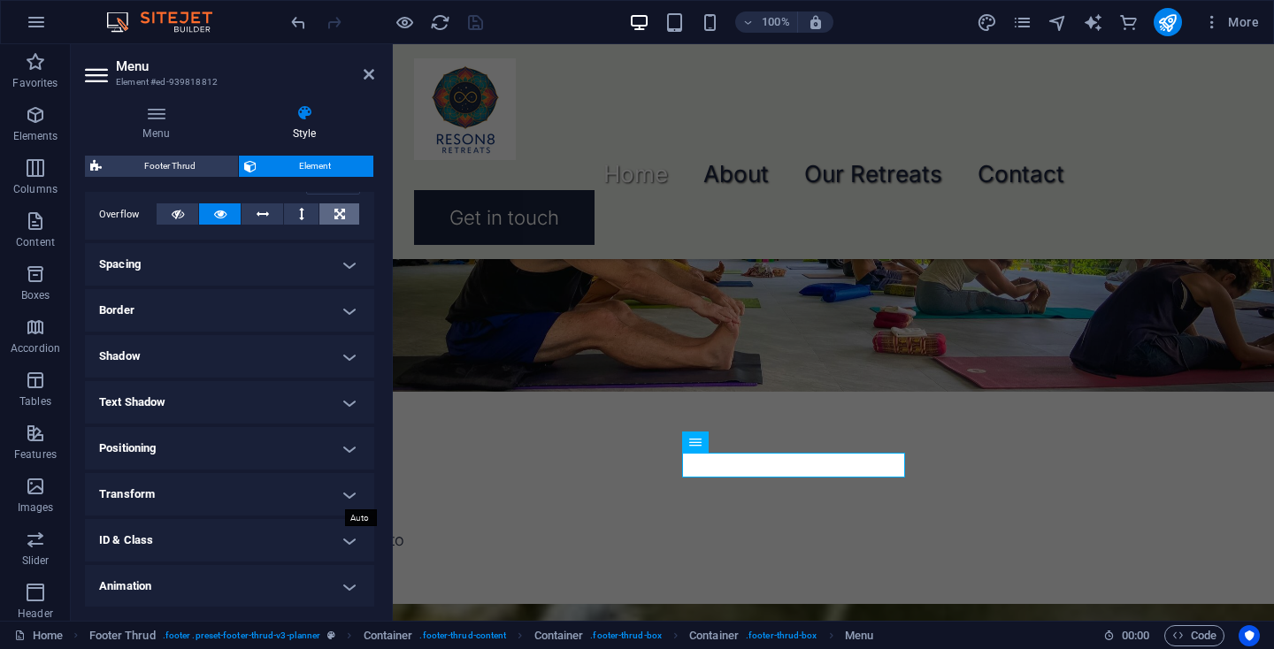
scroll to position [295, 0]
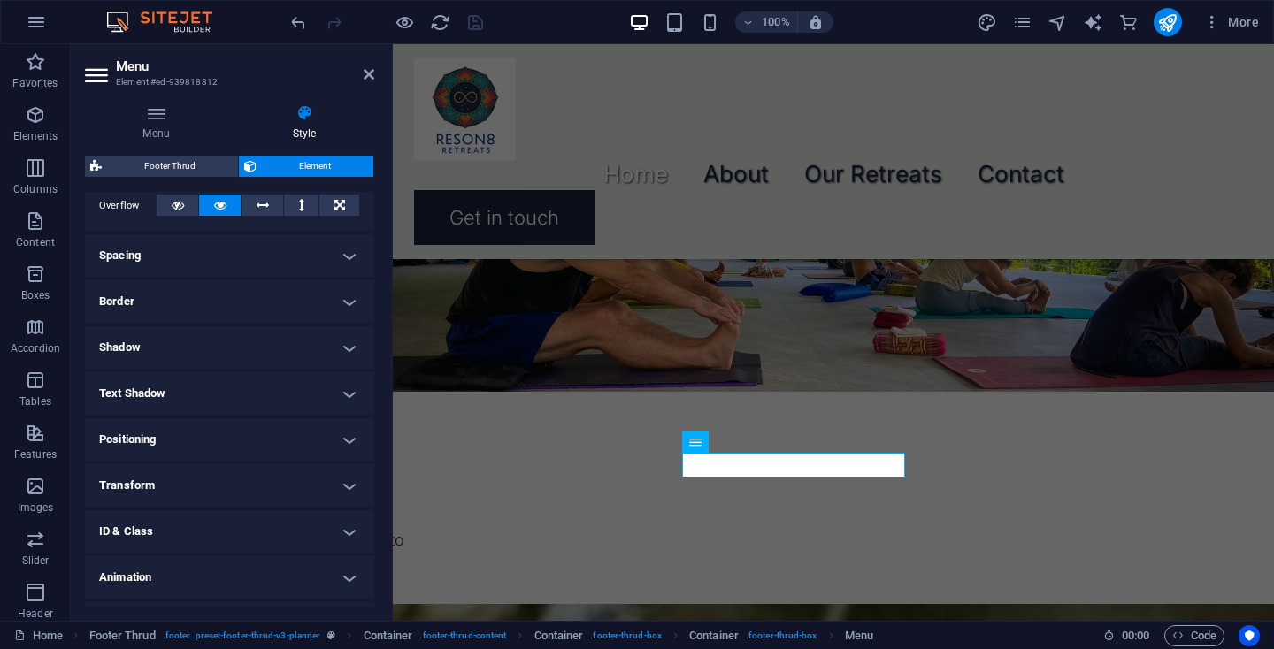
click at [243, 381] on h4 "Text Shadow" at bounding box center [229, 393] width 289 height 42
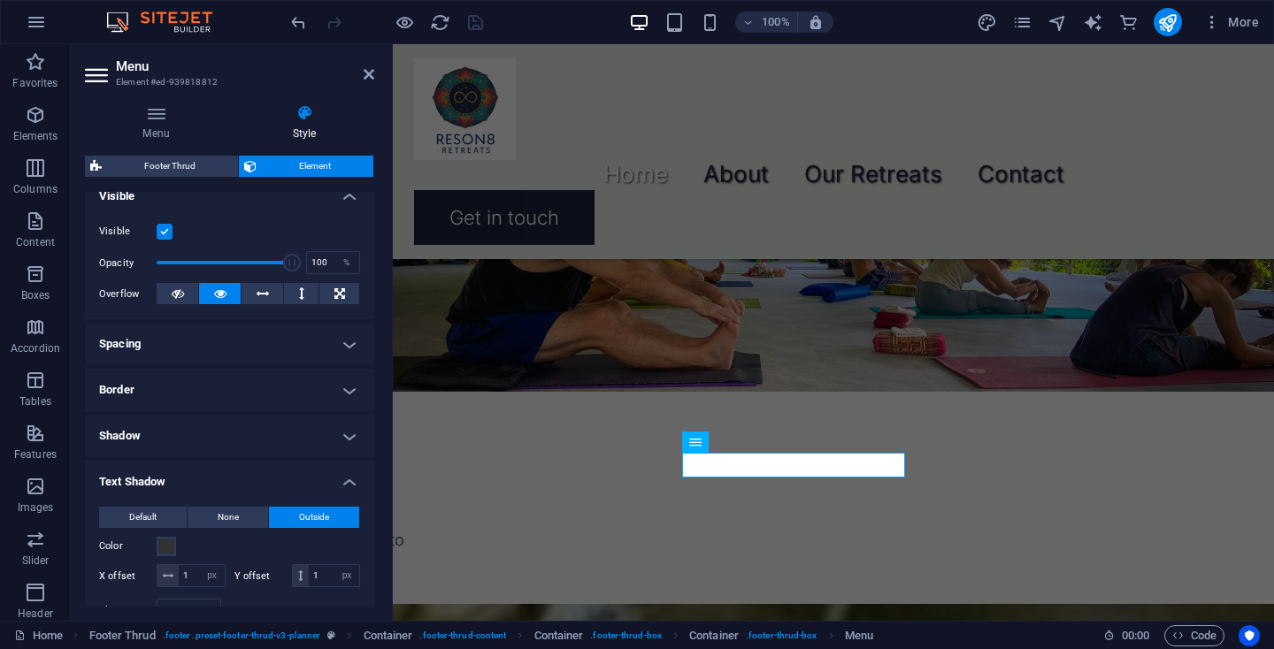
scroll to position [212, 0]
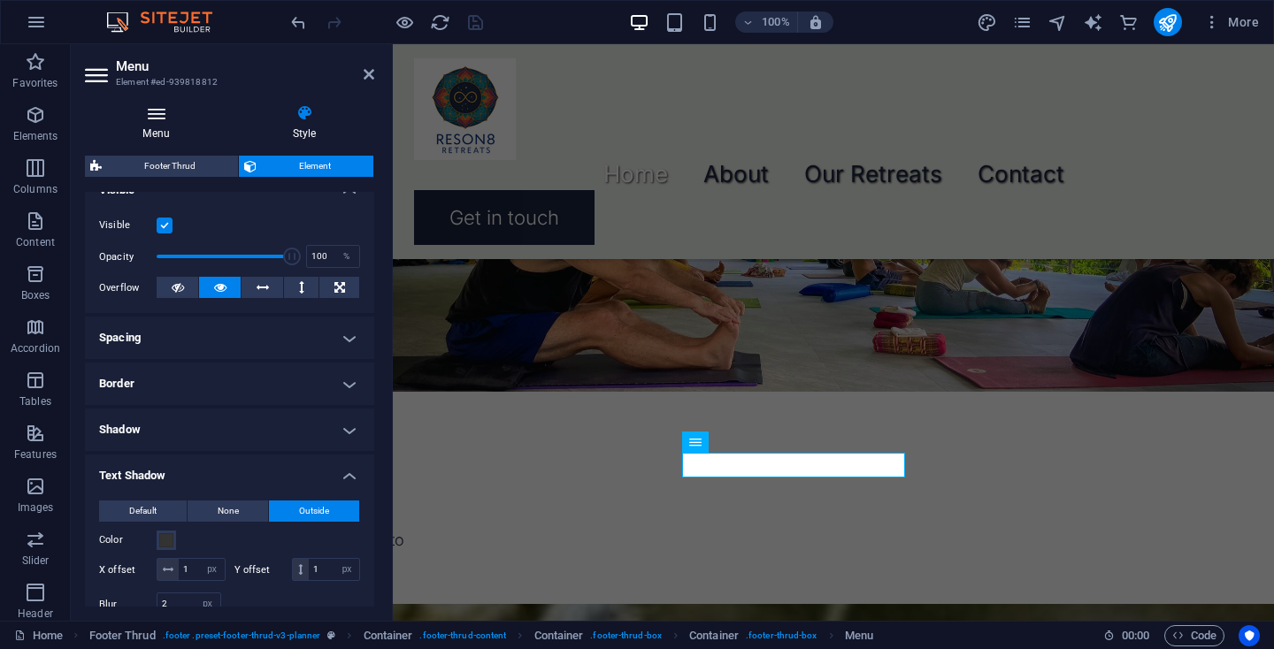
click at [154, 113] on icon at bounding box center [156, 113] width 142 height 18
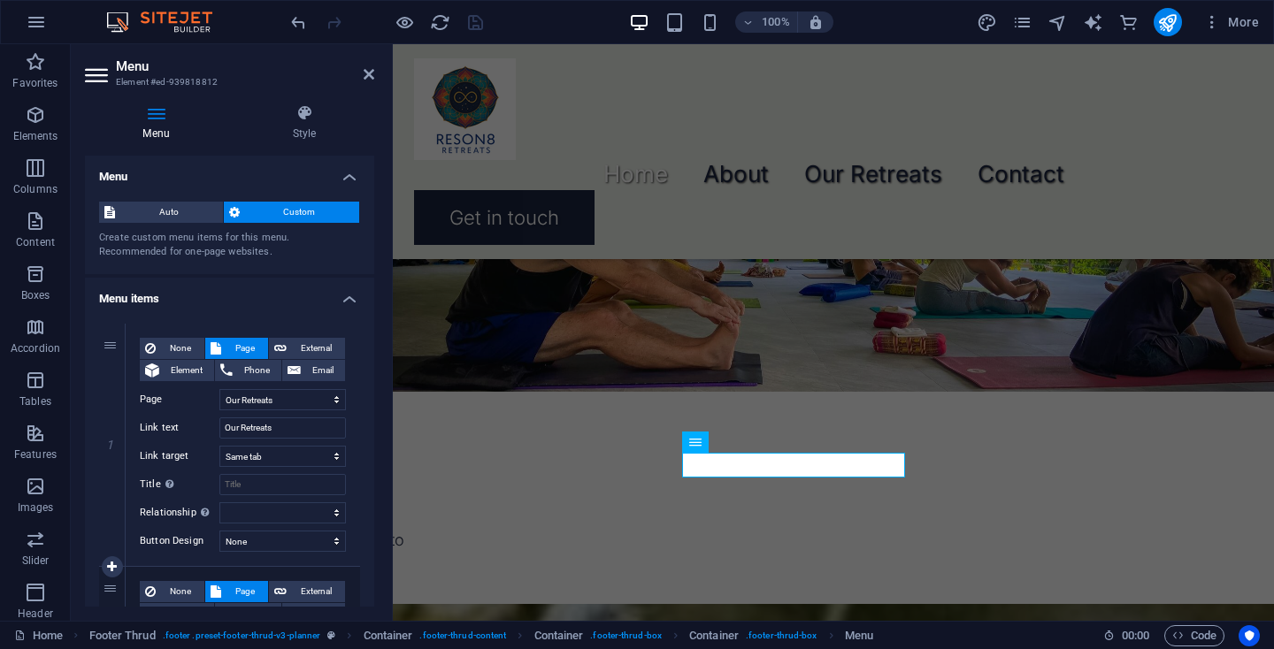
scroll to position [0, 0]
click at [349, 291] on h4 "Menu items" at bounding box center [229, 294] width 289 height 32
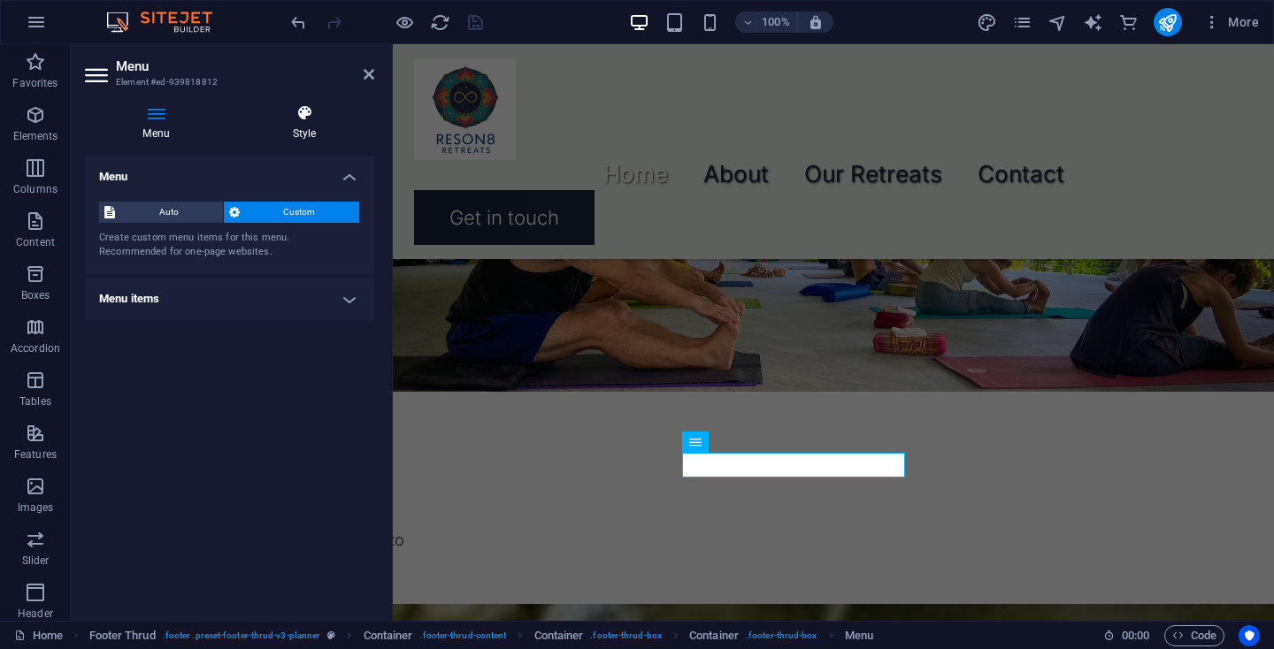
click at [301, 124] on h4 "Style" at bounding box center [304, 122] width 140 height 37
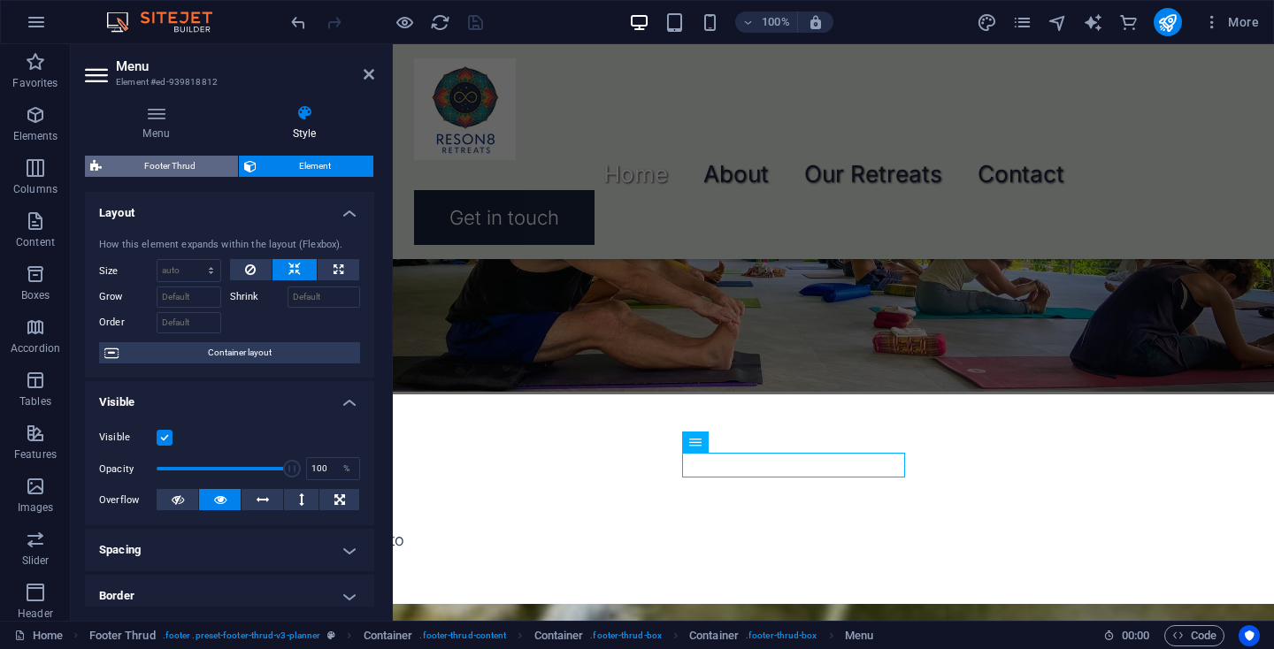
click at [203, 168] on span "Footer Thrud" at bounding box center [170, 166] width 126 height 21
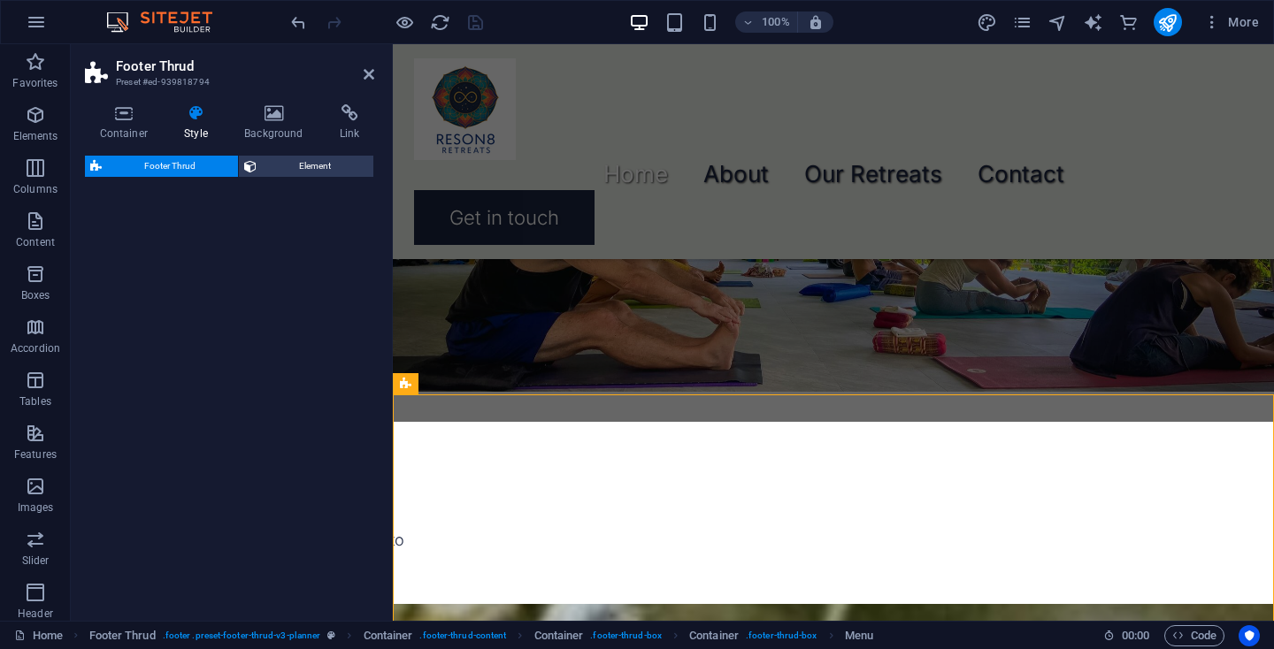
select select "rem"
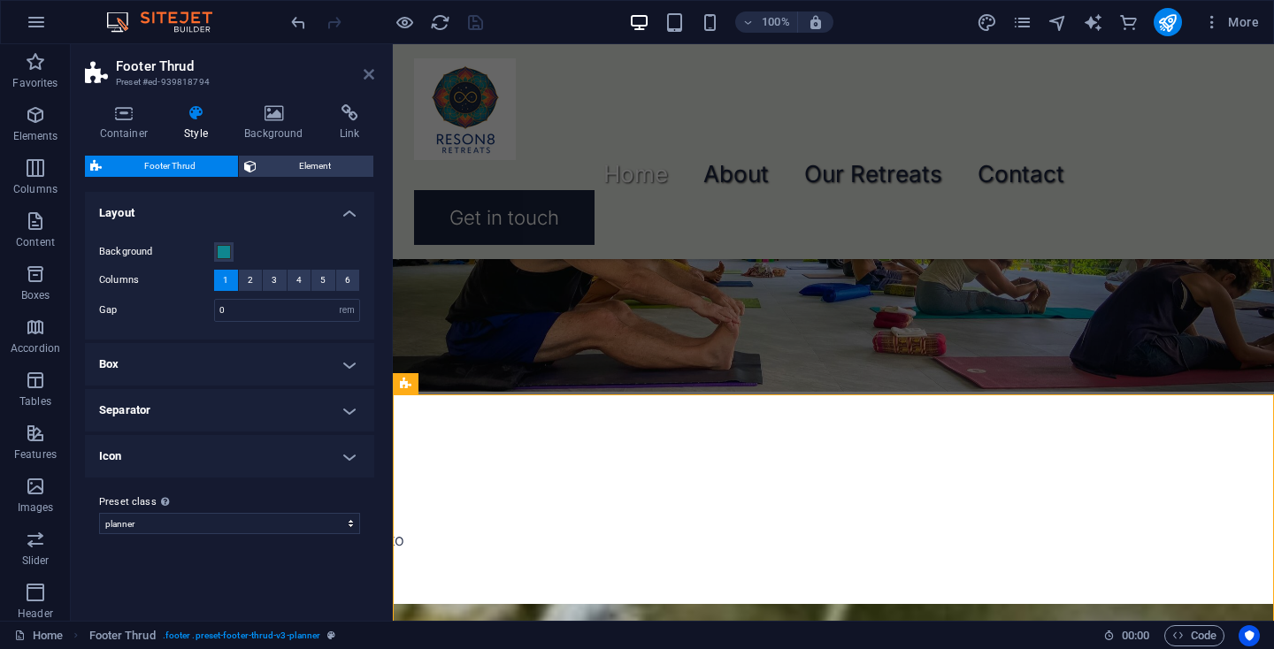
click at [365, 77] on icon at bounding box center [368, 74] width 11 height 14
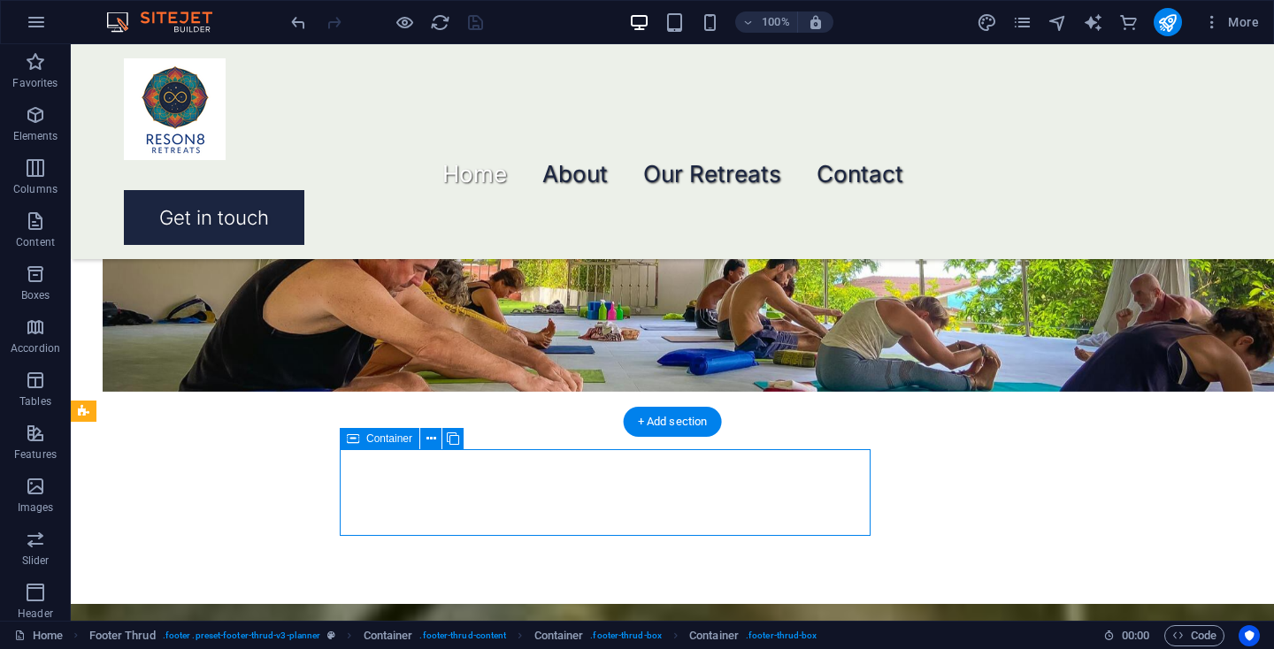
select select "%"
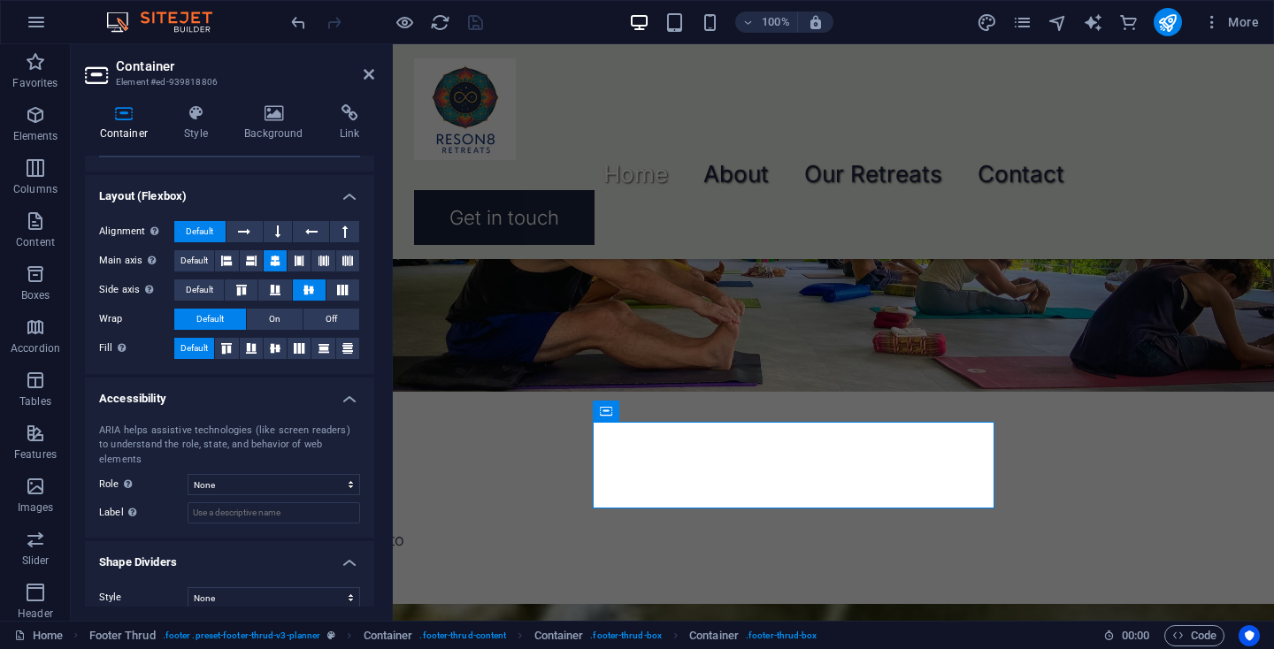
scroll to position [248, 0]
click at [192, 125] on h4 "Style" at bounding box center [200, 122] width 60 height 37
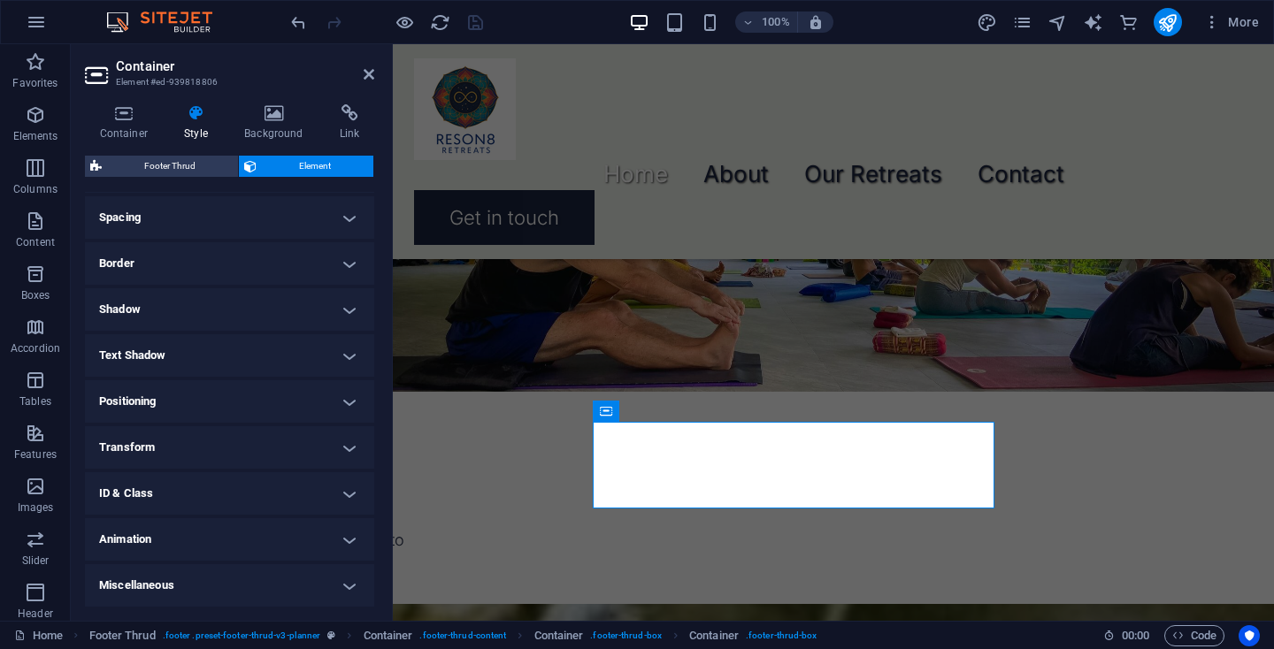
scroll to position [332, 0]
click at [219, 356] on h4 "Text Shadow" at bounding box center [229, 356] width 289 height 42
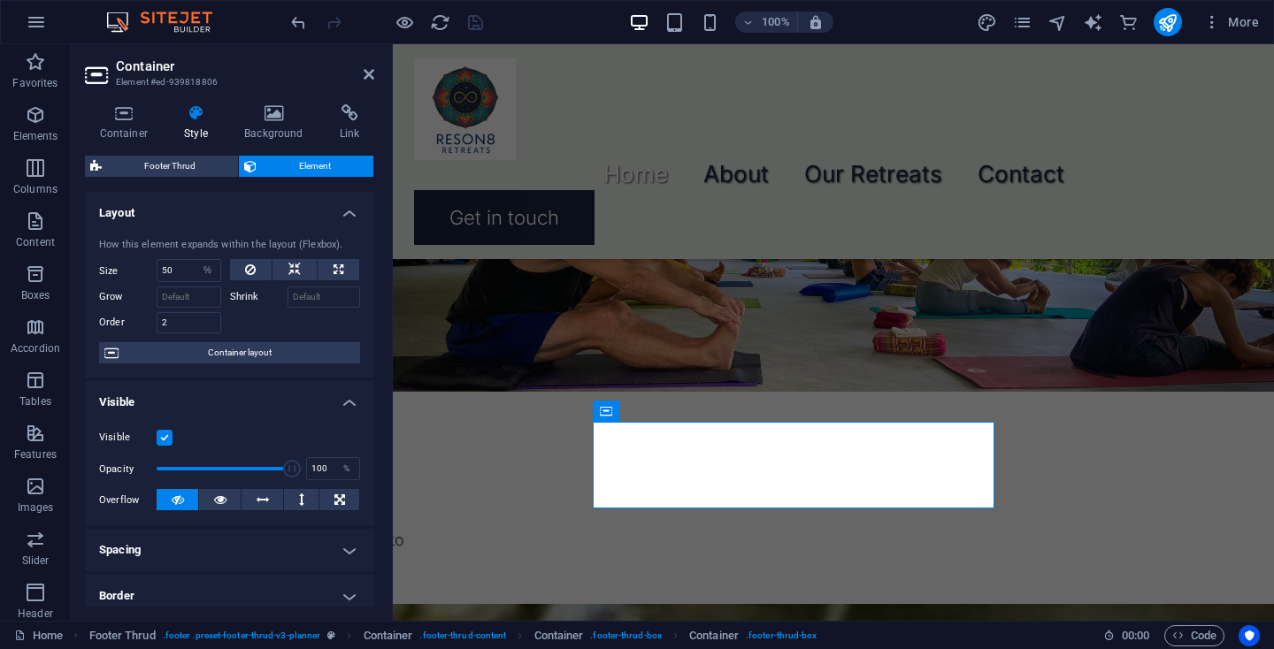
scroll to position [0, 0]
click at [273, 107] on icon at bounding box center [274, 113] width 88 height 18
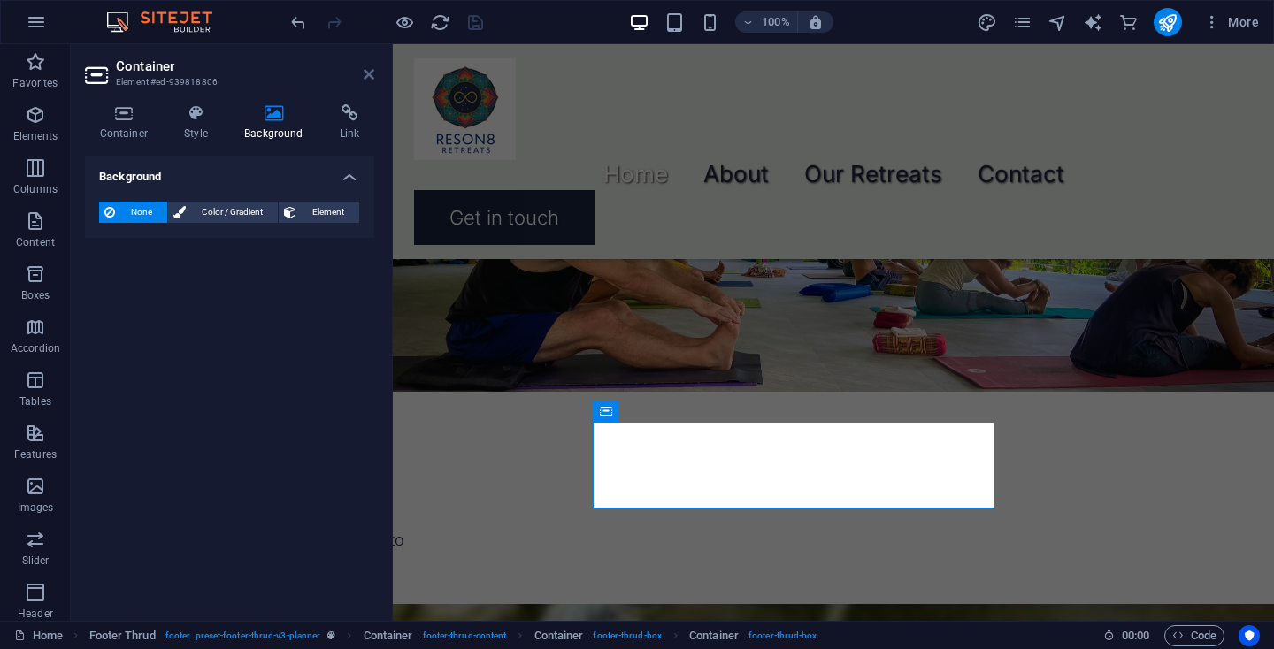
click at [370, 75] on icon at bounding box center [368, 74] width 11 height 14
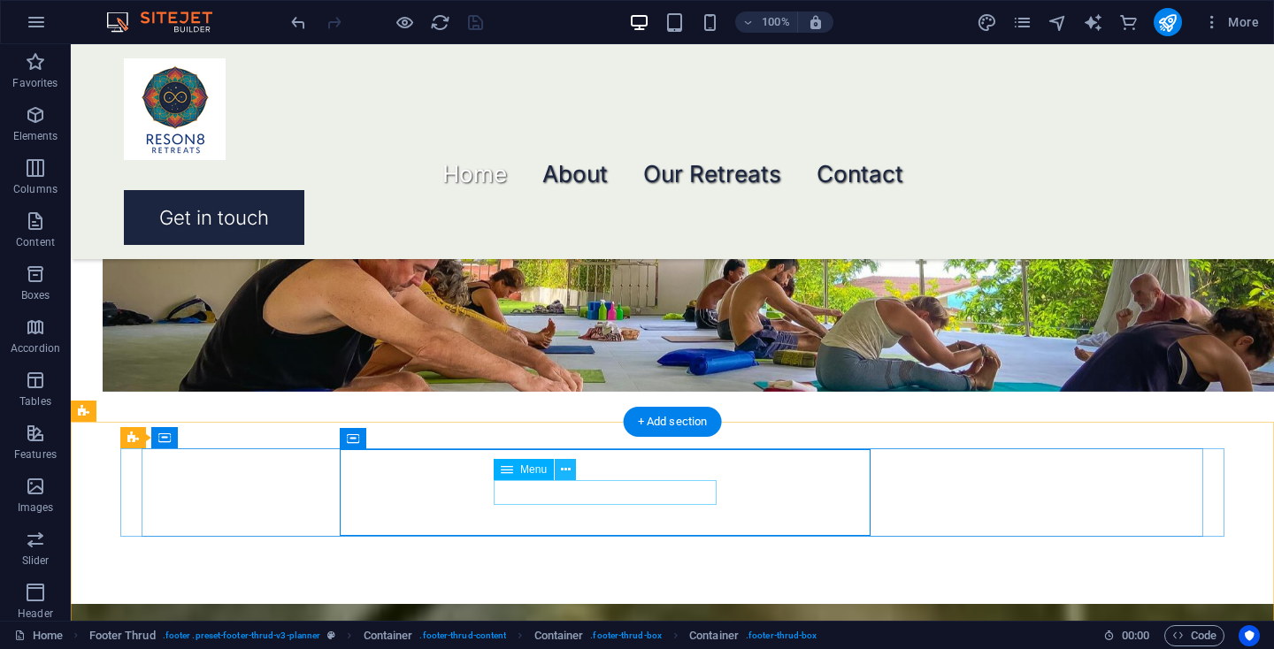
click at [565, 467] on icon at bounding box center [566, 470] width 10 height 19
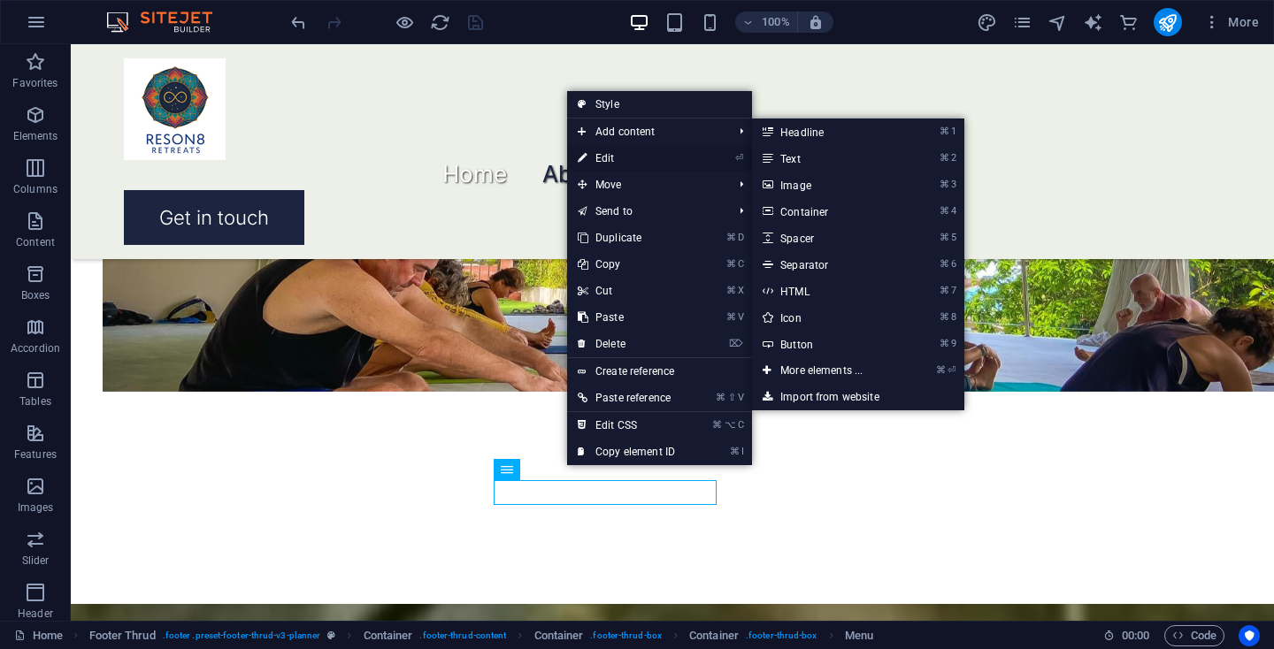
click at [608, 165] on link "⏎ Edit" at bounding box center [626, 158] width 119 height 27
select select "px"
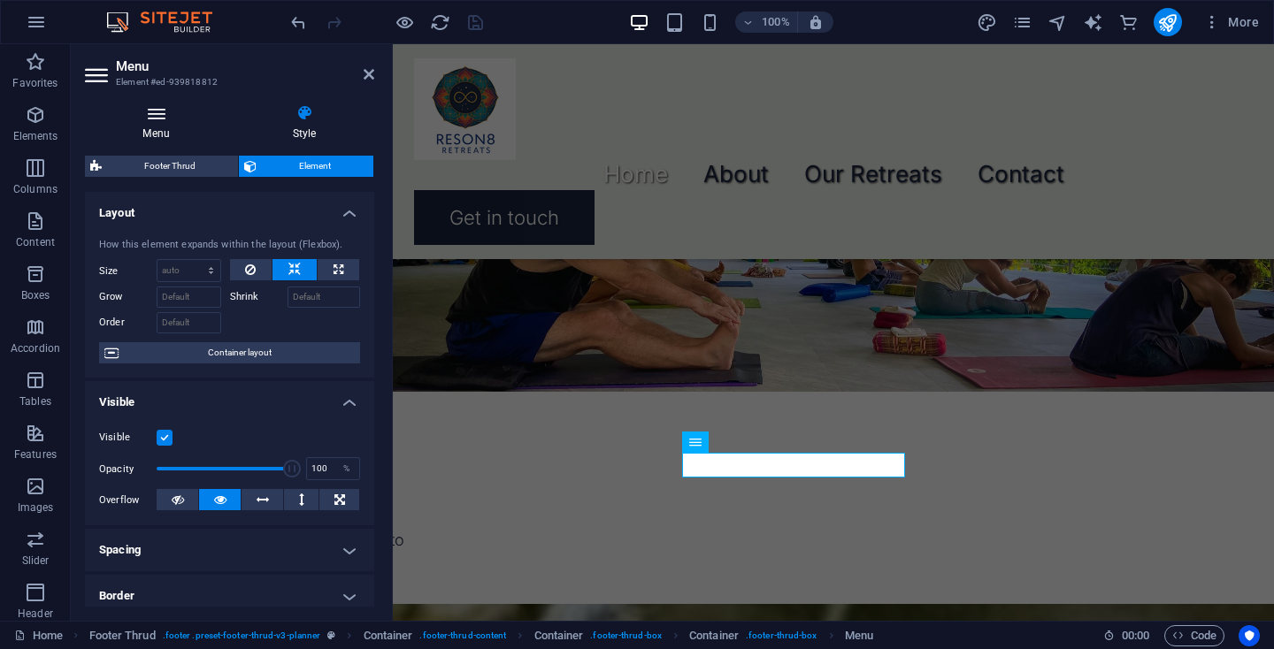
click at [184, 126] on h4 "Menu" at bounding box center [159, 122] width 149 height 37
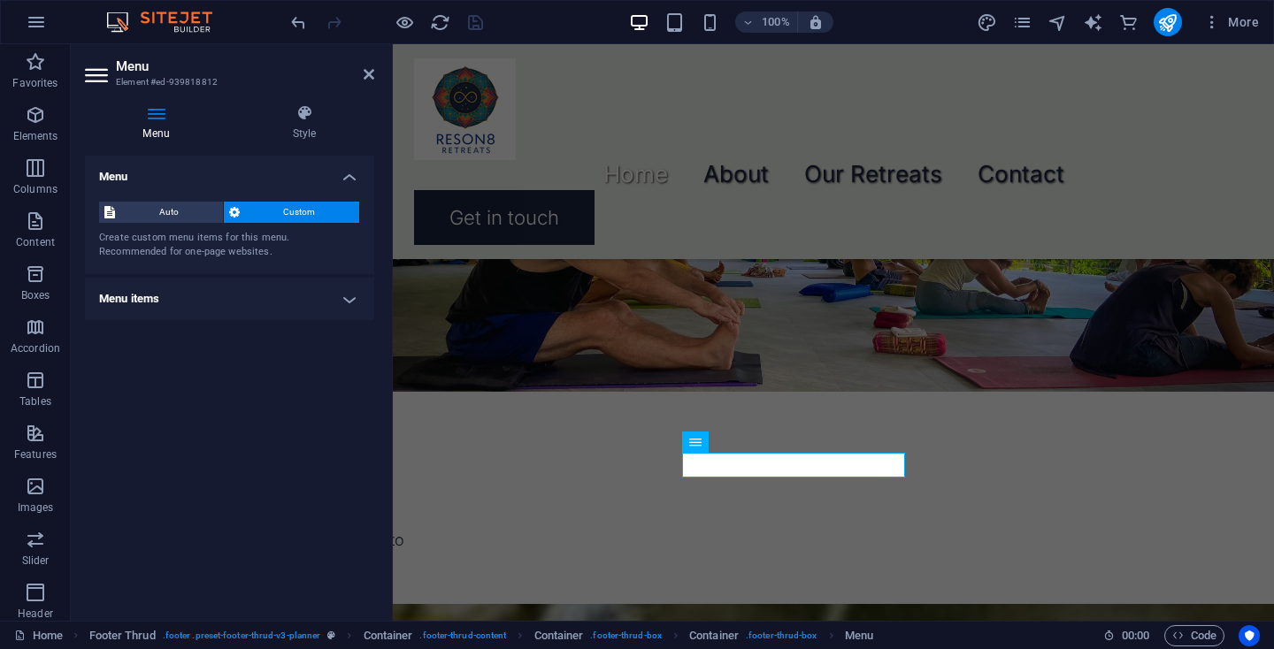
click at [341, 302] on h4 "Menu items" at bounding box center [229, 299] width 289 height 42
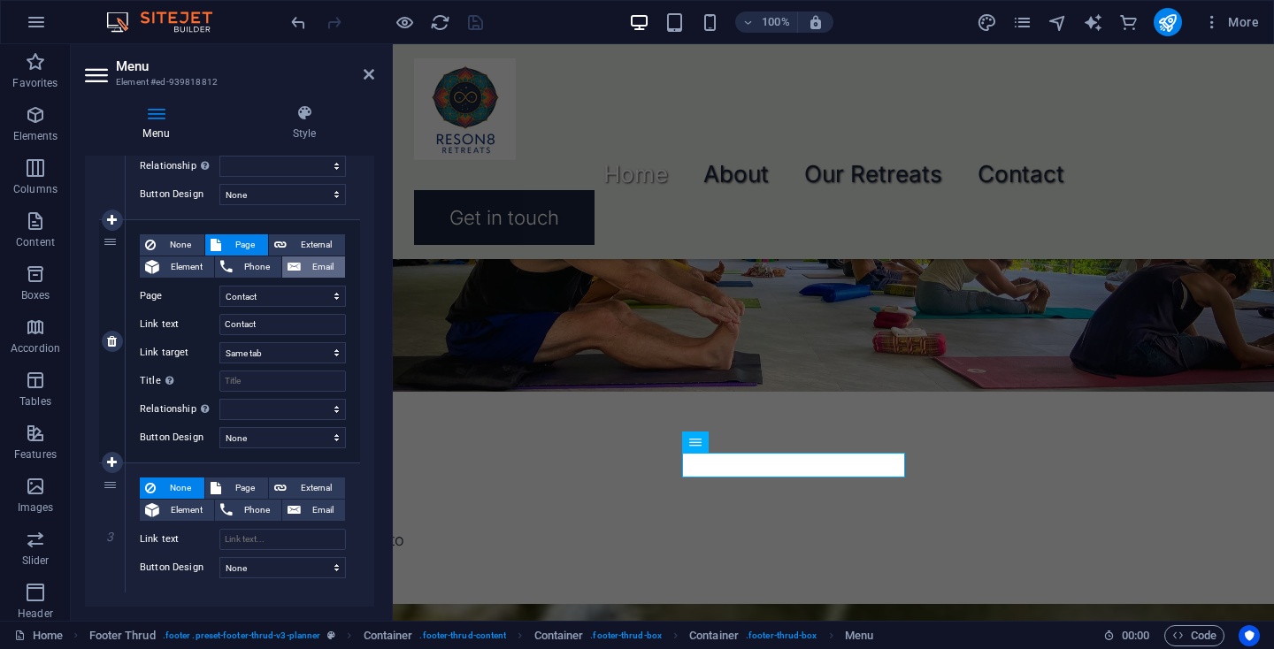
scroll to position [345, 0]
click at [366, 79] on icon at bounding box center [368, 74] width 11 height 14
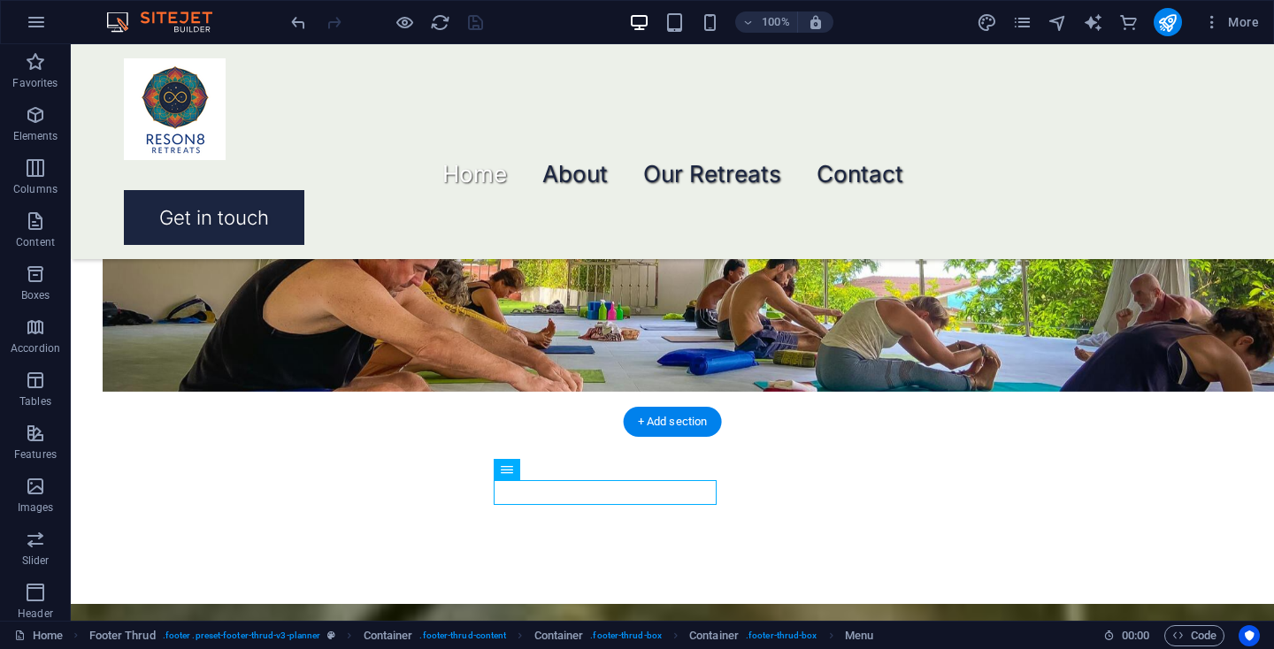
select select "2"
select select
select select "6"
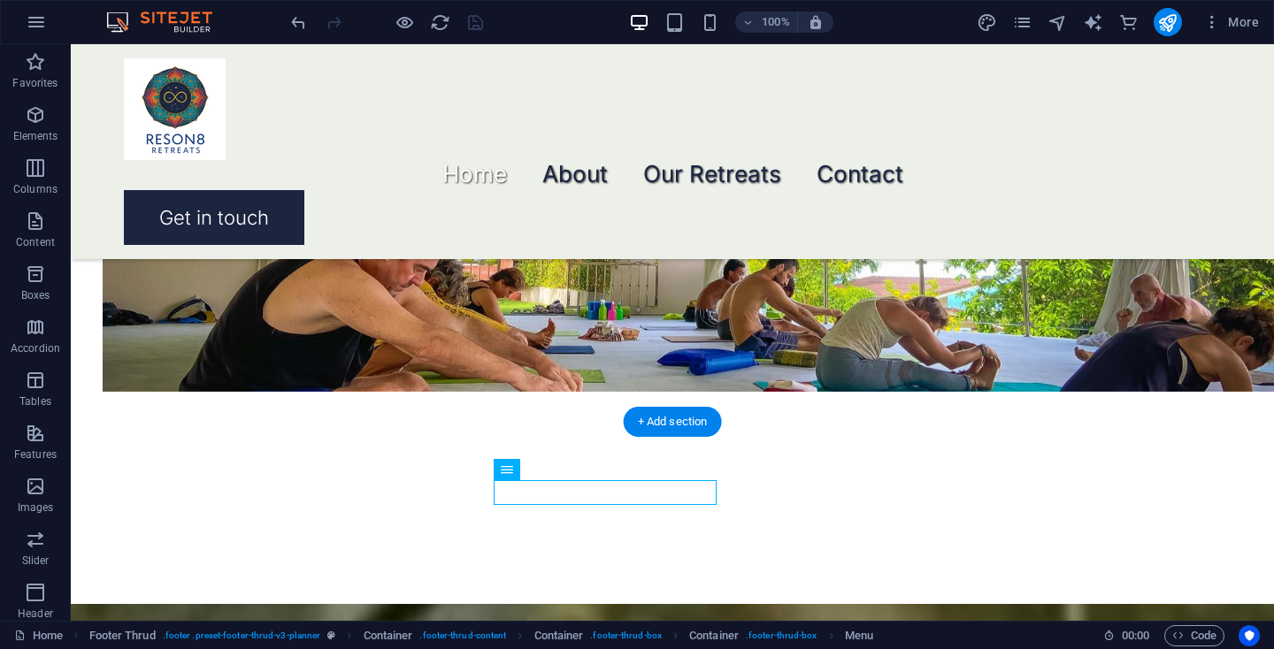
select select
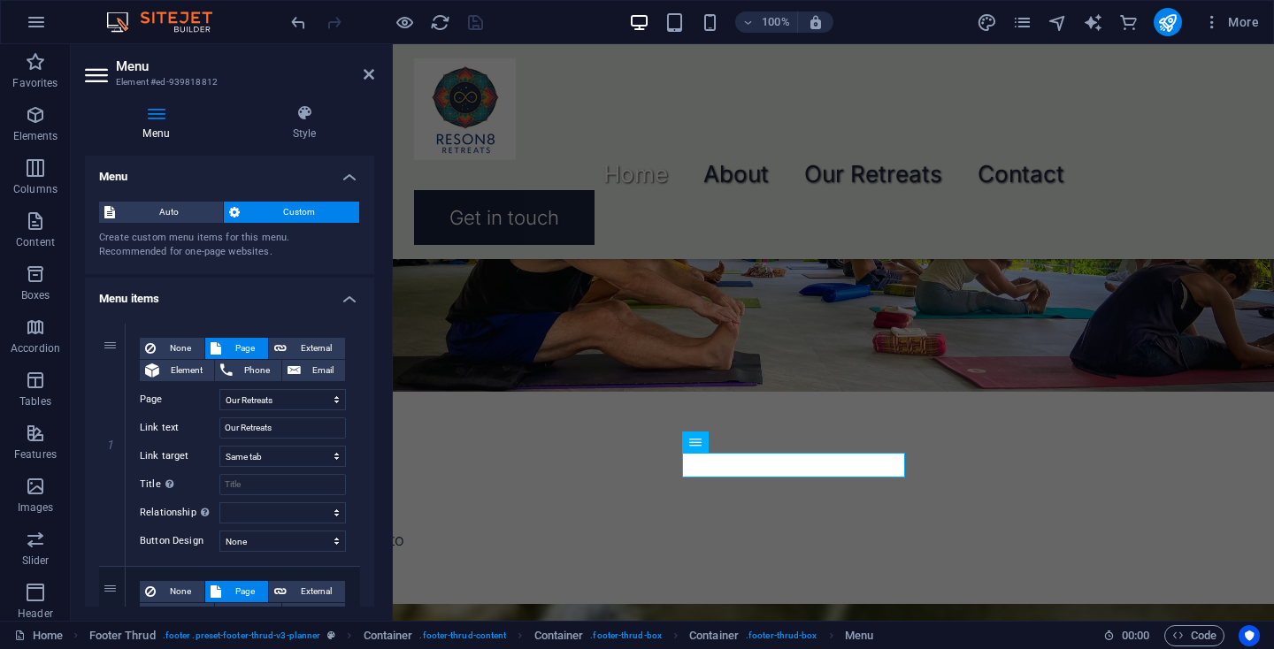
scroll to position [0, 0]
click at [303, 122] on h4 "Style" at bounding box center [304, 122] width 140 height 37
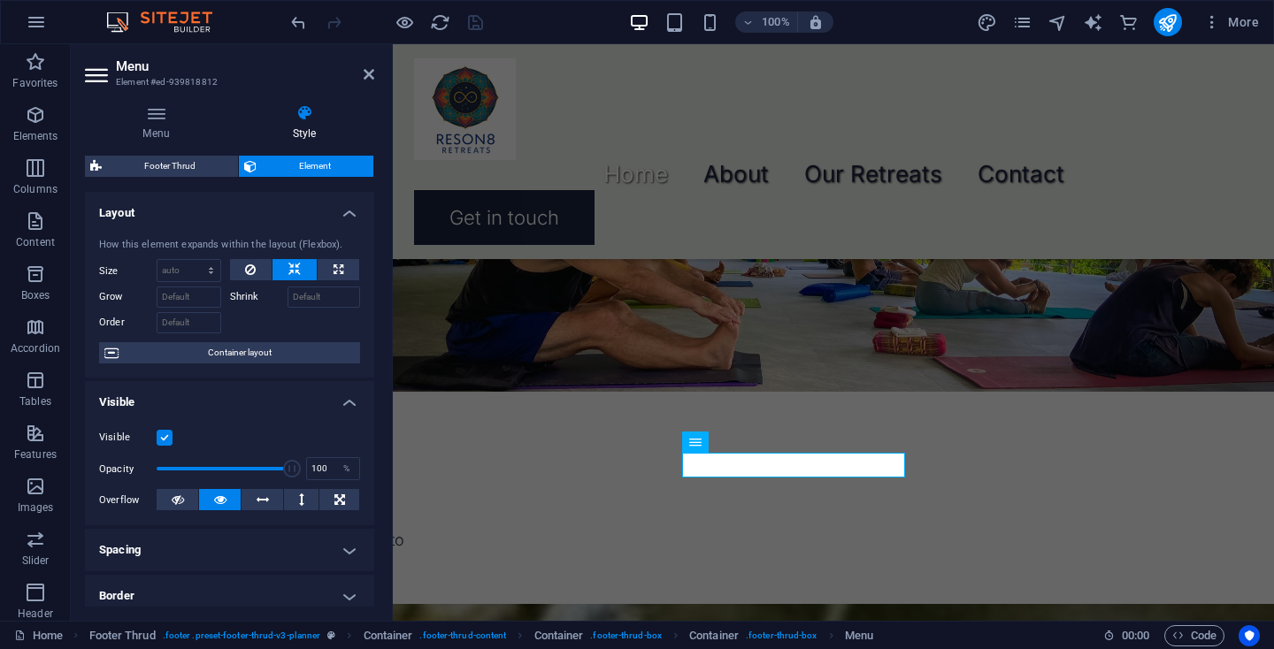
click at [349, 400] on h4 "Visible" at bounding box center [229, 397] width 289 height 32
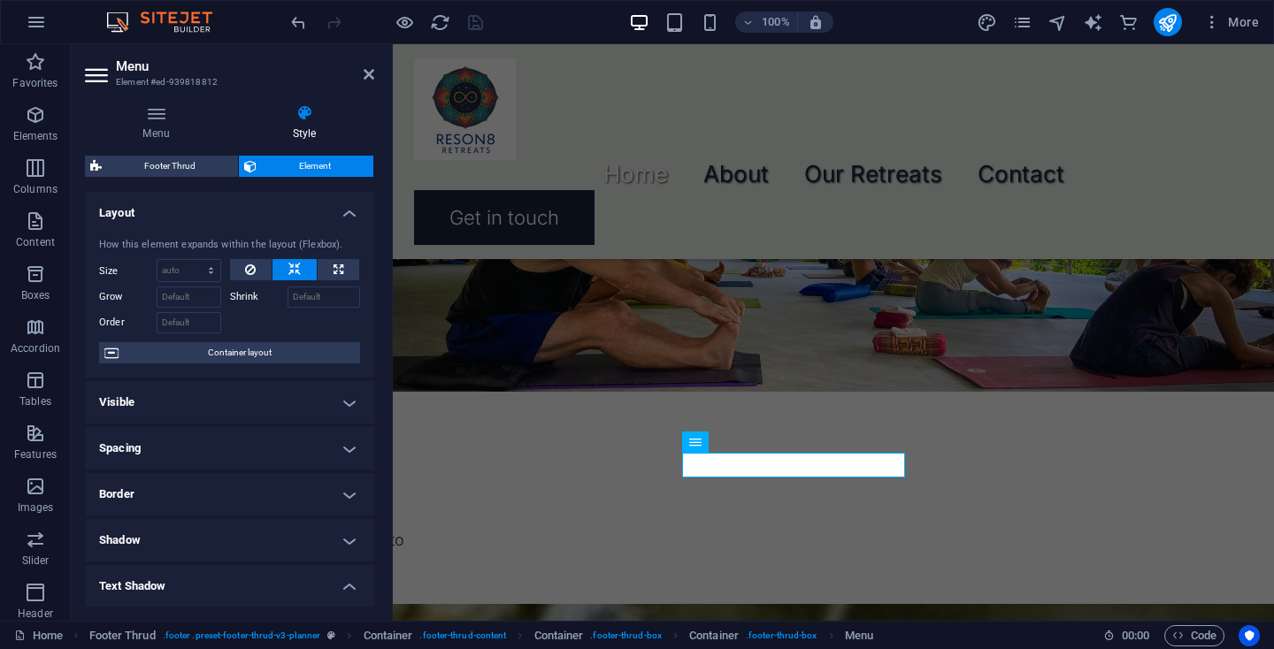
click at [347, 211] on h4 "Layout" at bounding box center [229, 208] width 289 height 32
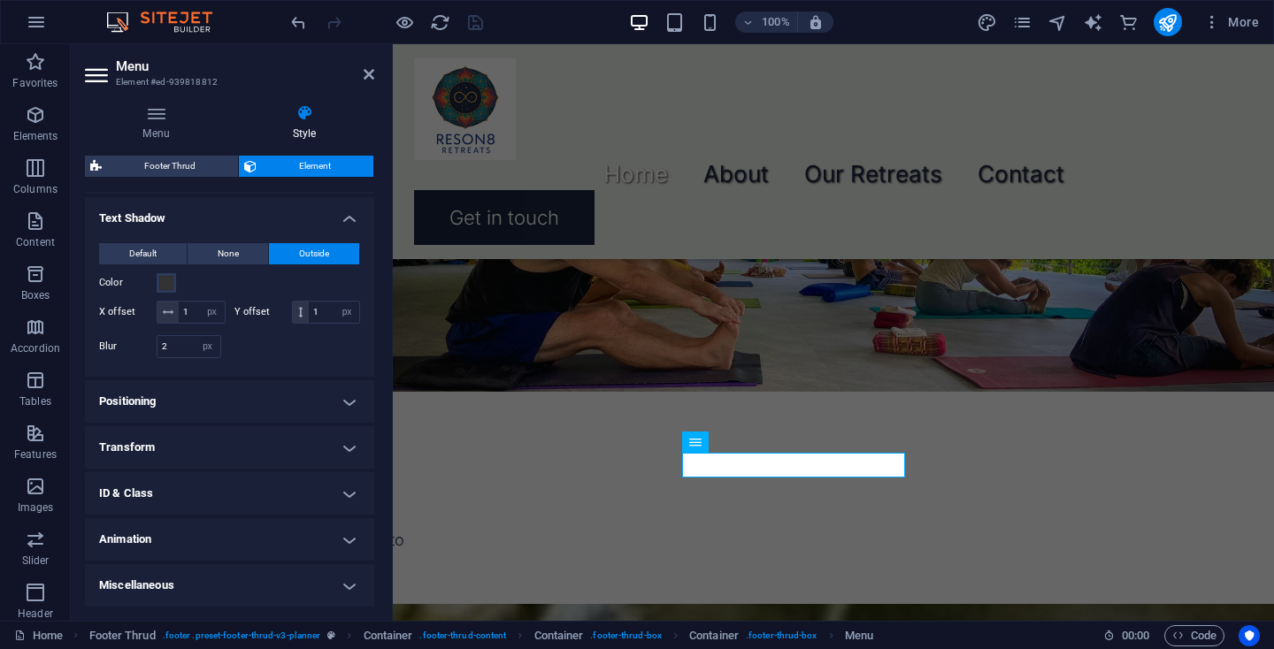
scroll to position [224, 0]
click at [343, 405] on h4 "Positioning" at bounding box center [229, 402] width 289 height 42
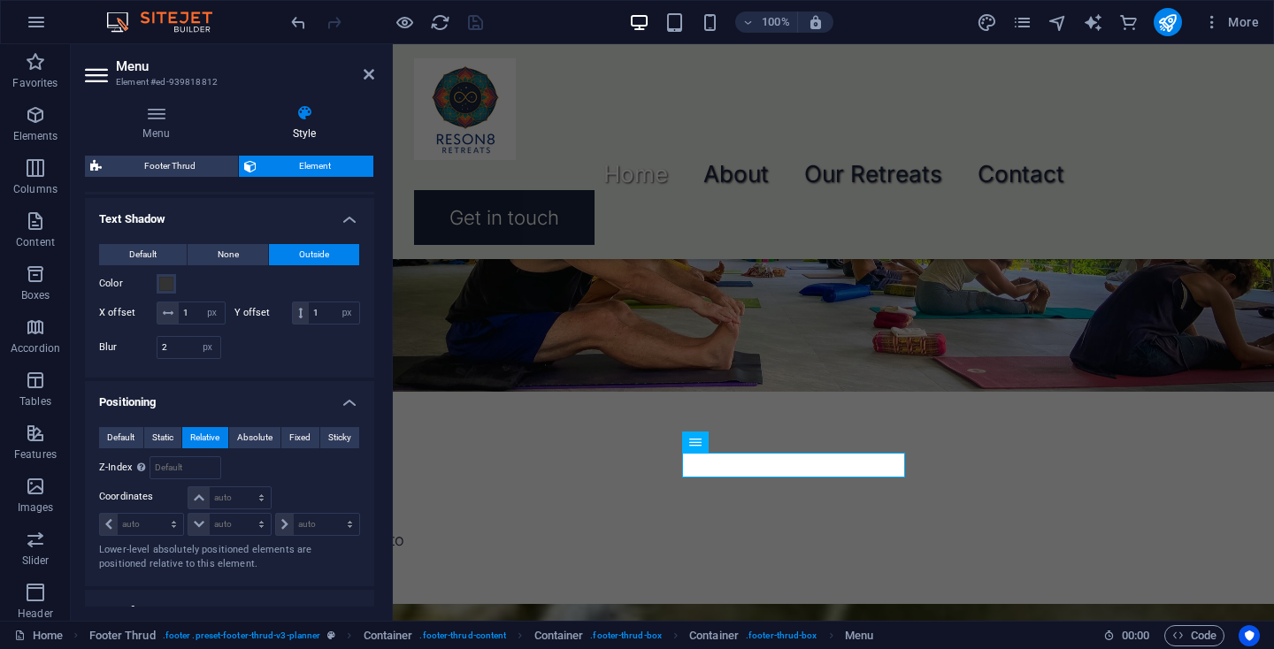
click at [343, 405] on h4 "Positioning" at bounding box center [229, 397] width 289 height 32
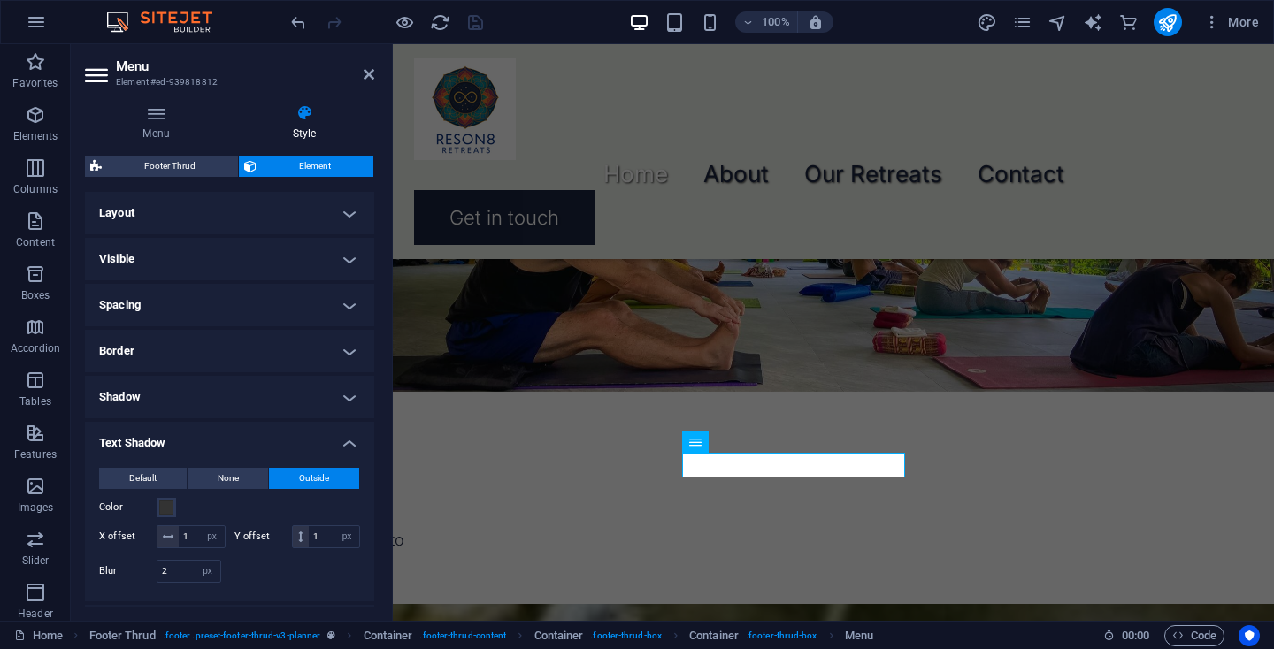
scroll to position [0, 0]
click at [369, 71] on icon at bounding box center [368, 74] width 11 height 14
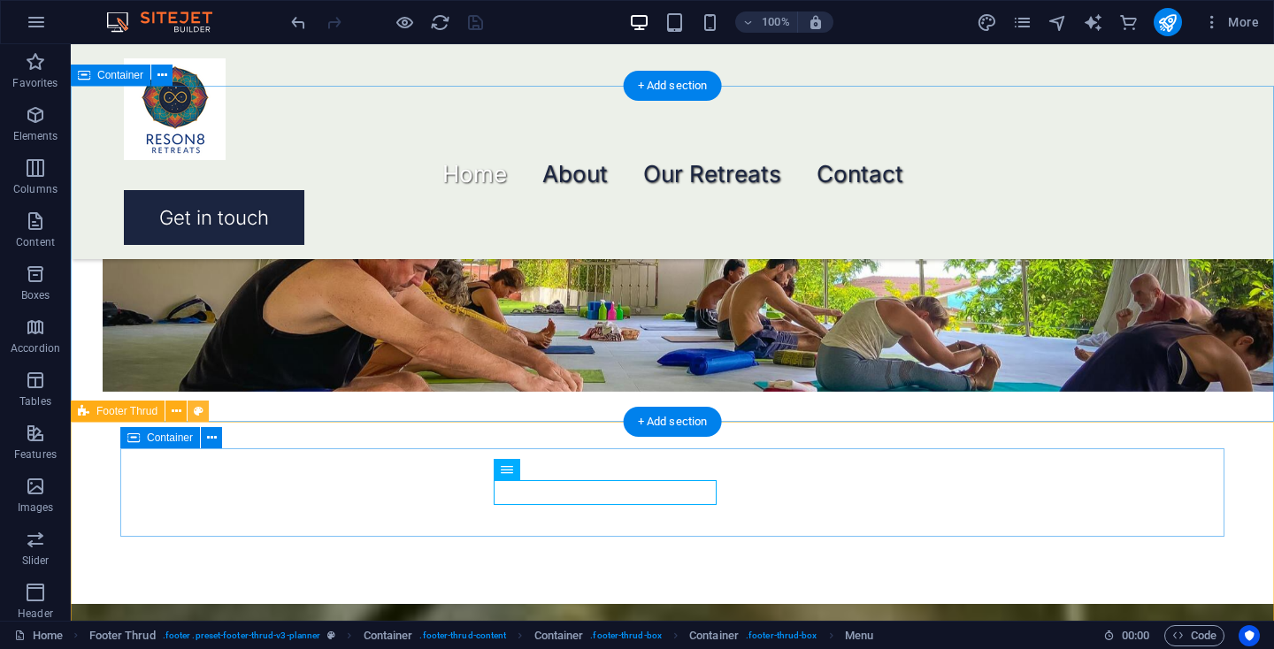
click at [195, 409] on icon at bounding box center [199, 411] width 10 height 19
select select "rem"
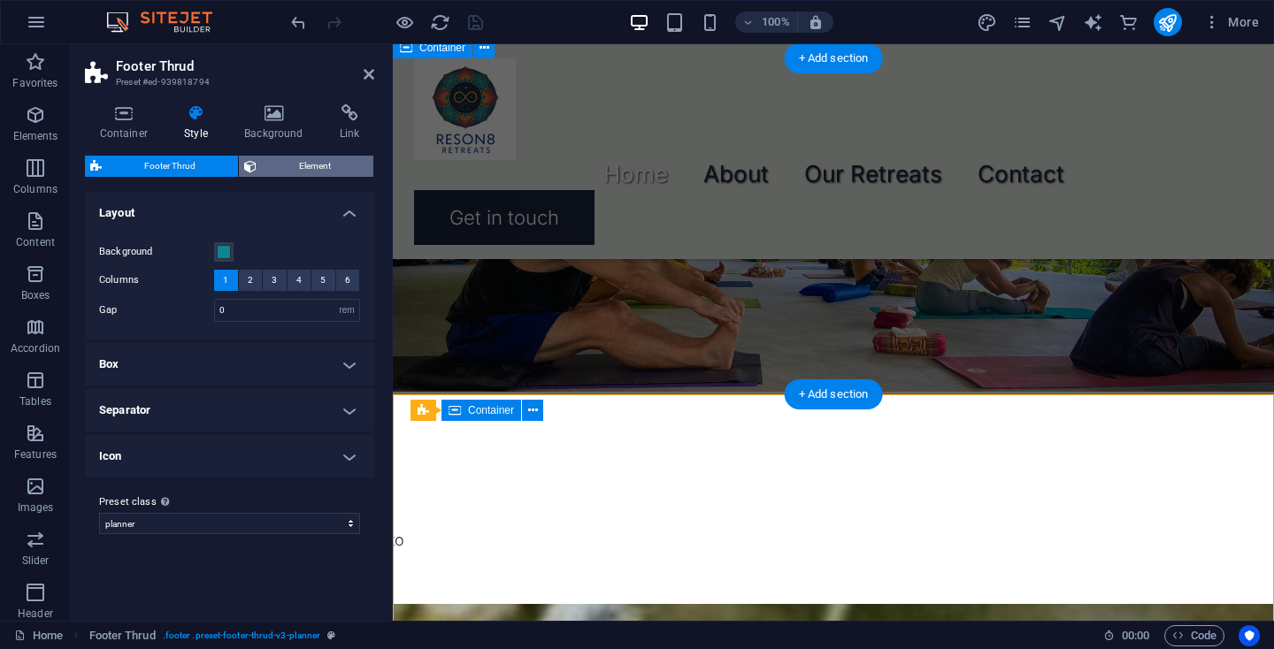
click at [280, 165] on span "Element" at bounding box center [315, 166] width 106 height 21
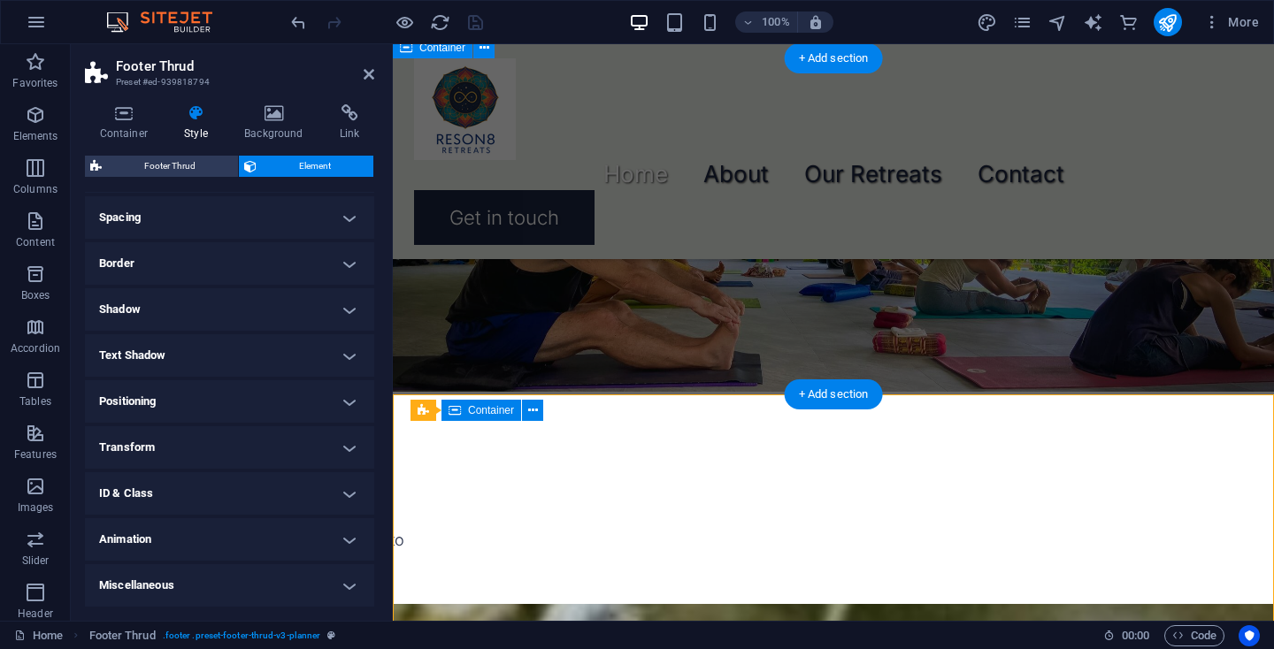
scroll to position [142, 0]
click at [138, 117] on icon at bounding box center [124, 113] width 78 height 18
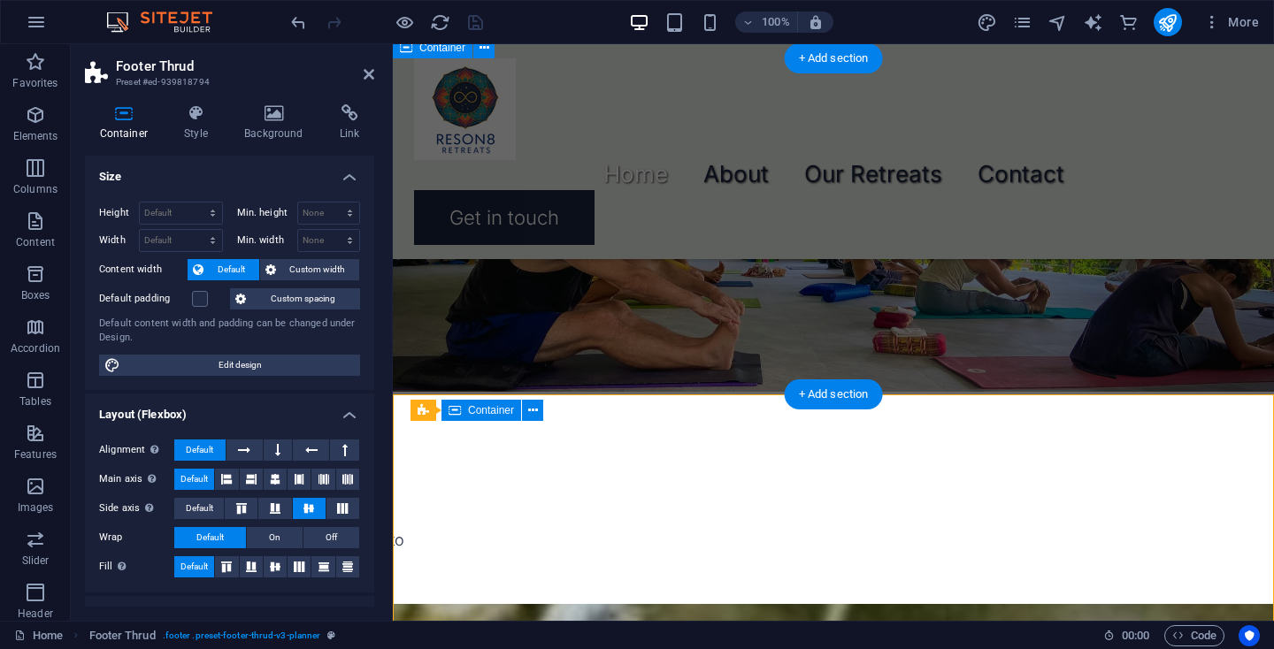
scroll to position [0, 0]
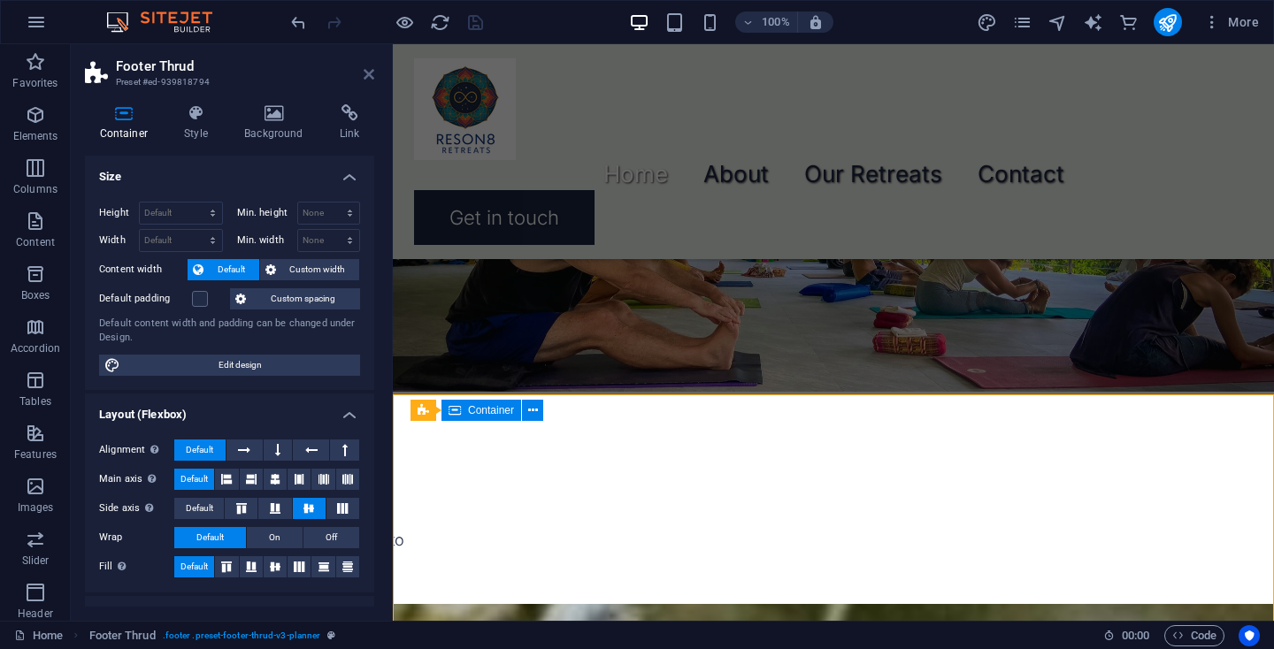
click at [363, 73] on icon at bounding box center [368, 74] width 11 height 14
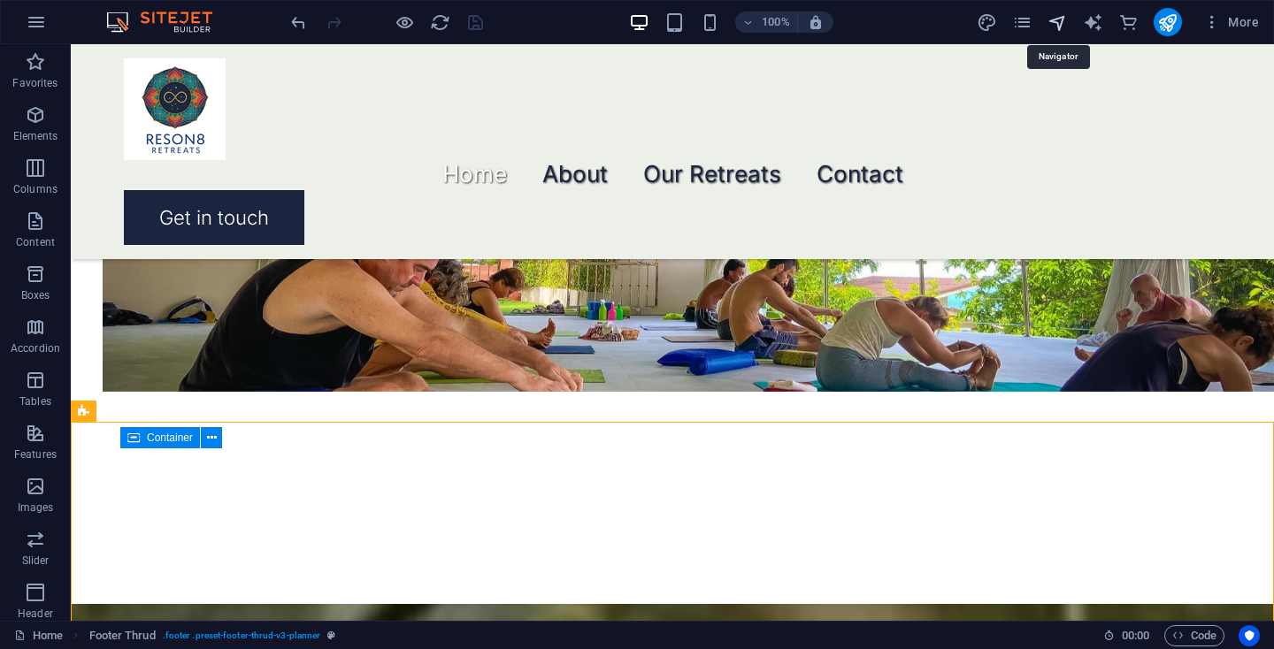
click at [1054, 24] on icon "navigator" at bounding box center [1057, 22] width 20 height 20
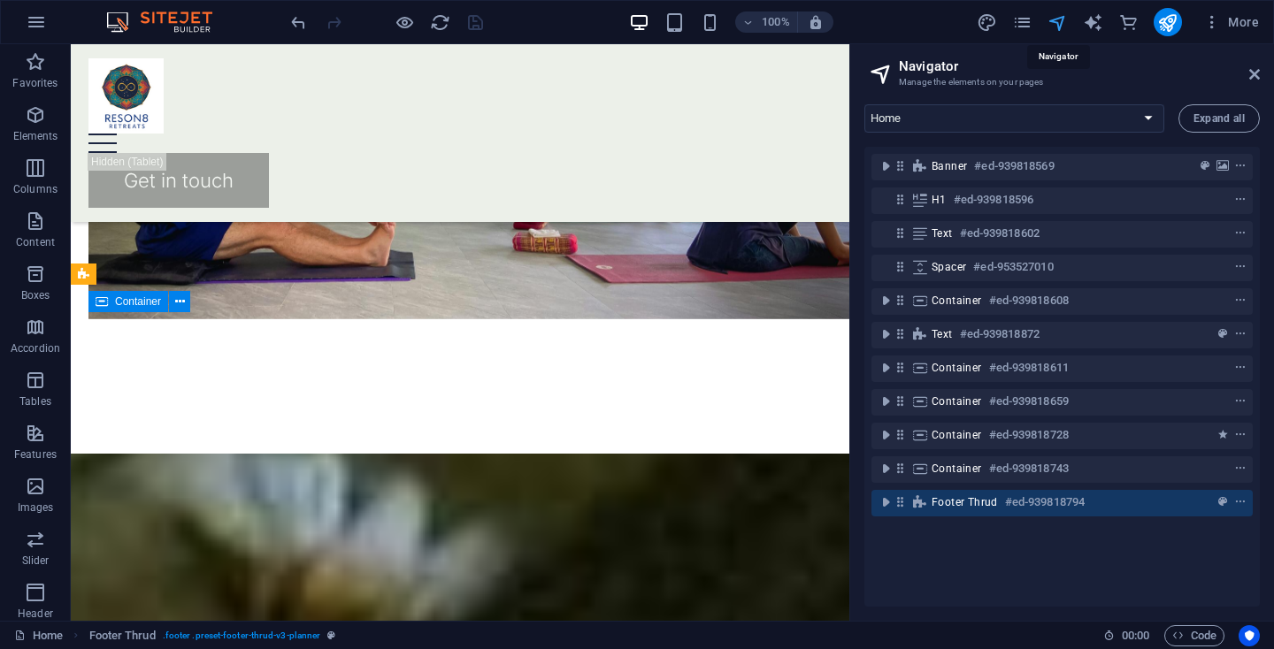
scroll to position [2246, 0]
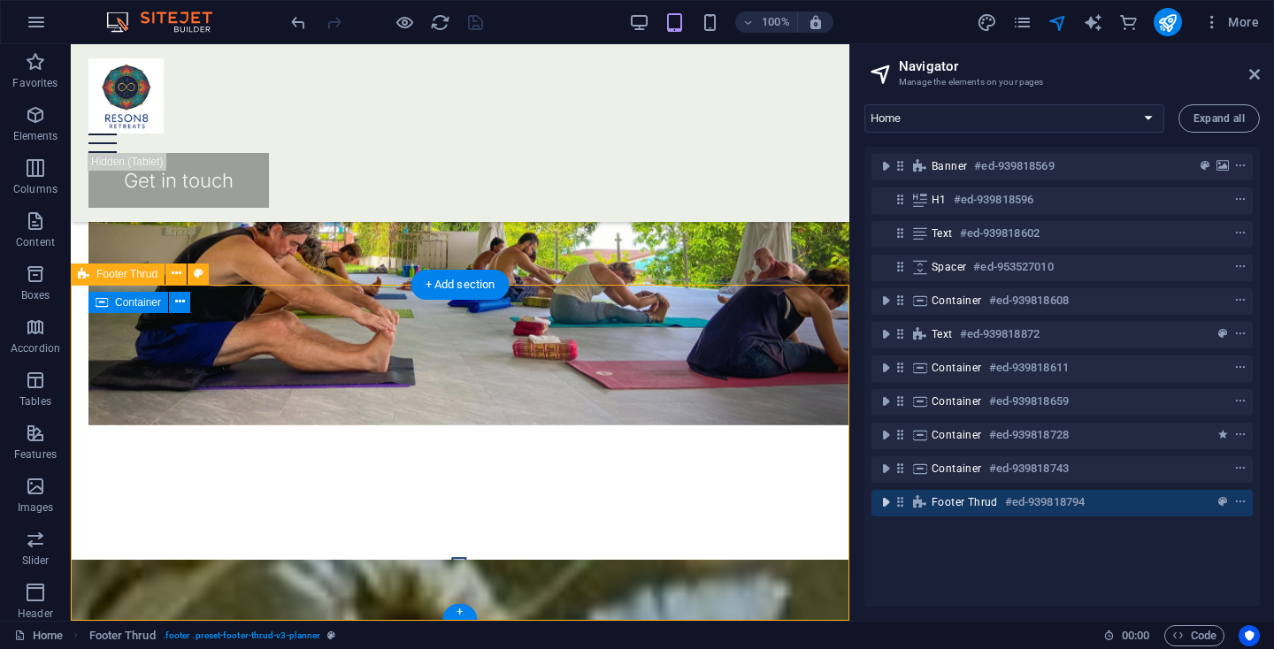
click at [885, 504] on icon "toggle-expand" at bounding box center [885, 503] width 18 height 18
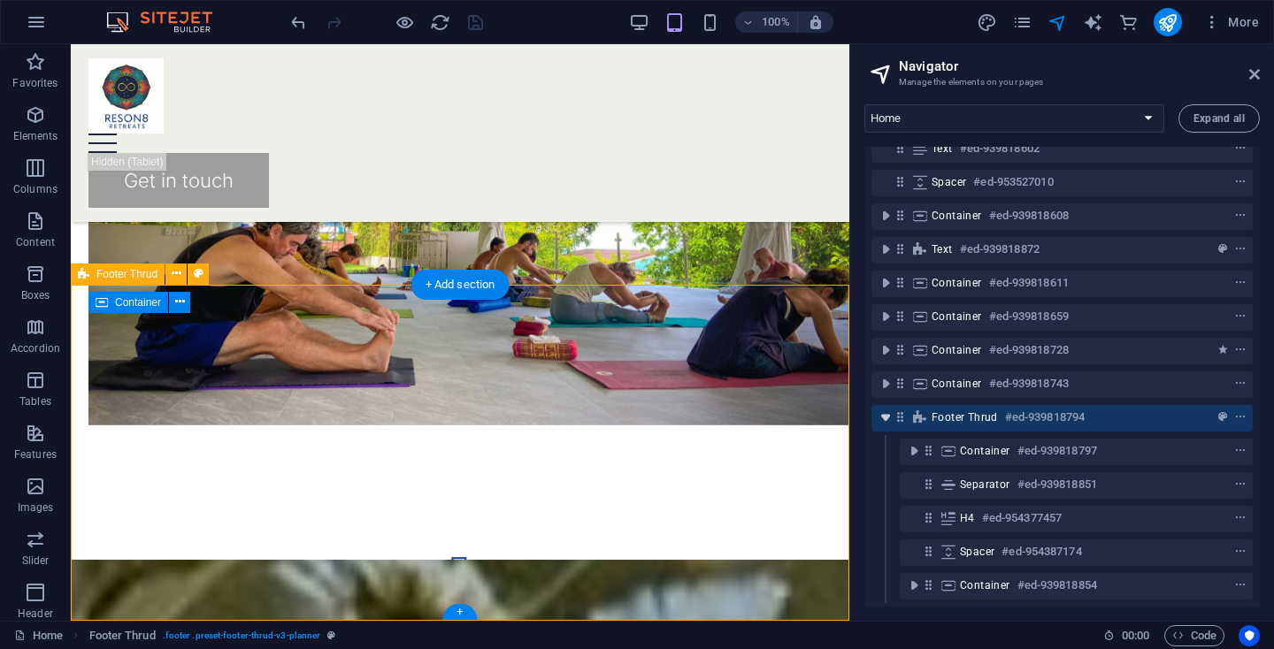
scroll to position [97, 0]
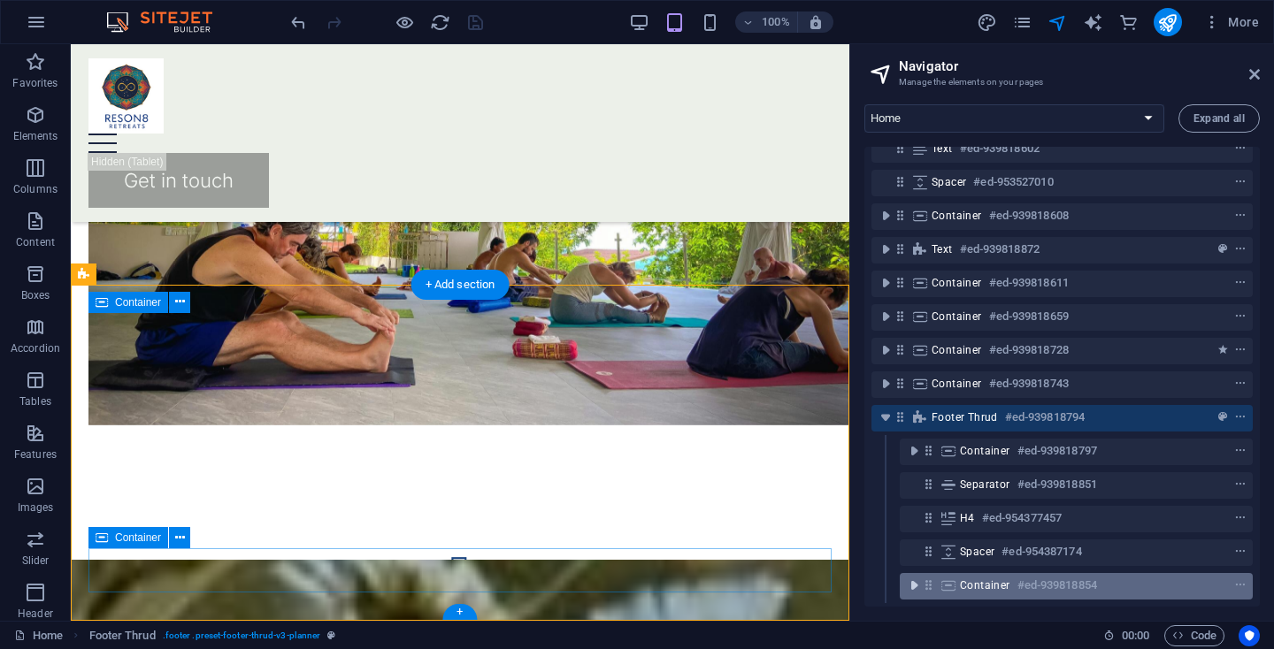
click at [910, 577] on icon "toggle-expand" at bounding box center [914, 586] width 18 height 18
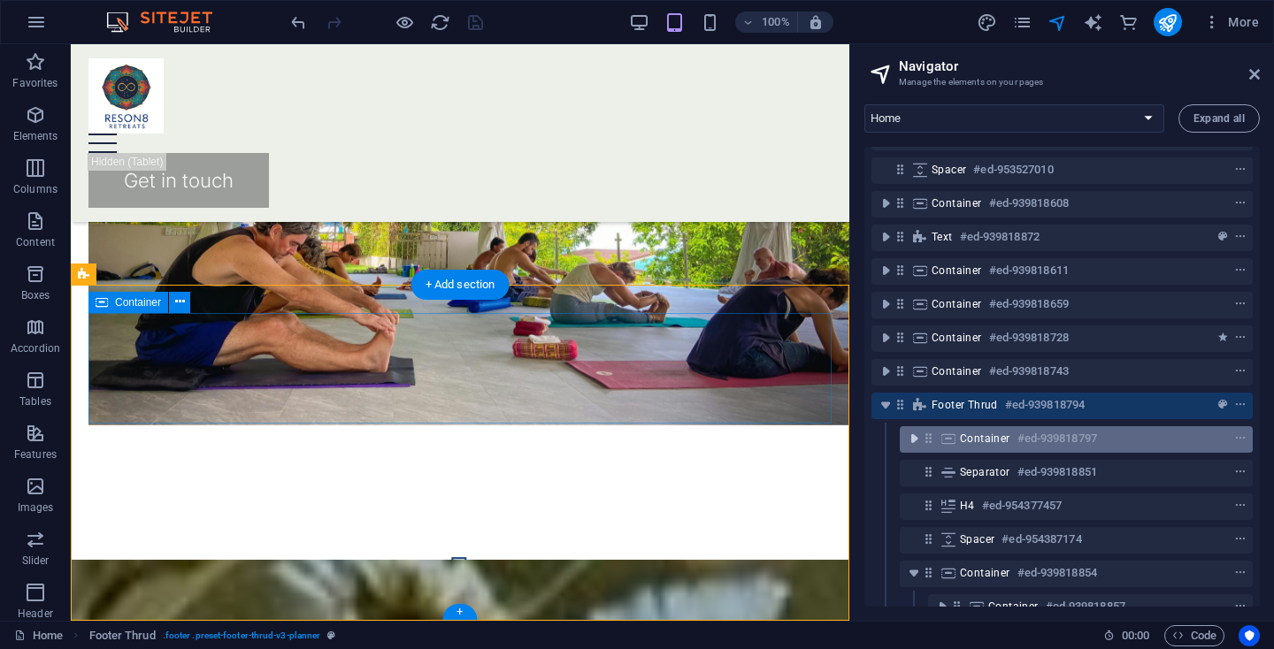
click at [911, 437] on icon "toggle-expand" at bounding box center [914, 439] width 18 height 18
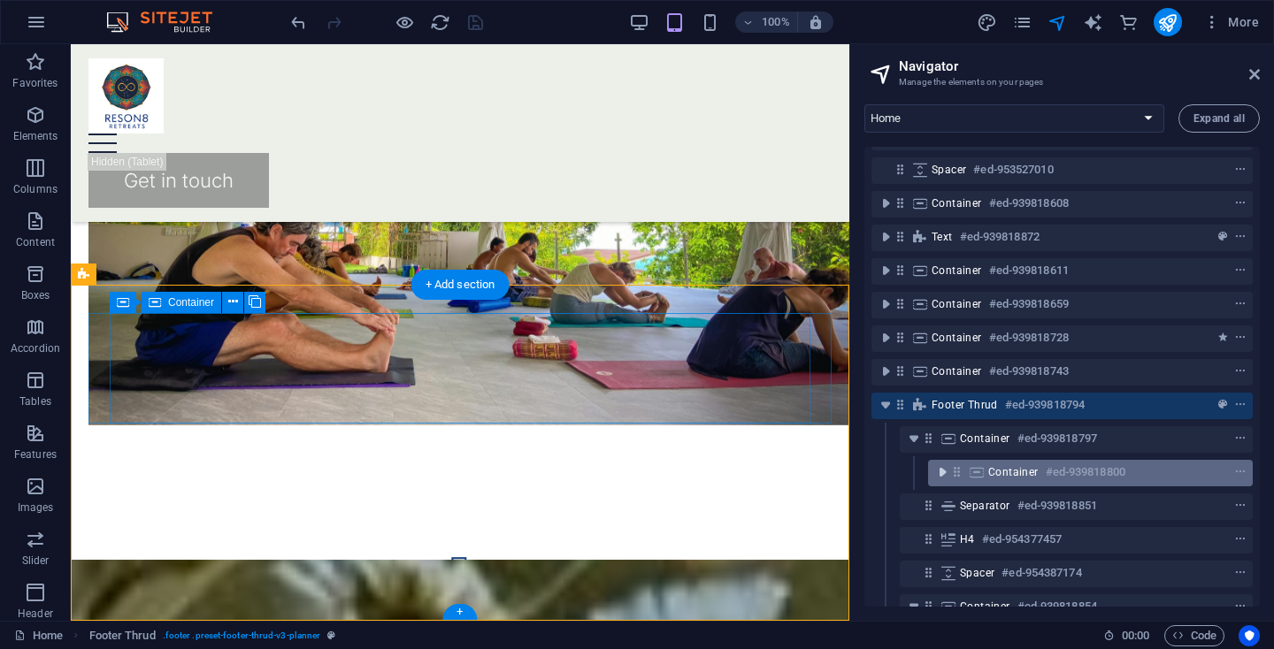
click at [939, 470] on icon "toggle-expand" at bounding box center [942, 472] width 18 height 18
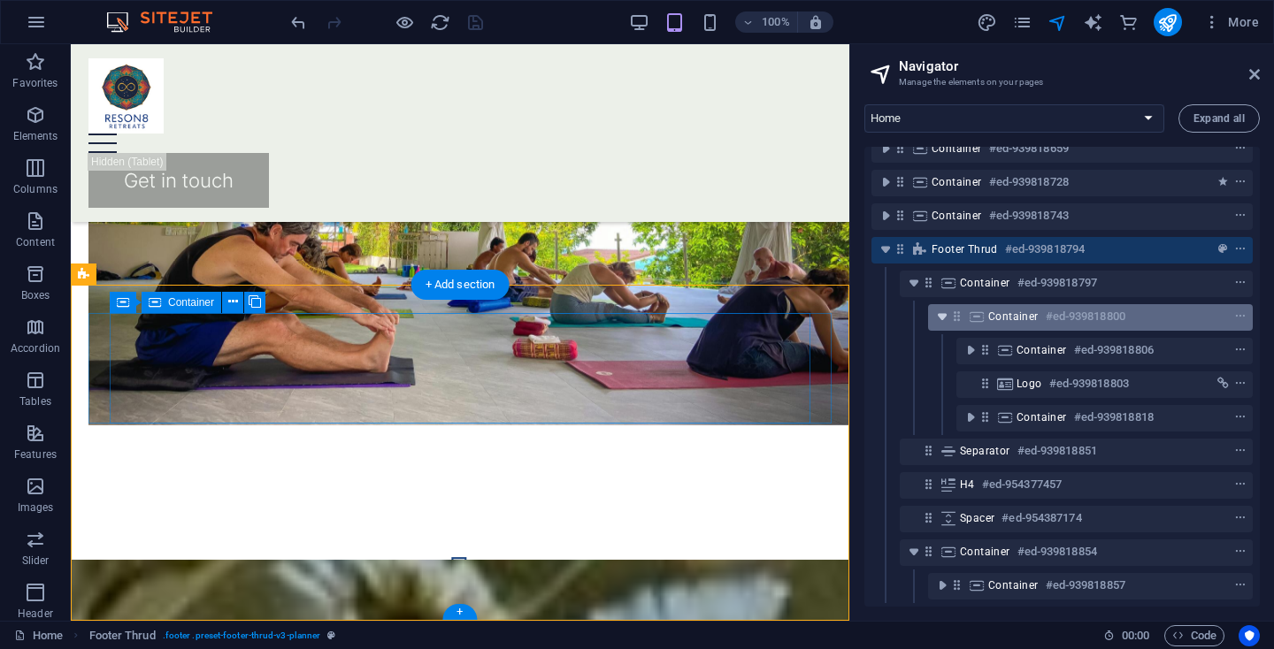
scroll to position [265, 0]
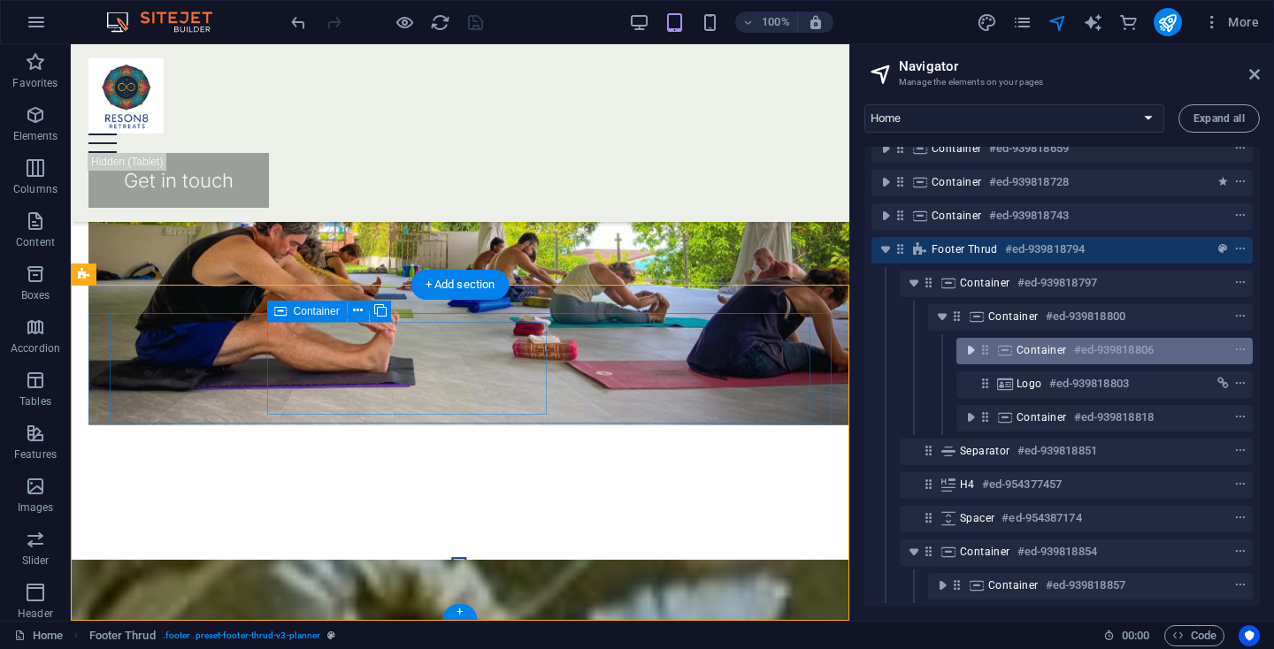
click at [968, 341] on icon "toggle-expand" at bounding box center [970, 350] width 18 height 18
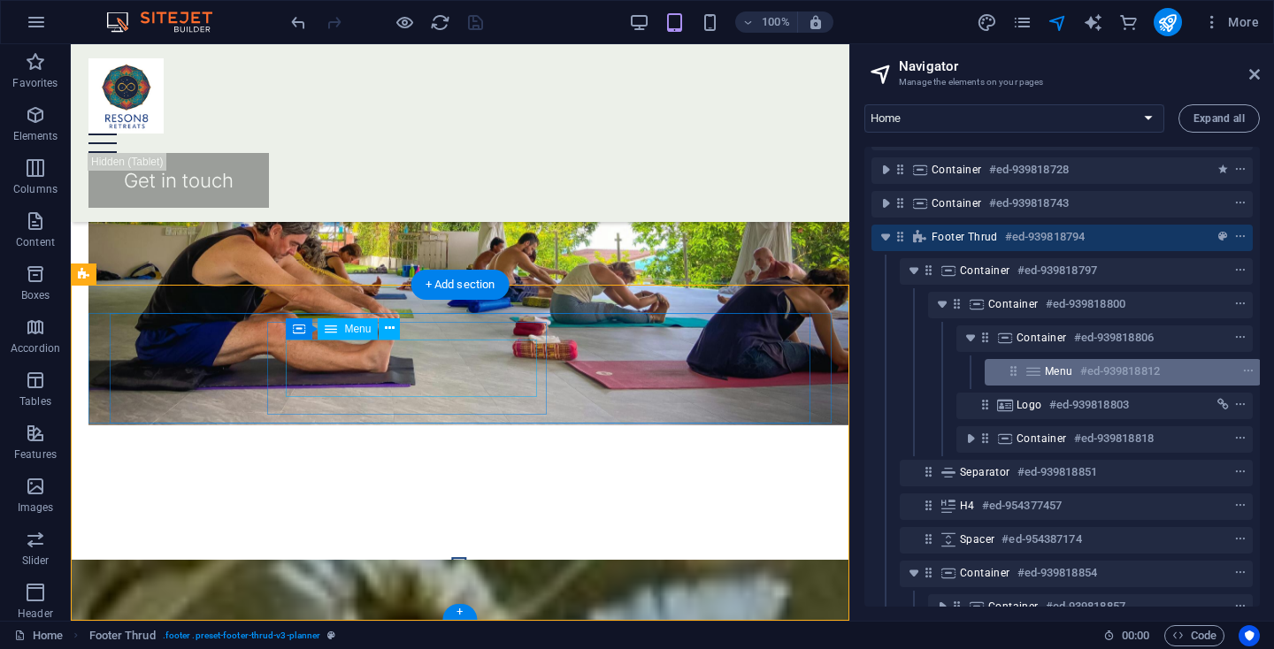
click at [1017, 373] on div "Menu #ed-939818812" at bounding box center [1122, 372] width 276 height 27
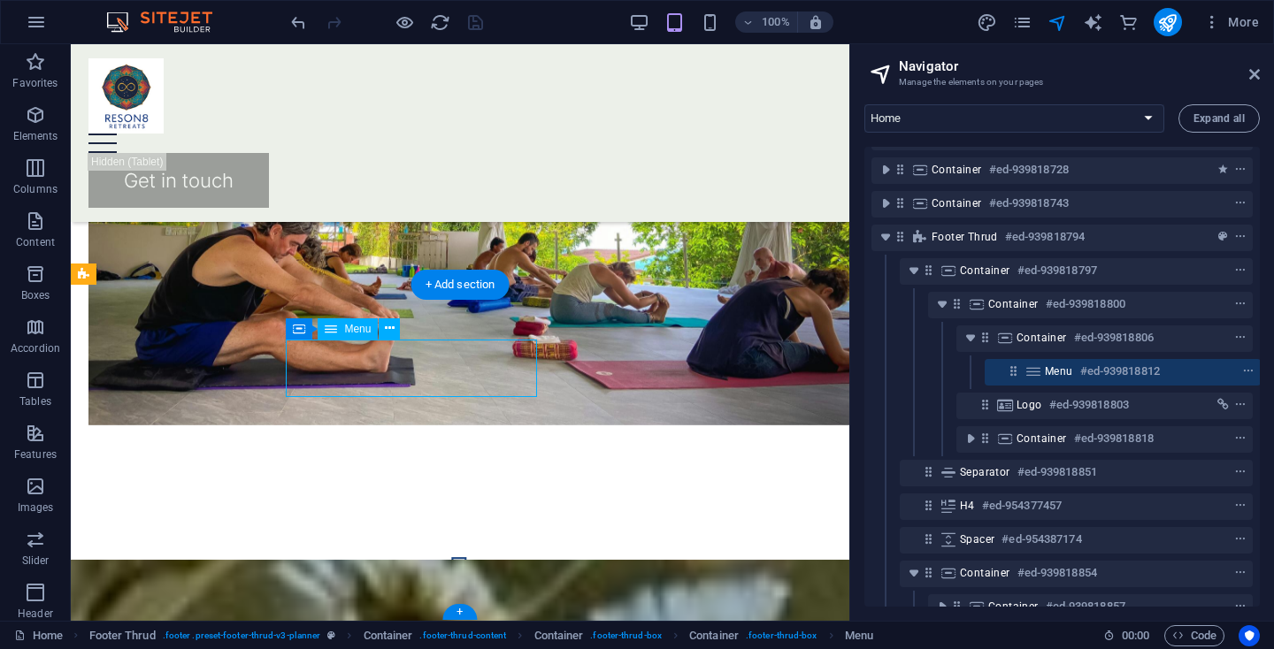
scroll to position [267, 4]
click at [1017, 373] on div "Menu #ed-939818812" at bounding box center [1121, 370] width 276 height 27
select select "px"
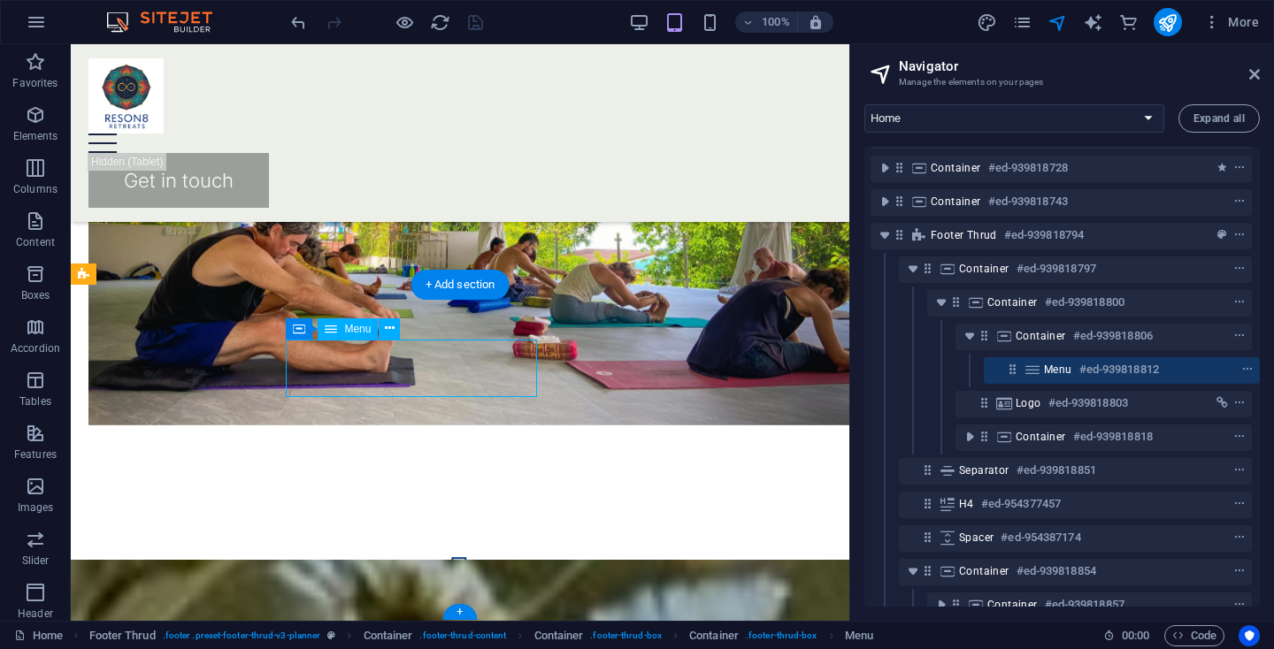
select select "px"
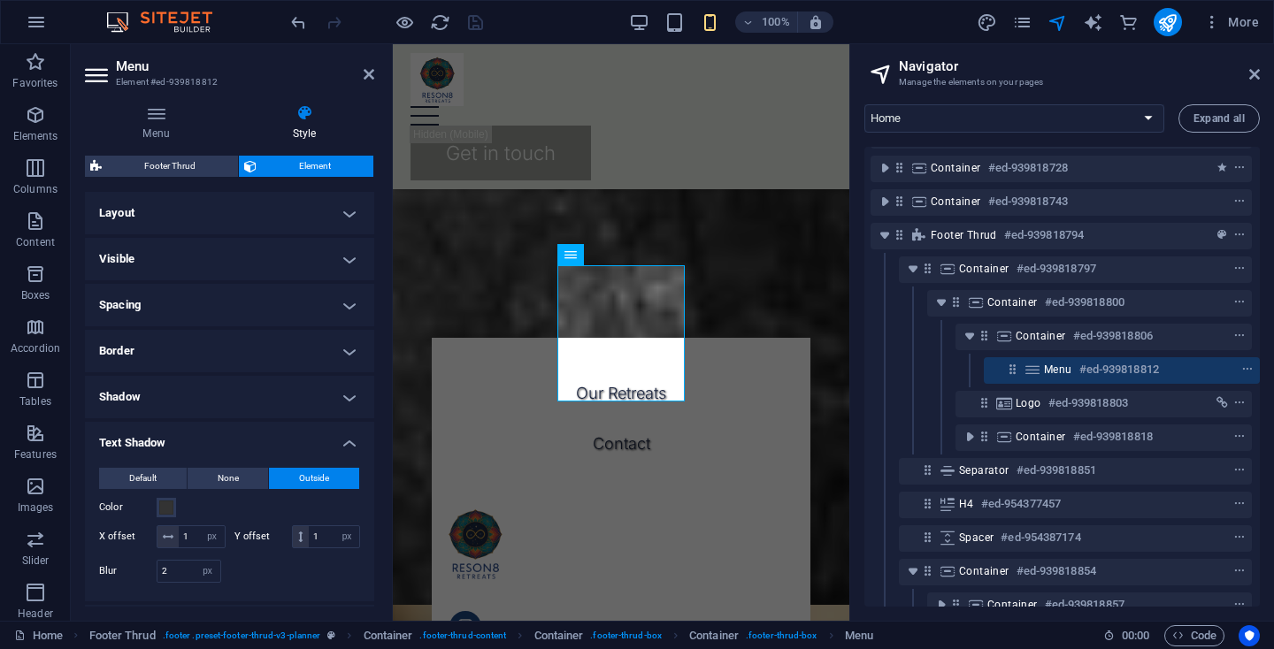
scroll to position [0, 0]
click at [363, 72] on icon at bounding box center [368, 74] width 11 height 14
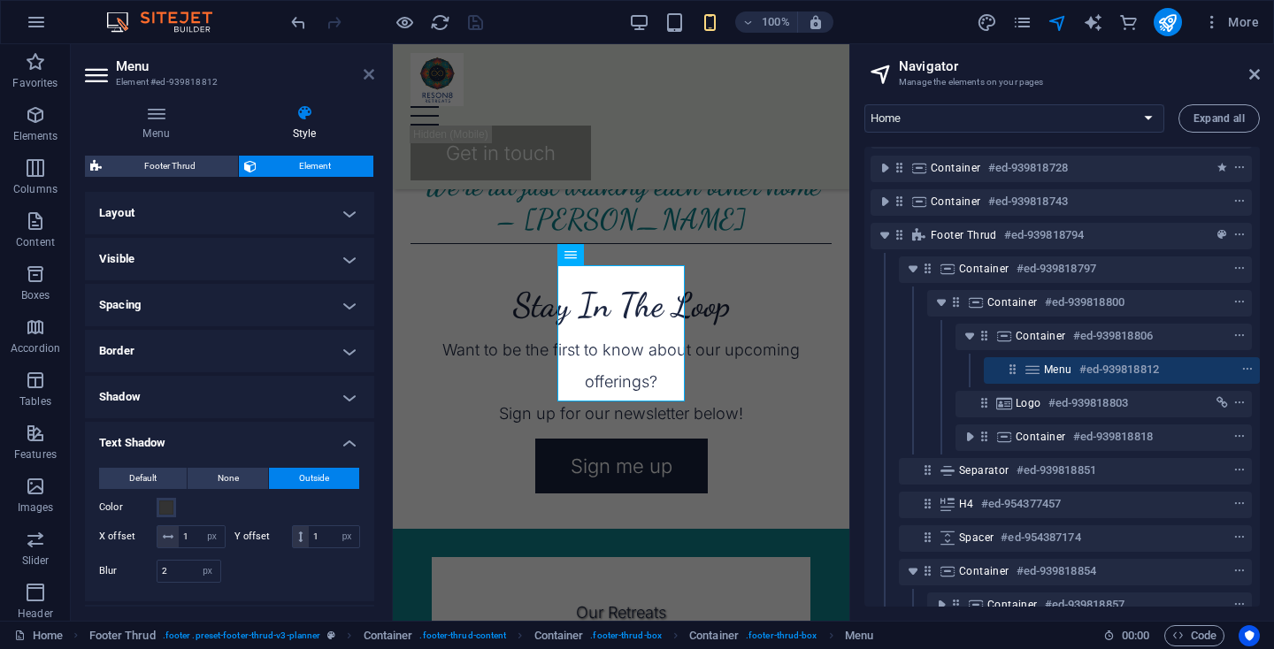
scroll to position [2246, 0]
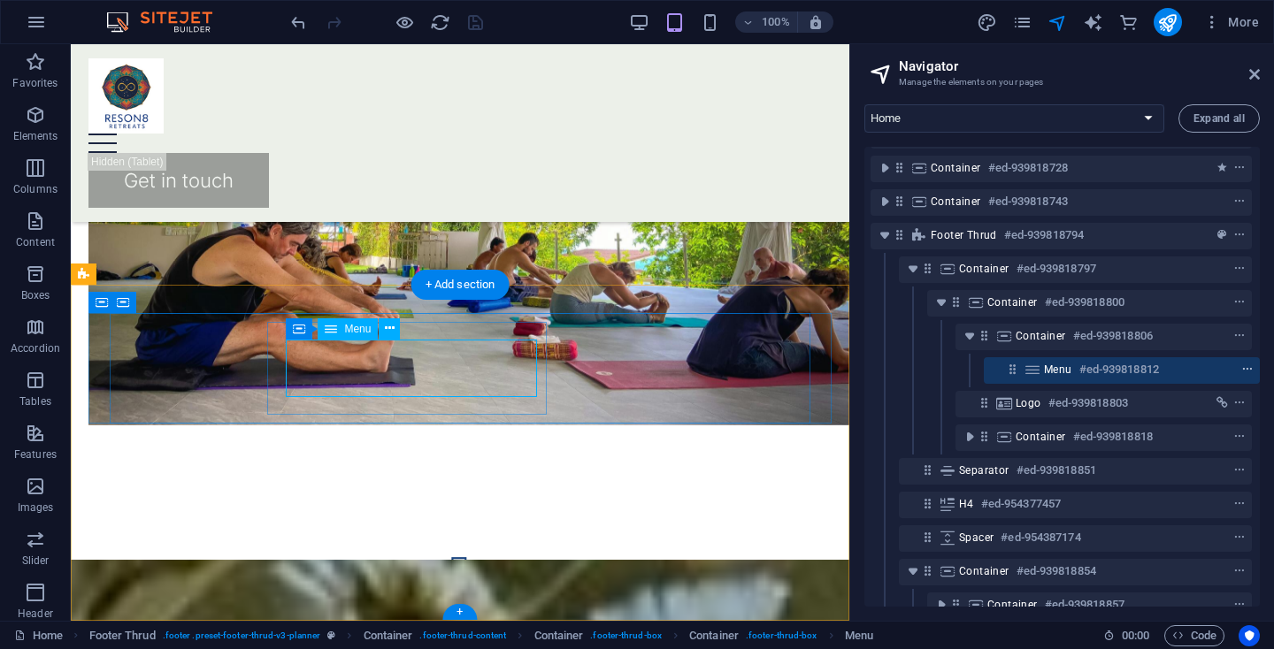
click at [1242, 374] on icon "context-menu" at bounding box center [1247, 369] width 12 height 12
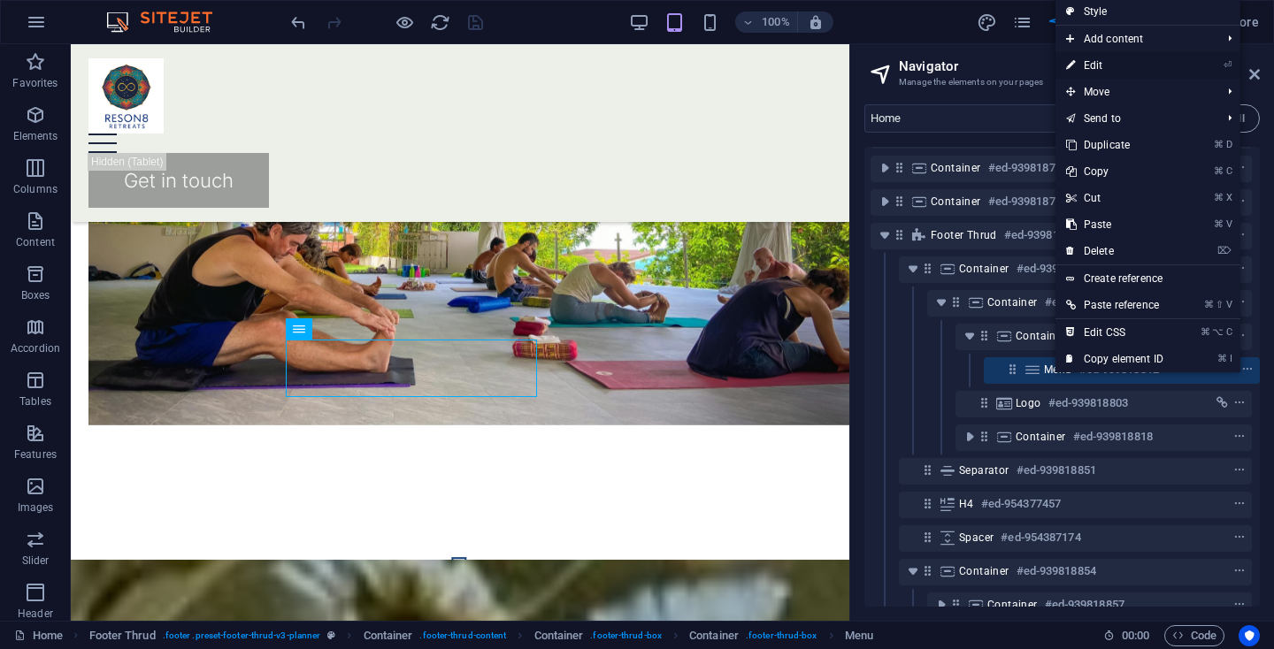
click at [1103, 63] on link "⏎ Edit" at bounding box center [1114, 65] width 119 height 27
select select "px"
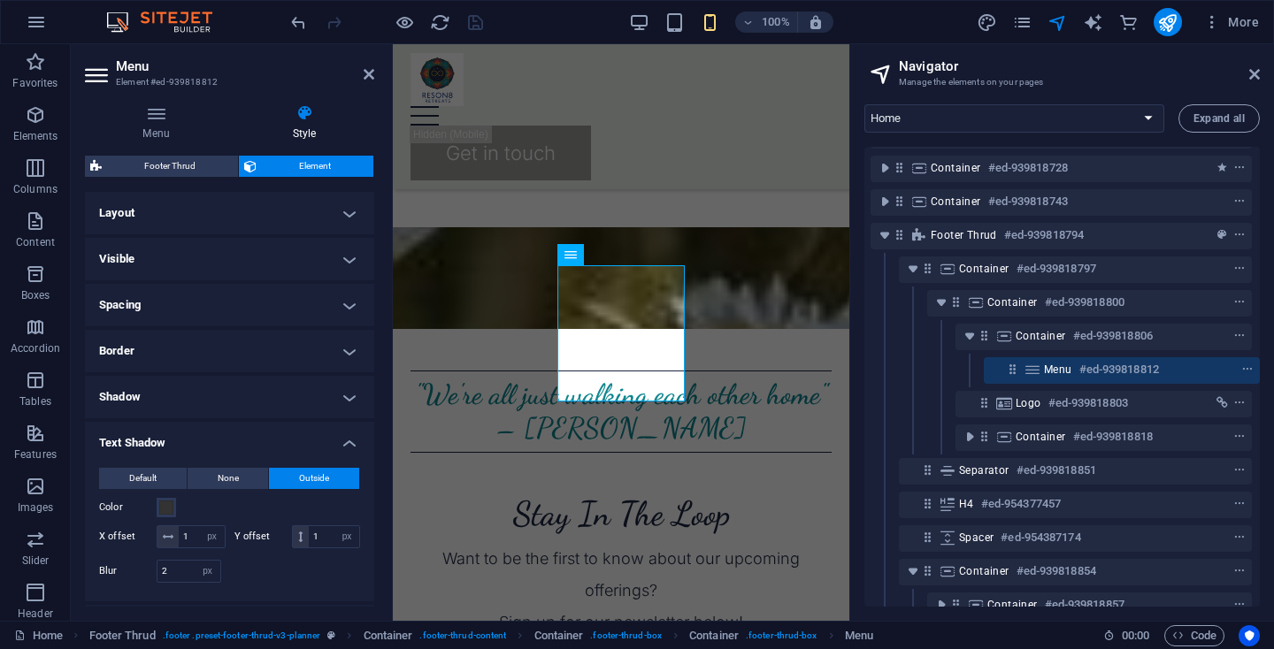
scroll to position [2674, 0]
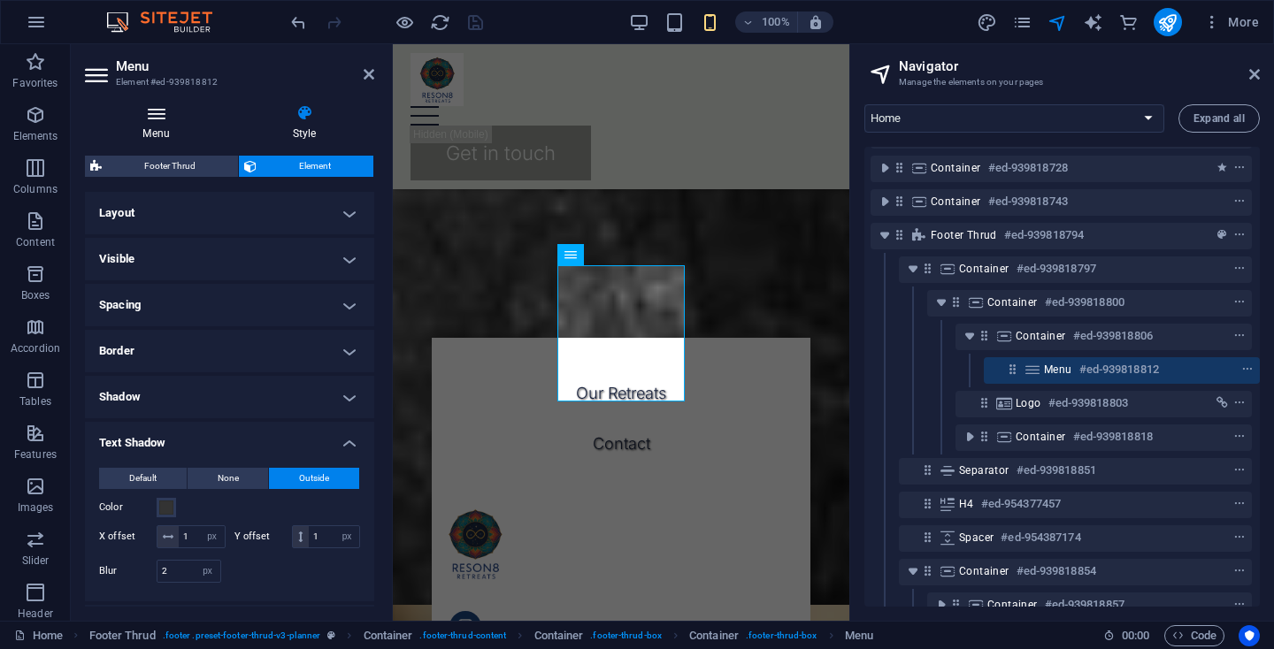
click at [174, 124] on h4 "Menu" at bounding box center [159, 122] width 149 height 37
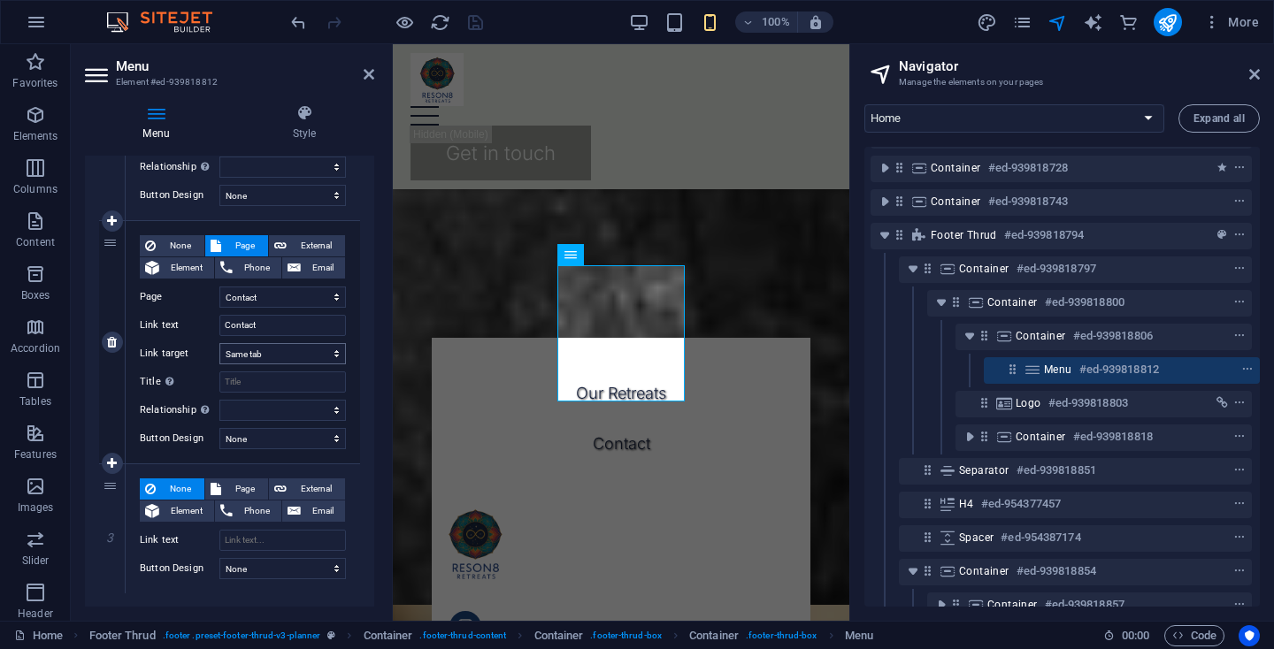
scroll to position [345, 0]
click at [290, 134] on h4 "Style" at bounding box center [304, 122] width 140 height 37
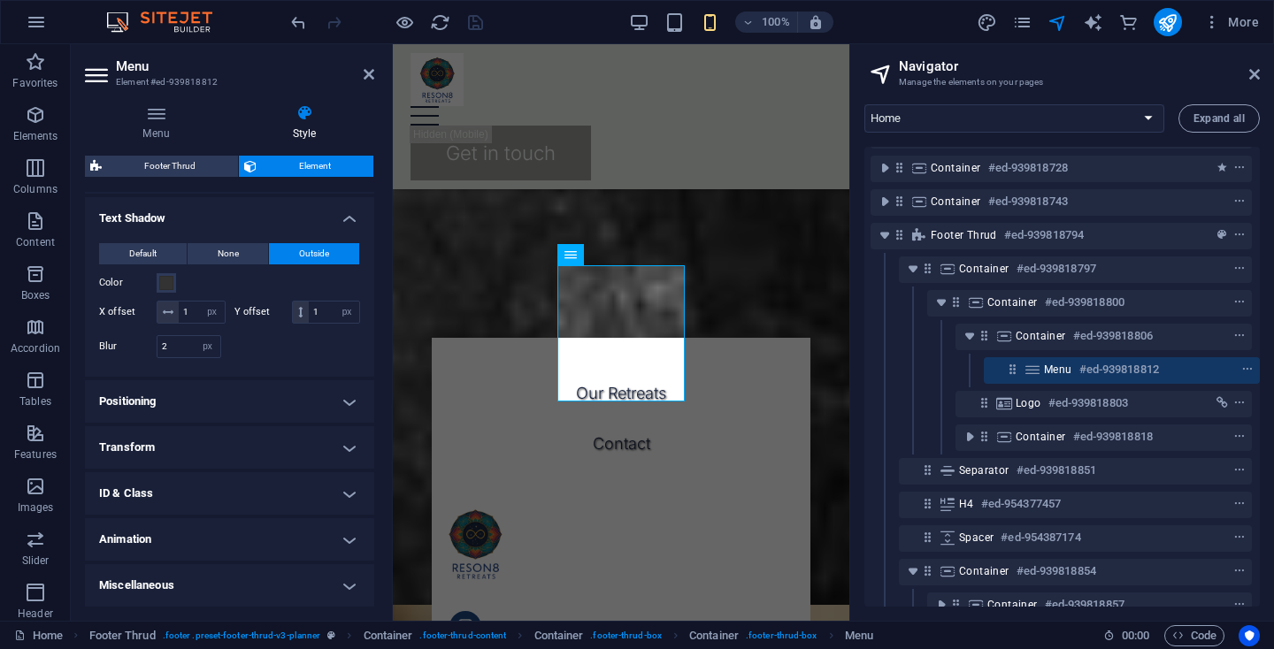
scroll to position [224, 0]
drag, startPoint x: 367, startPoint y: 72, endPoint x: 297, endPoint y: 27, distance: 82.7
click at [367, 72] on icon at bounding box center [368, 74] width 11 height 14
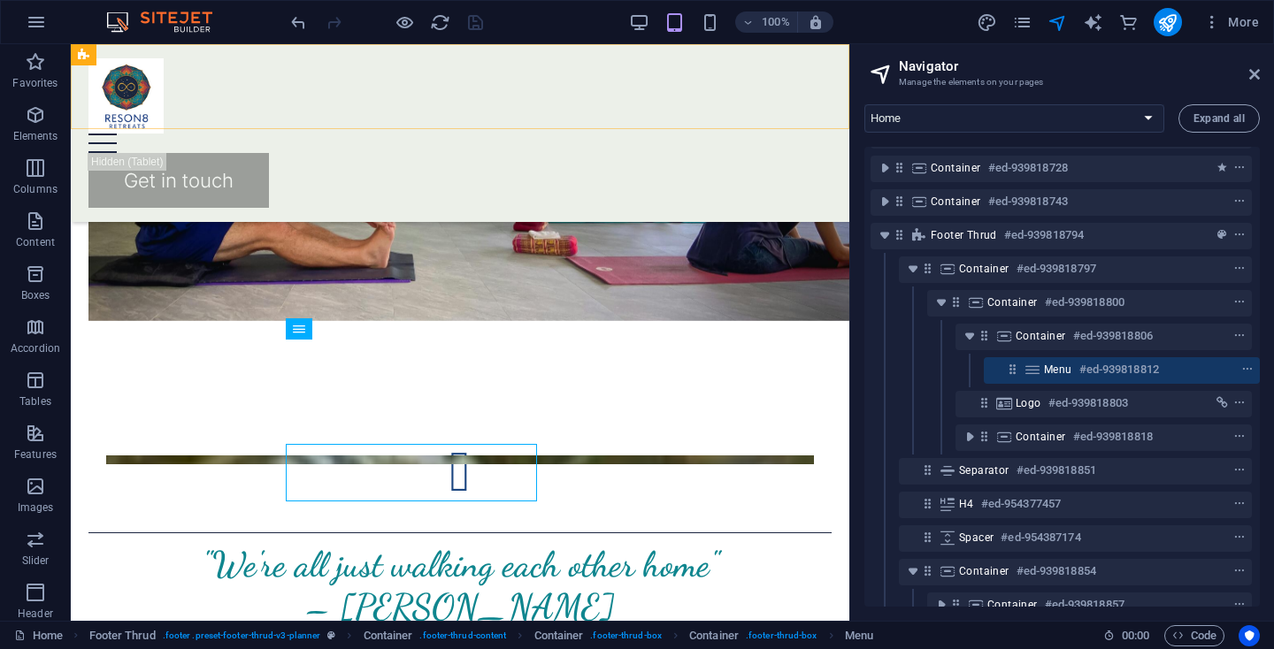
scroll to position [2246, 0]
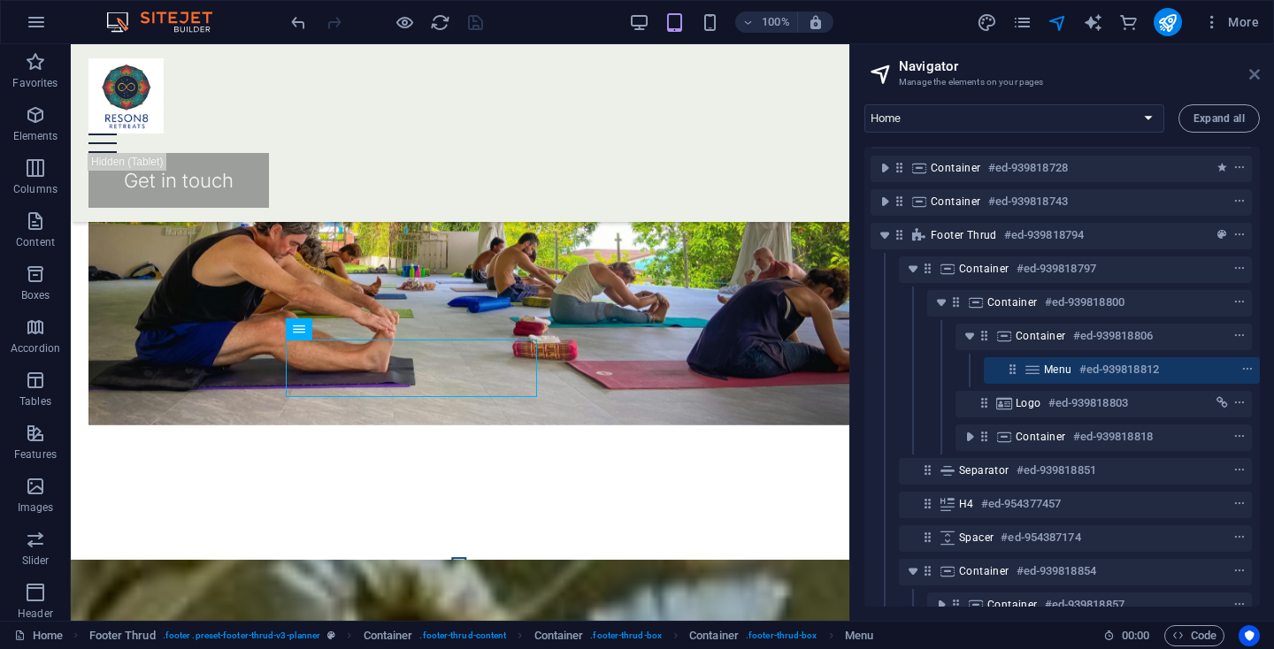
click at [1256, 73] on icon at bounding box center [1254, 74] width 11 height 14
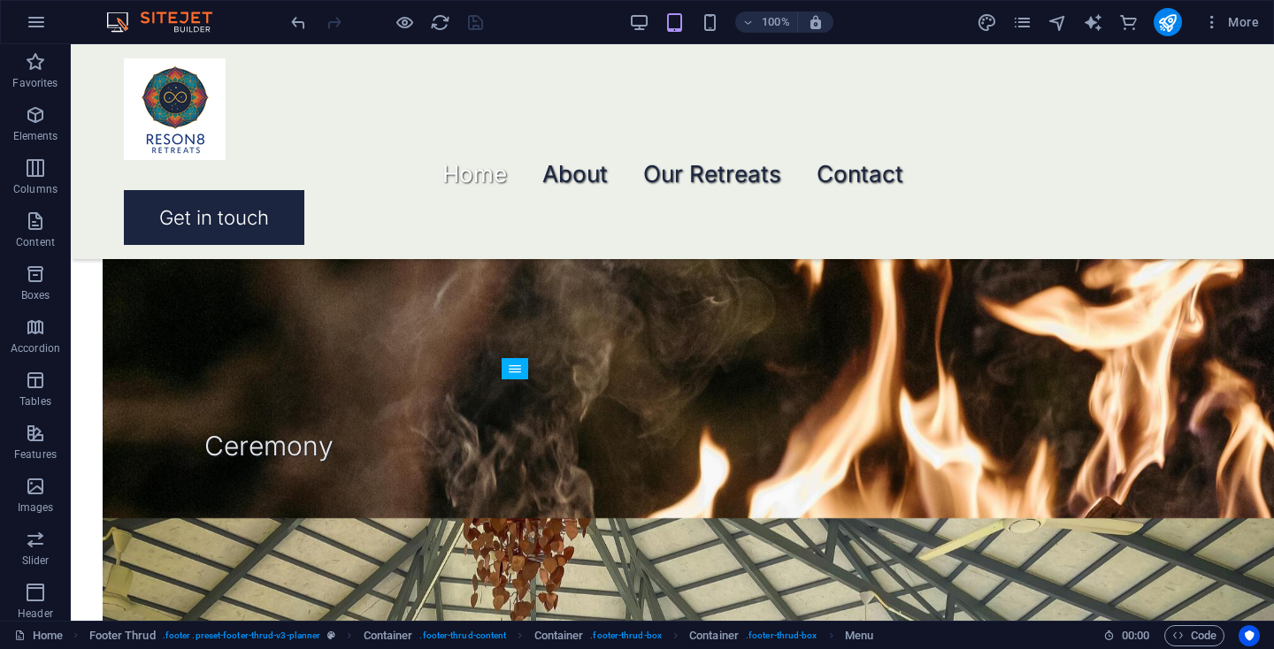
scroll to position [2943, 0]
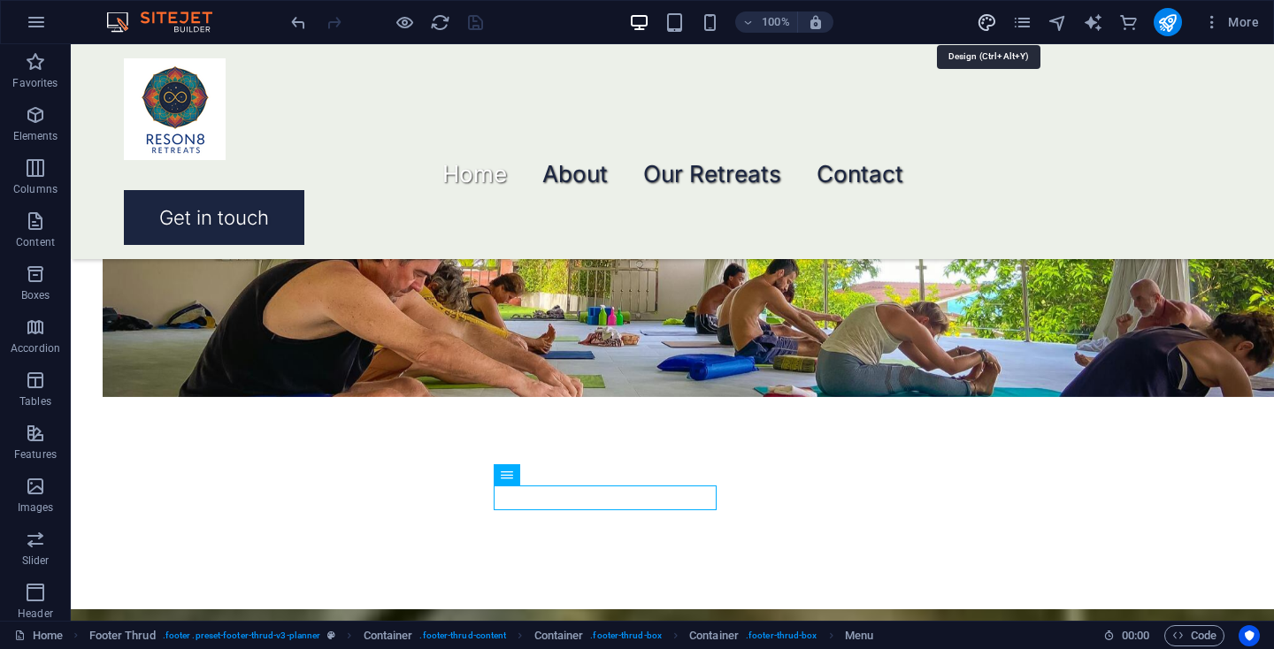
click at [983, 21] on icon "design" at bounding box center [986, 22] width 20 height 20
select select "px"
select select "300"
select select "px"
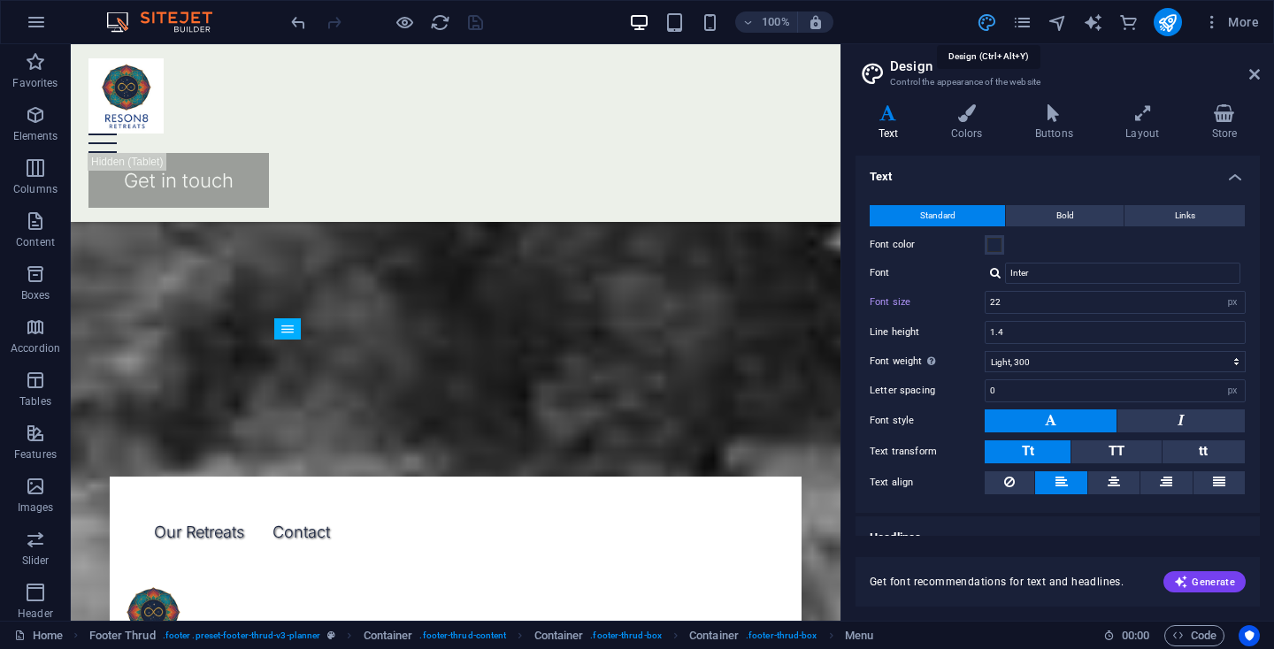
scroll to position [2241, 0]
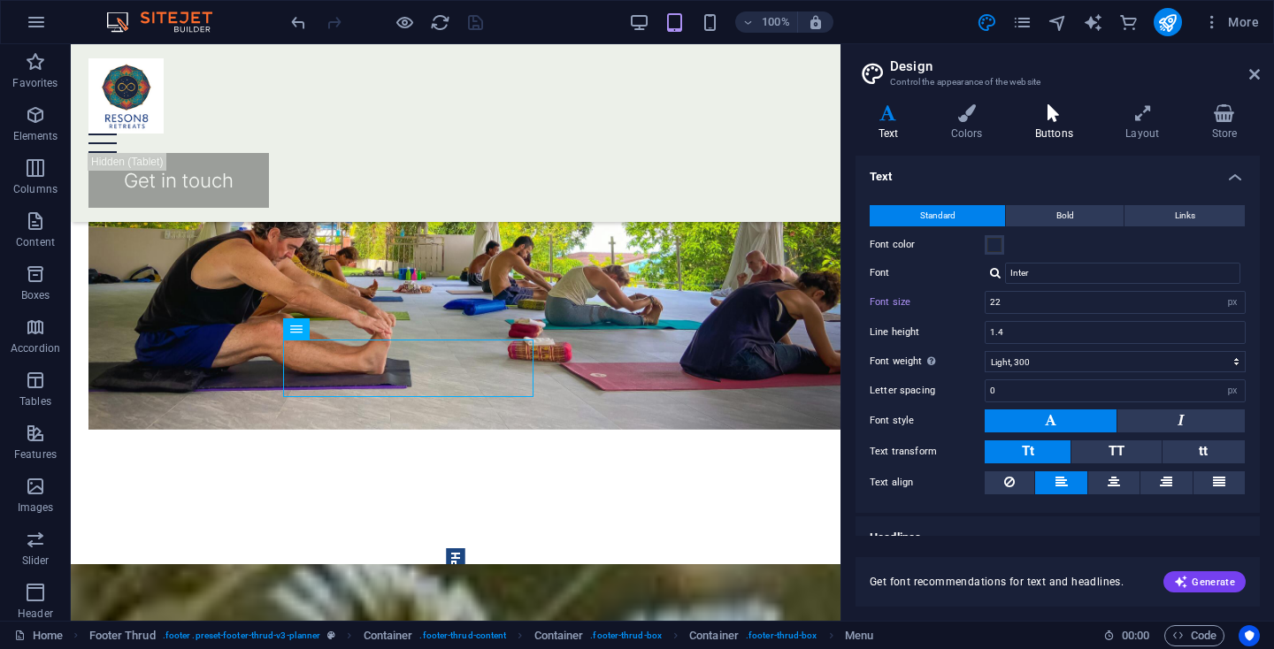
click at [1044, 120] on icon at bounding box center [1053, 113] width 83 height 18
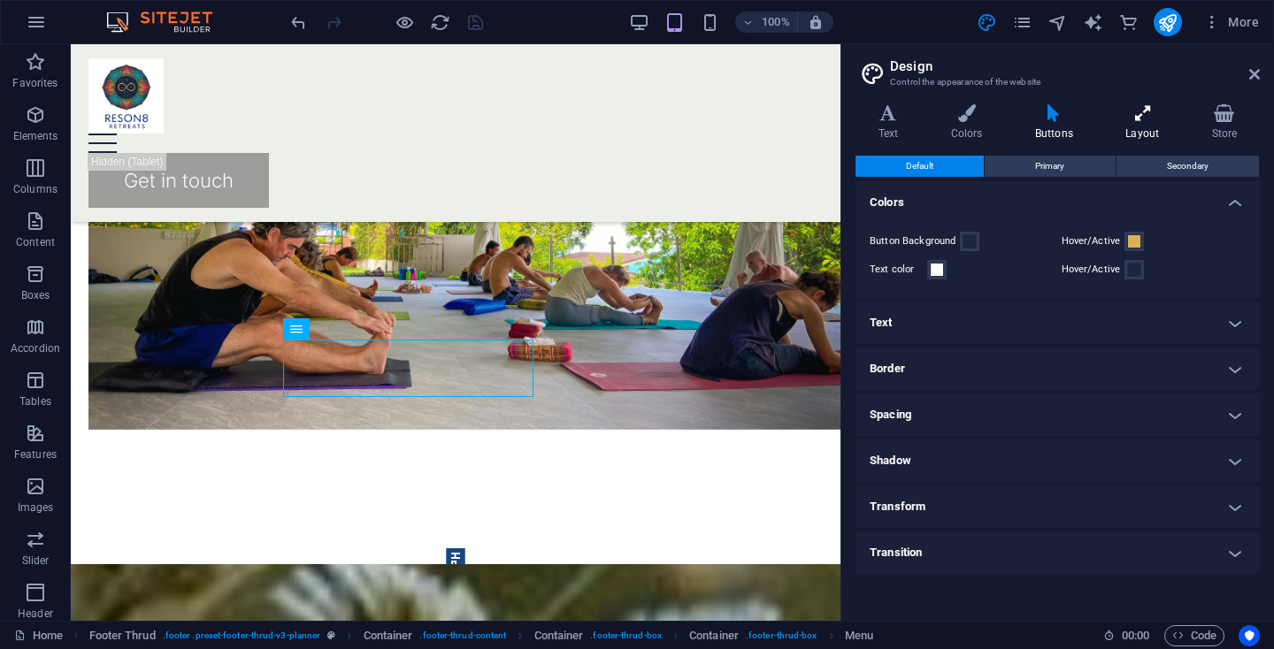
click at [1123, 122] on h4 "Layout" at bounding box center [1146, 122] width 86 height 37
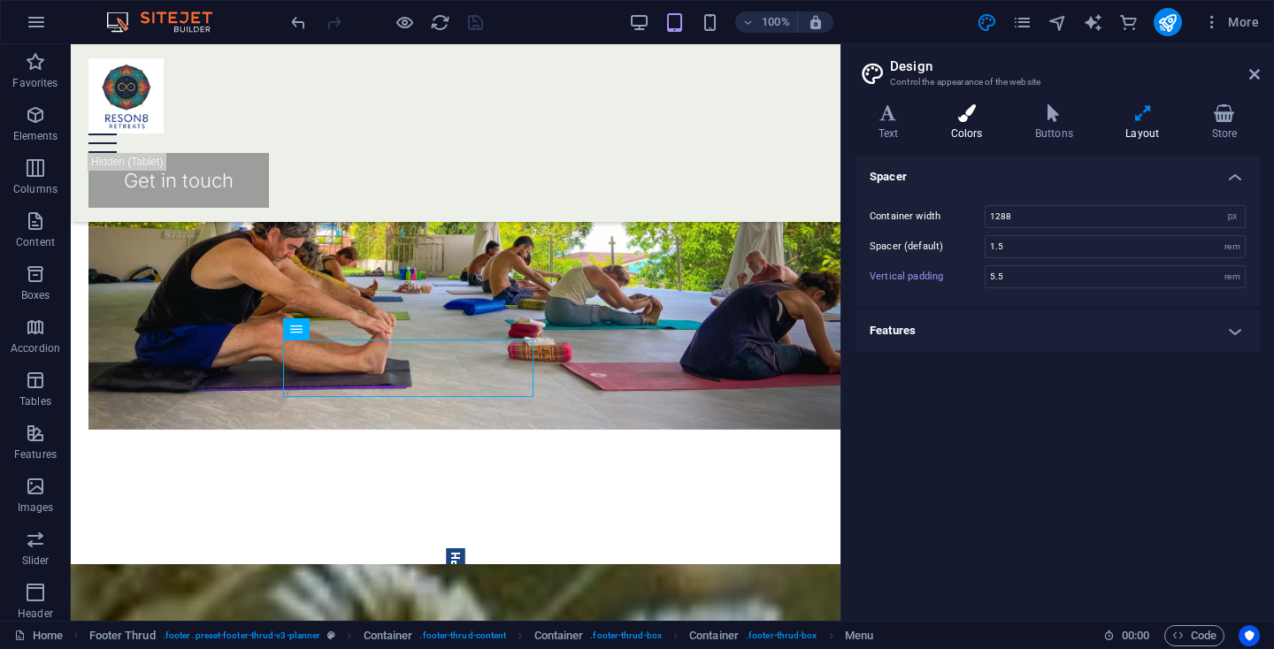
click at [973, 120] on icon at bounding box center [966, 113] width 77 height 18
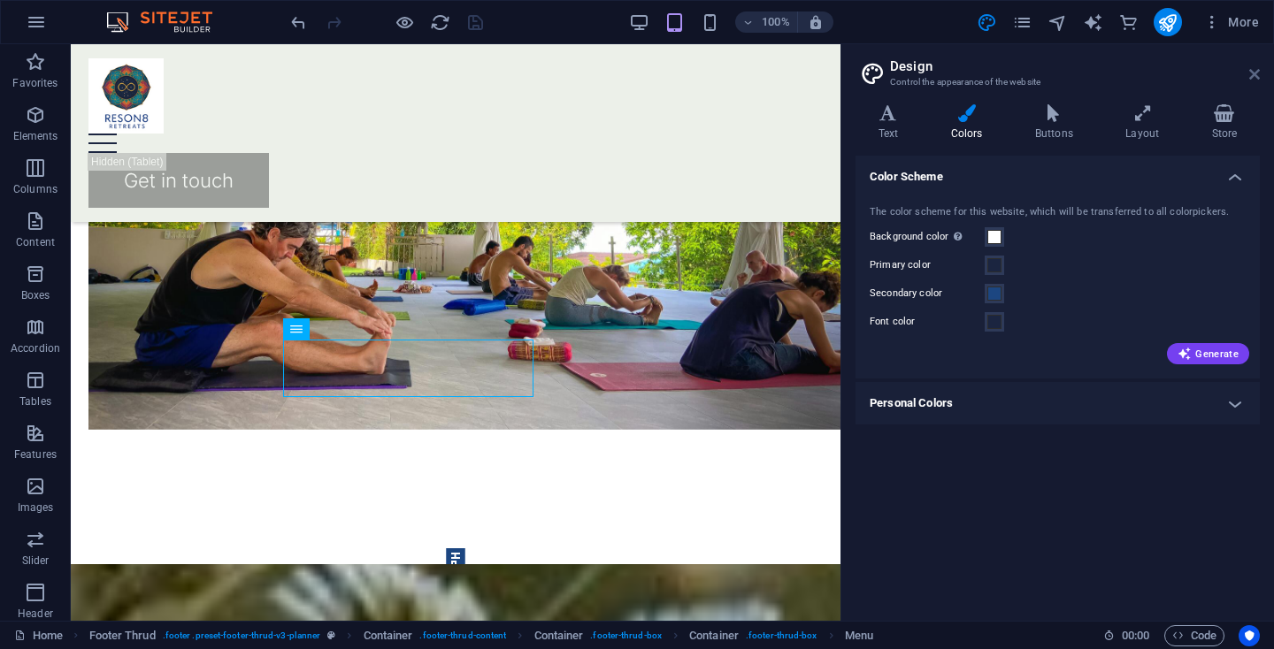
click at [1259, 73] on icon at bounding box center [1254, 74] width 11 height 14
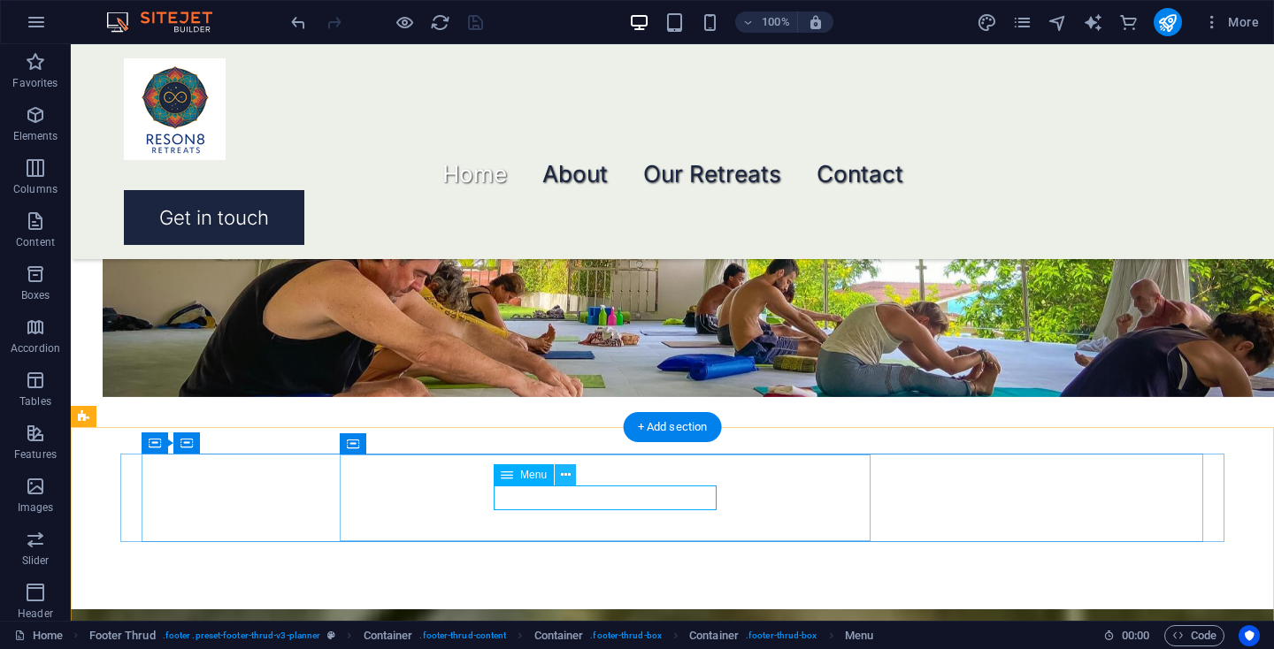
click at [568, 475] on icon at bounding box center [566, 475] width 10 height 19
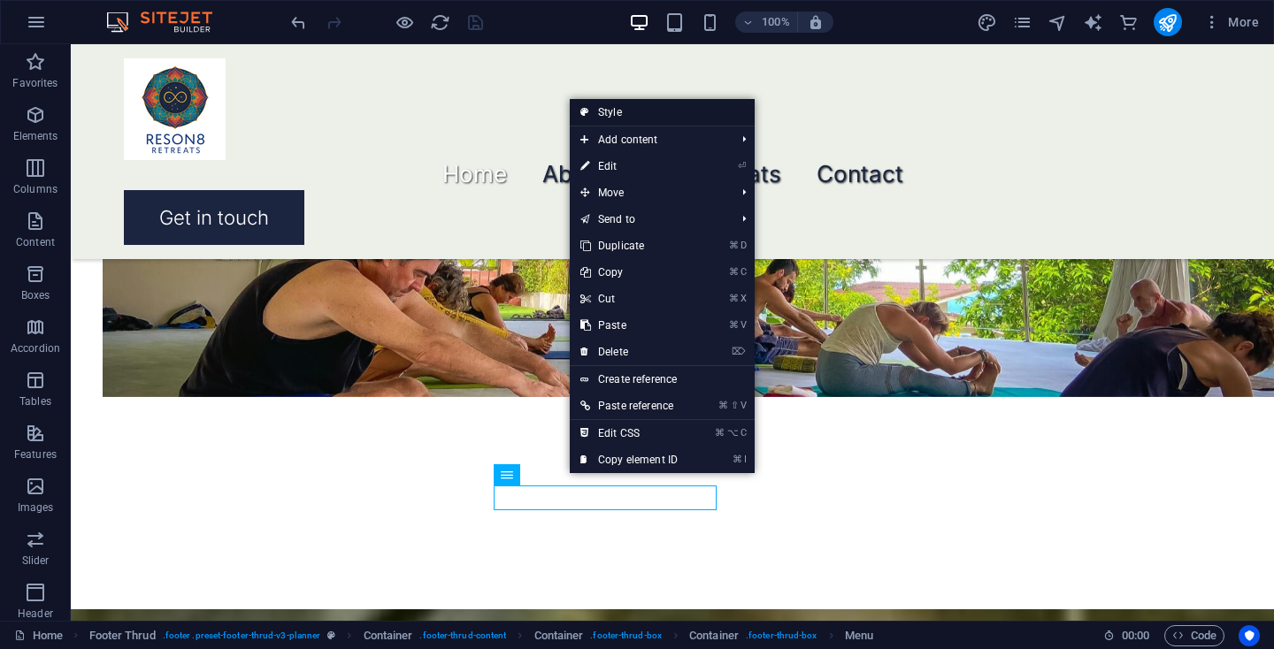
click at [620, 111] on link "Style" at bounding box center [662, 112] width 185 height 27
select select "rem"
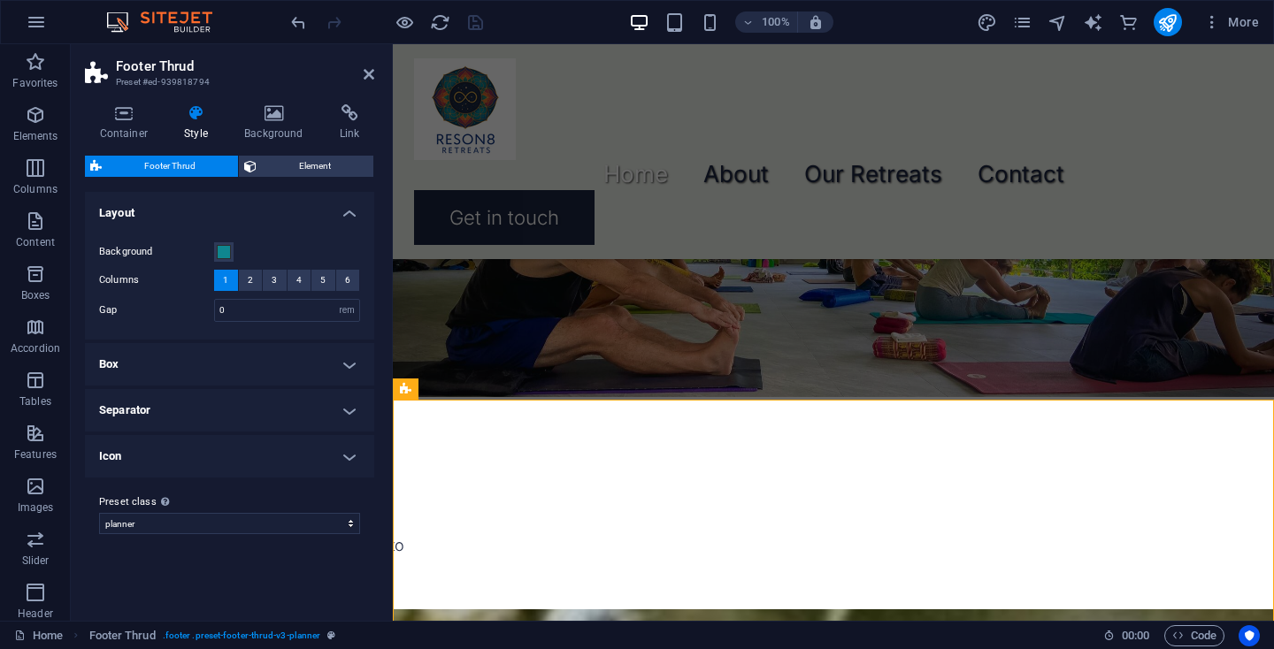
click at [353, 371] on h4 "Box" at bounding box center [229, 364] width 289 height 42
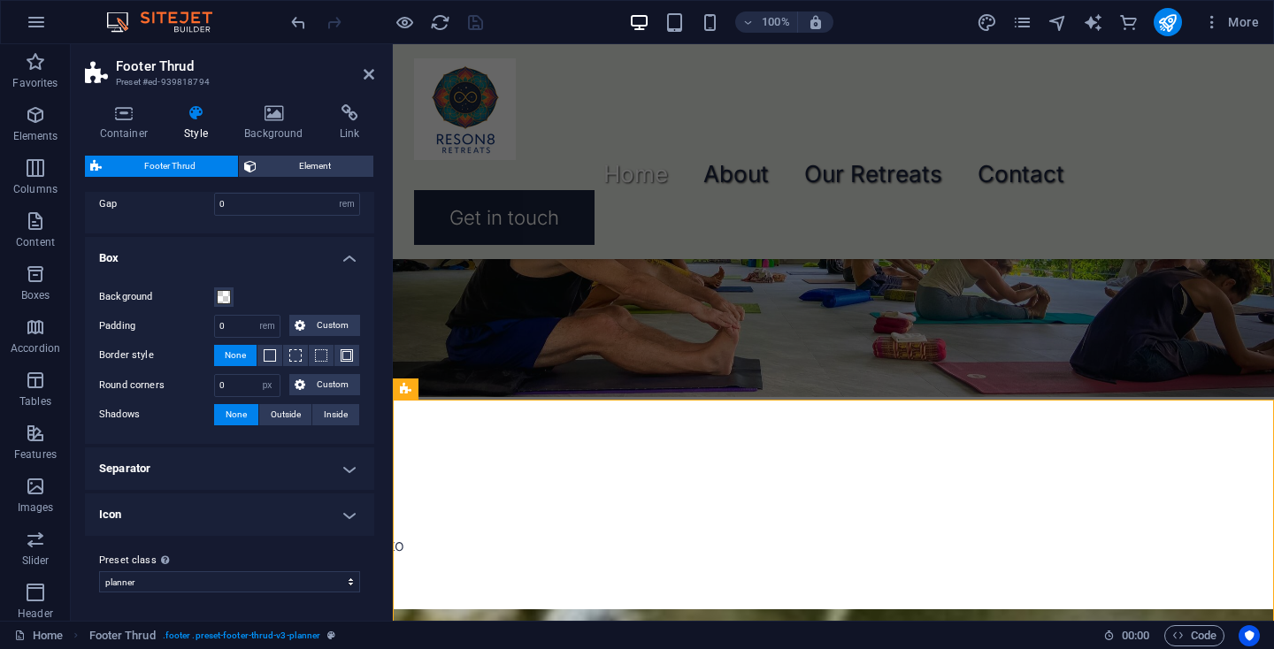
scroll to position [105, 0]
click at [341, 258] on h4 "Box" at bounding box center [229, 254] width 289 height 32
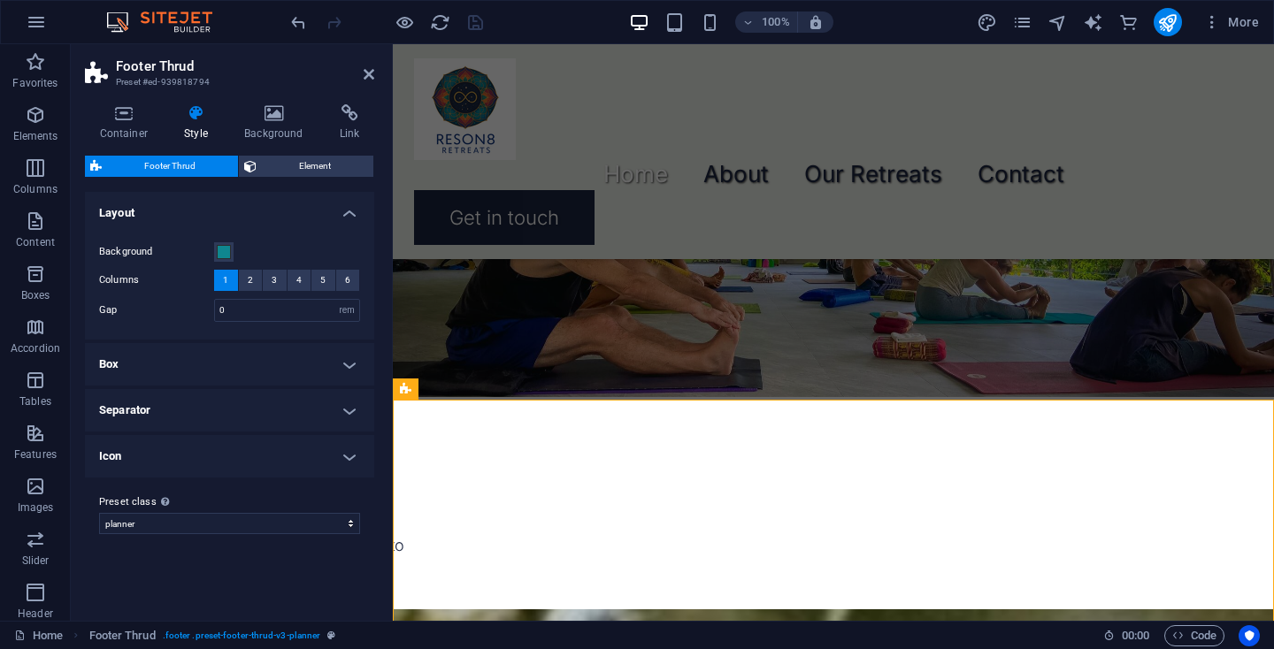
scroll to position [0, 0]
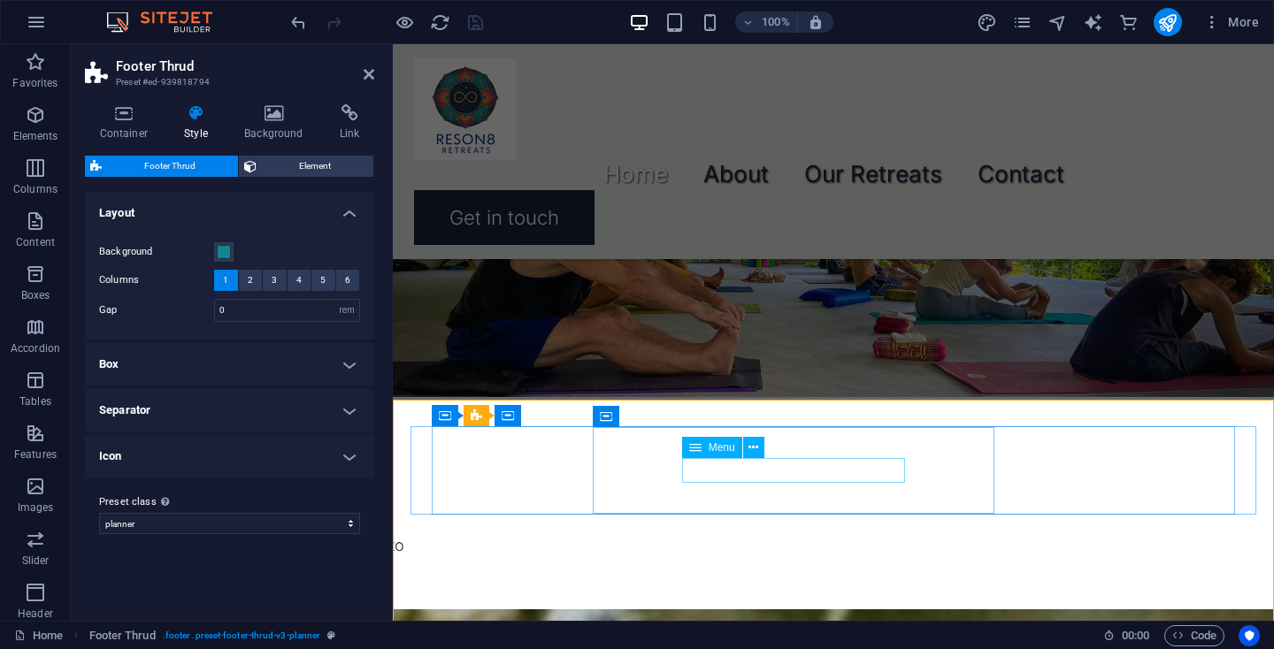
select select "px"
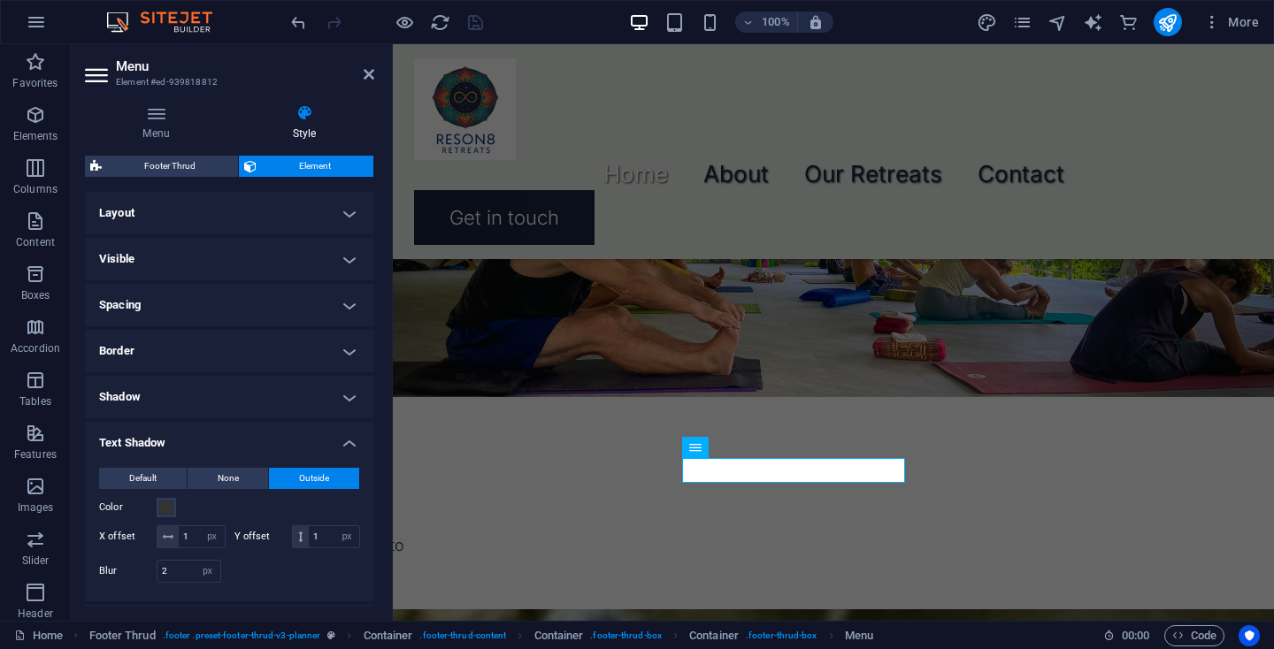
click at [205, 213] on h4 "Layout" at bounding box center [229, 213] width 289 height 42
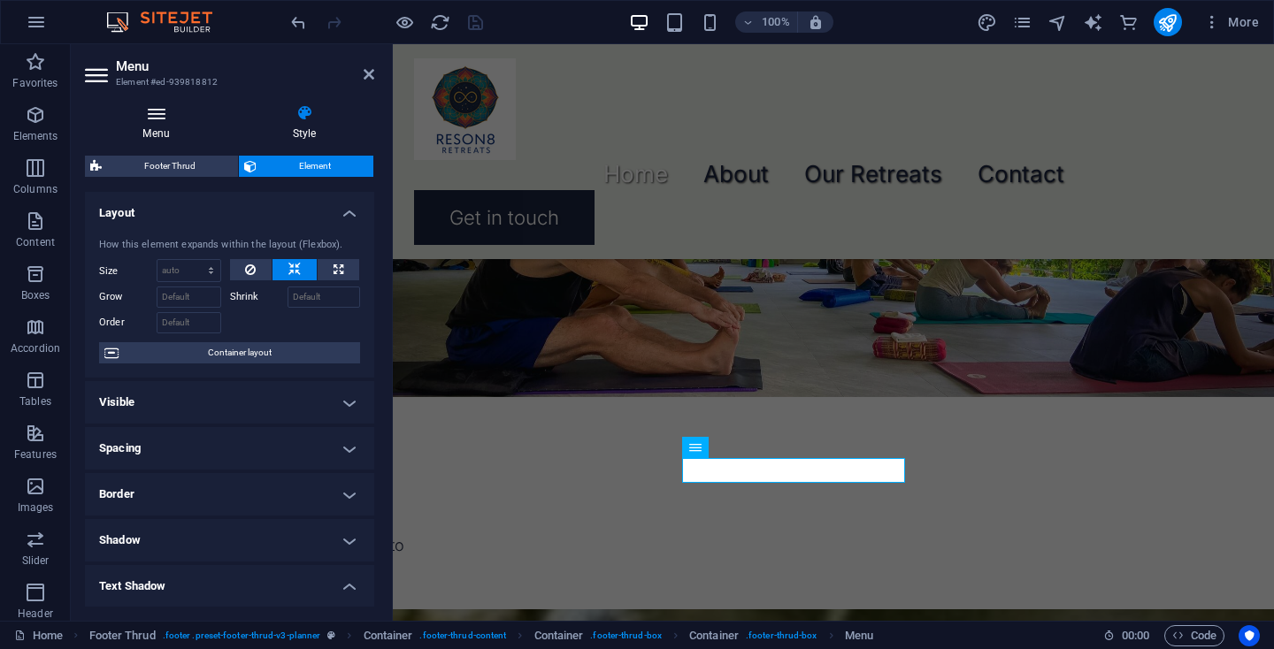
click at [157, 119] on icon at bounding box center [156, 113] width 142 height 18
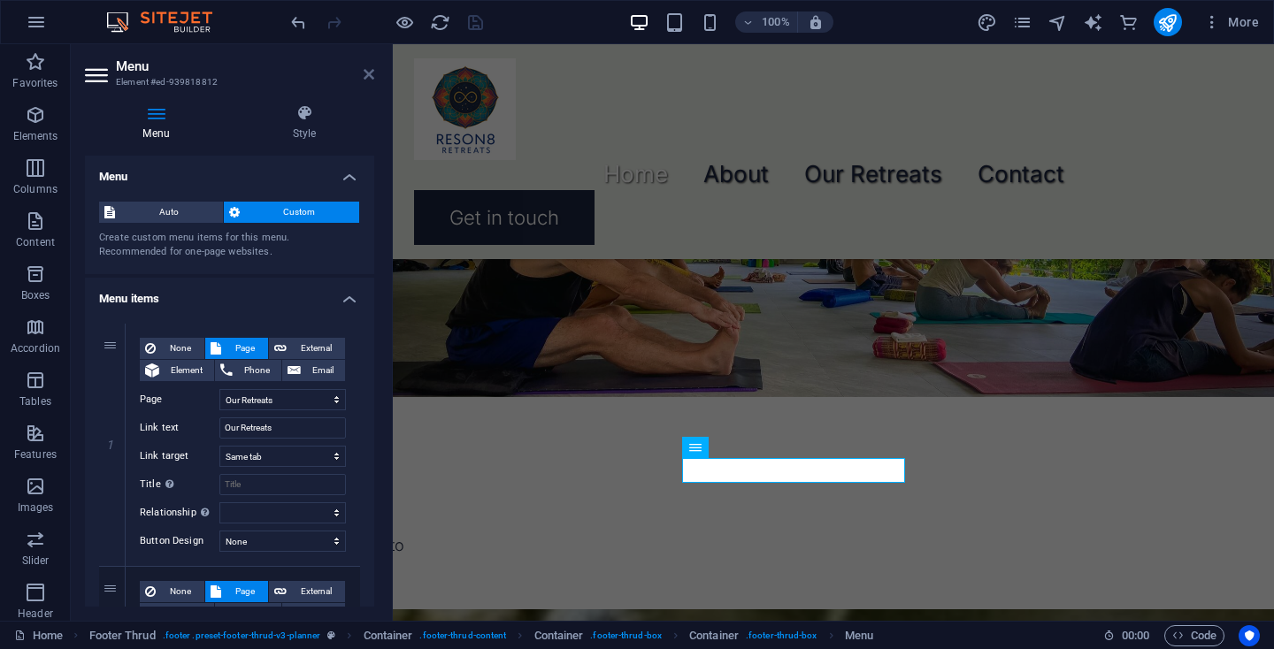
click at [367, 73] on icon at bounding box center [368, 74] width 11 height 14
